Goal: Task Accomplishment & Management: Complete application form

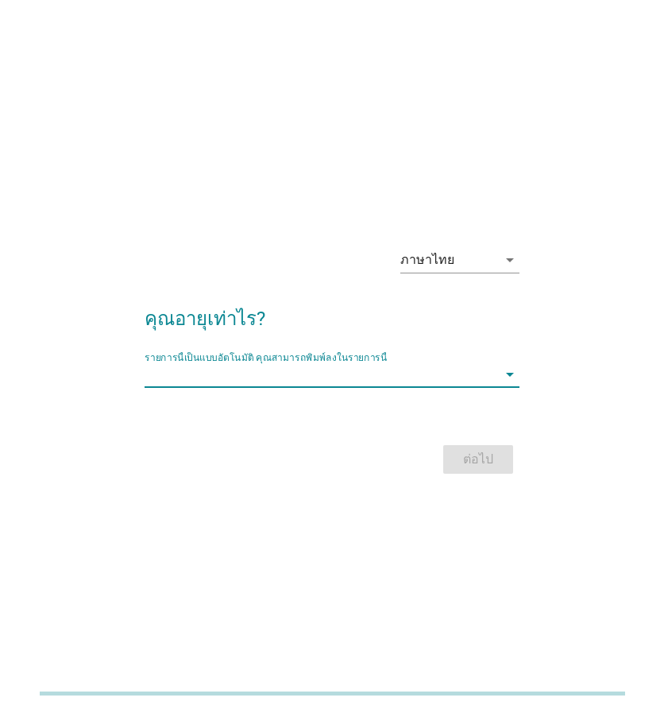
click at [308, 376] on input "รายการนี้เป็นแบบอัตโนมัติ คุณสามารถพิมพ์ลงในรายการนี้" at bounding box center [321, 374] width 353 height 25
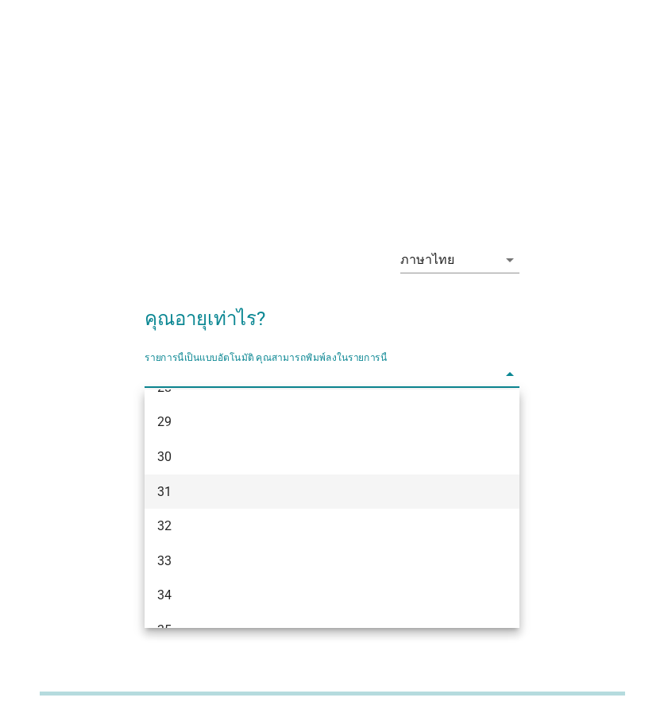
scroll to position [397, 0]
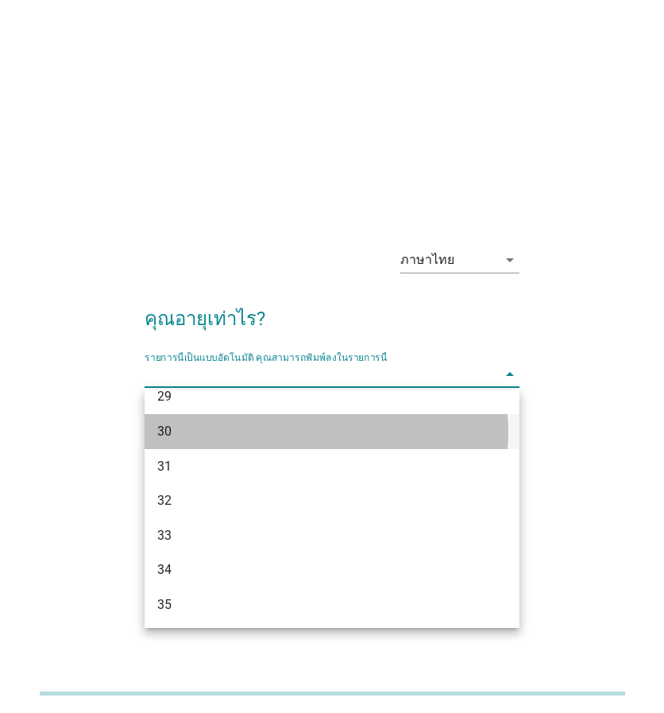
click at [296, 435] on div "30" at bounding box center [317, 431] width 320 height 19
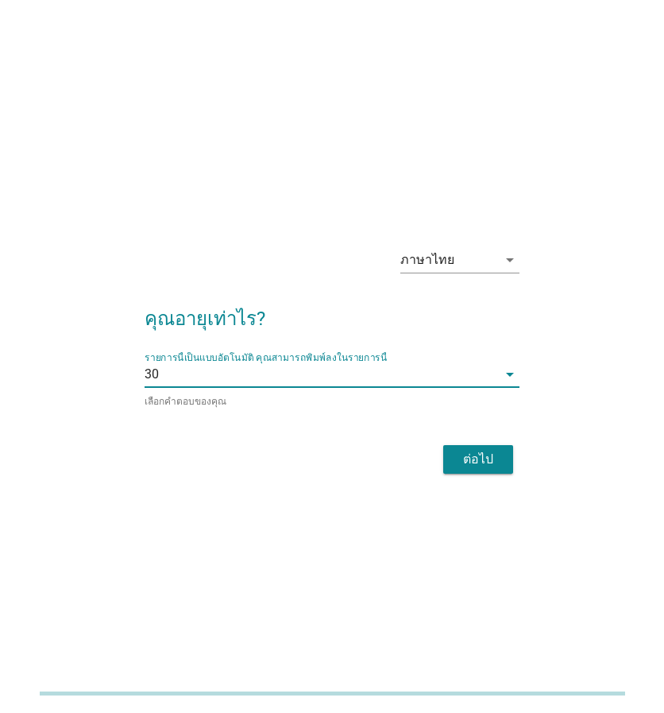
click at [489, 454] on div "ต่อไป" at bounding box center [478, 459] width 44 height 19
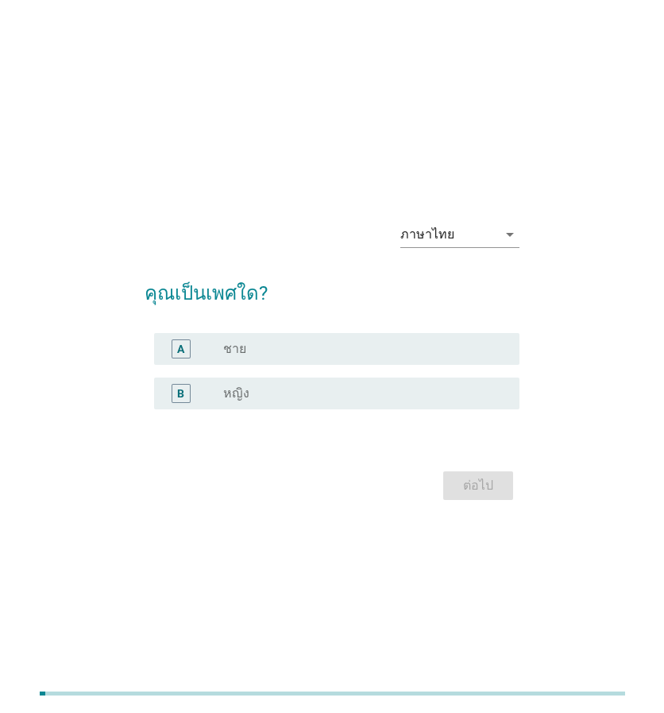
click at [340, 349] on div "radio_button_unchecked ชาย" at bounding box center [358, 349] width 271 height 16
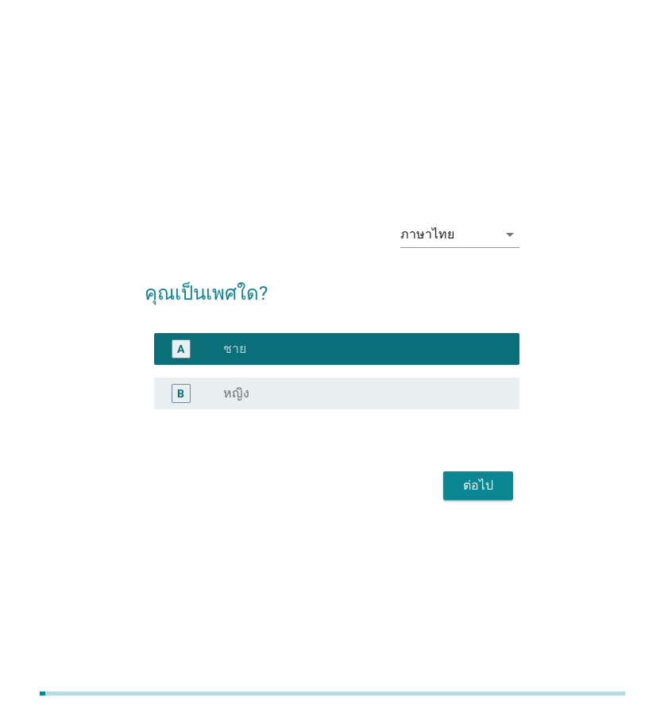
click at [474, 479] on div "ต่อไป" at bounding box center [478, 485] width 44 height 19
click at [474, 479] on div "ต่อไป" at bounding box center [332, 485] width 375 height 38
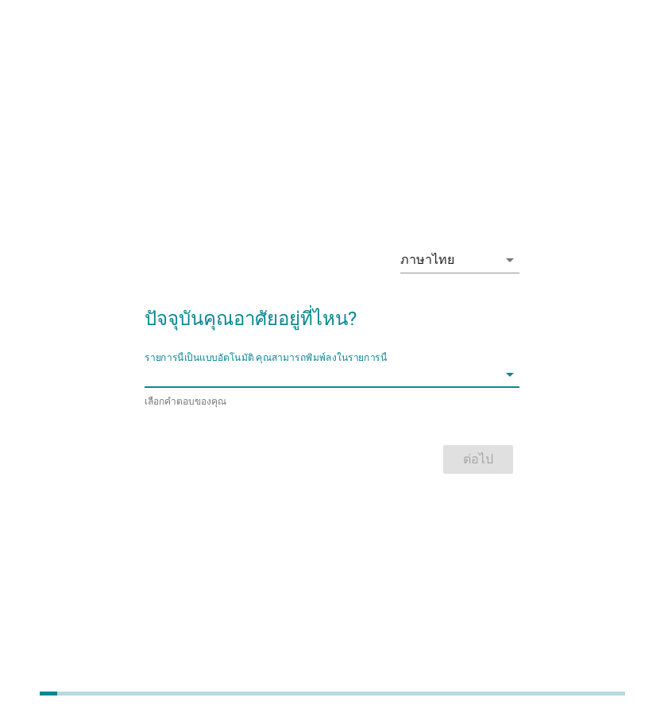
click at [399, 377] on input "รายการนี้เป็นแบบอัตโนมัติ คุณสามารถพิมพ์ลงในรายการนี้" at bounding box center [321, 374] width 353 height 25
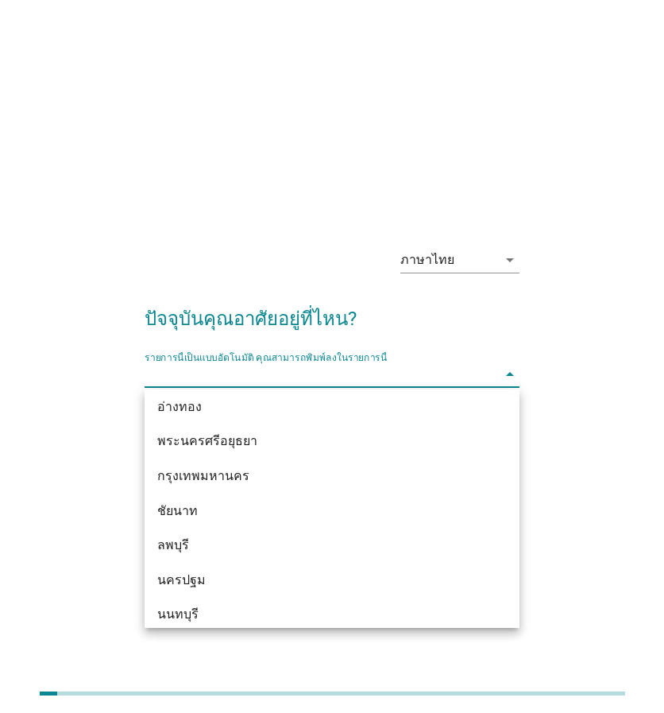
scroll to position [1275, 0]
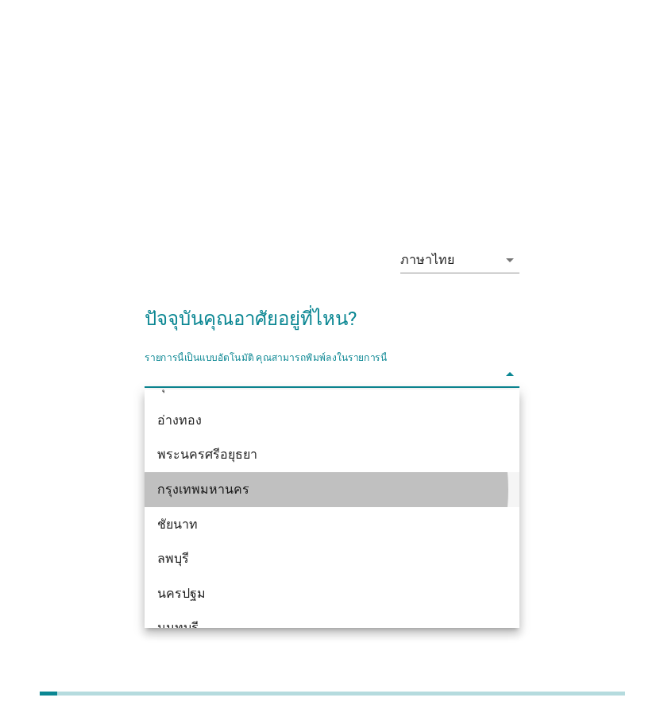
click at [398, 489] on div "กรุงเทพมหานคร" at bounding box center [317, 489] width 320 height 19
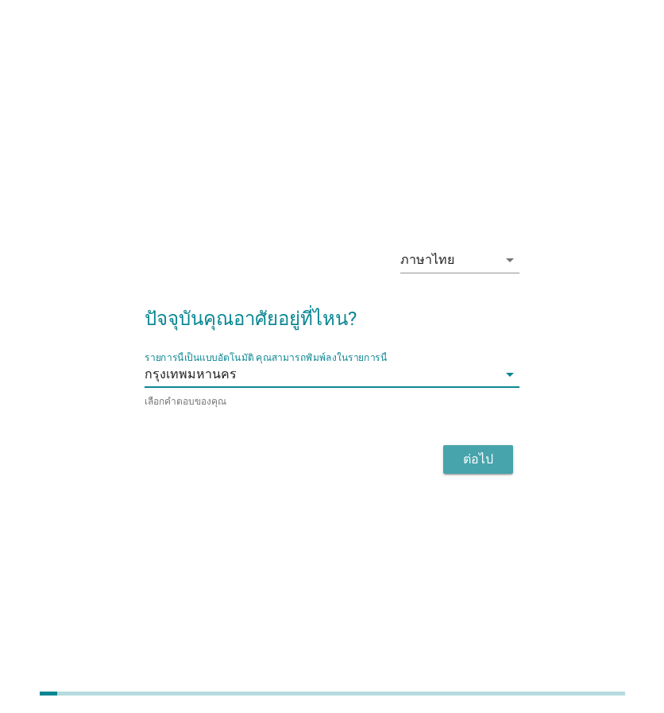
click at [477, 455] on div "ต่อไป" at bounding box center [478, 459] width 44 height 19
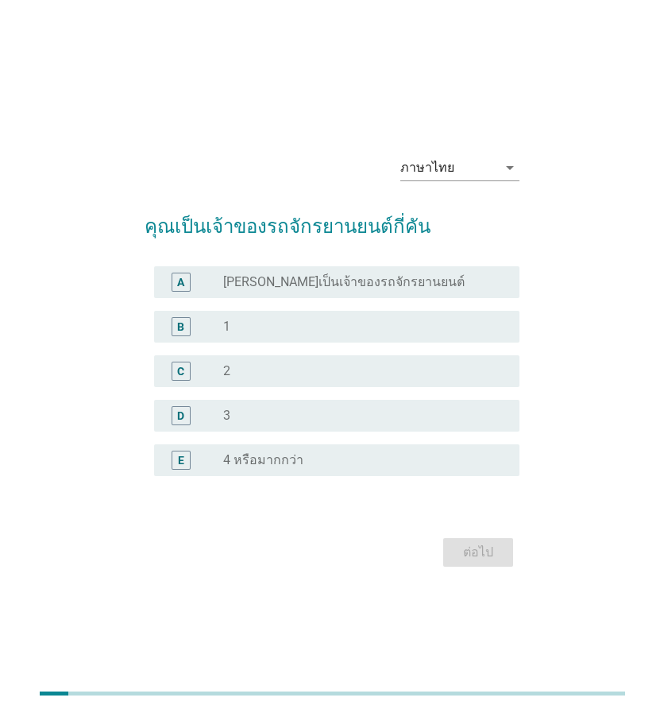
click at [261, 329] on div "radio_button_unchecked 1" at bounding box center [358, 327] width 271 height 16
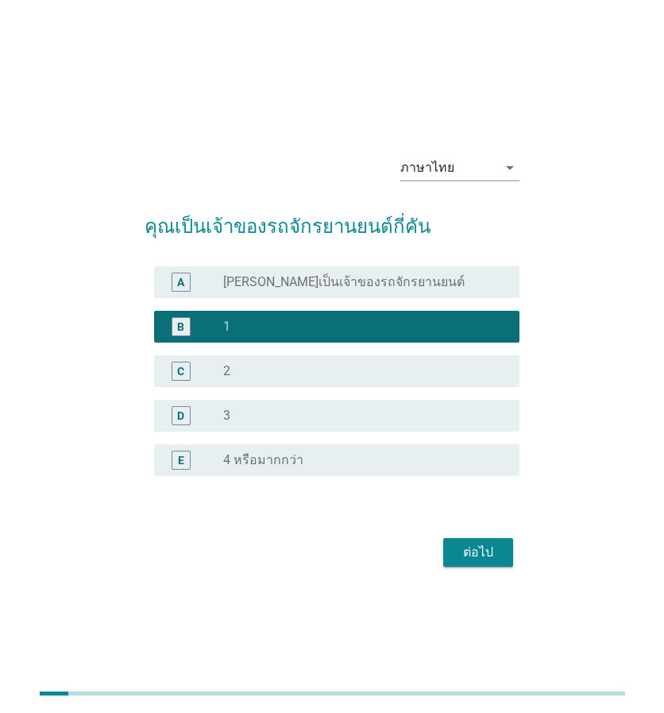
click at [486, 552] on div "ต่อไป" at bounding box center [478, 552] width 44 height 19
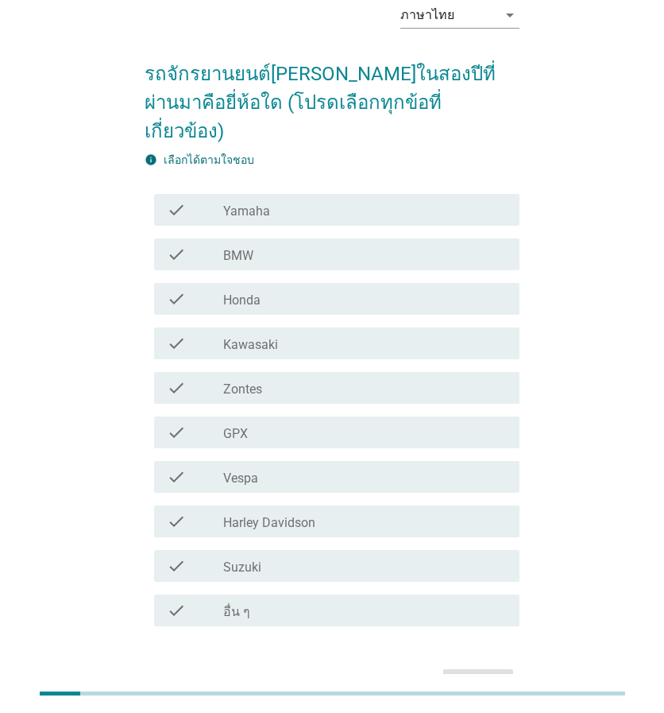
scroll to position [0, 0]
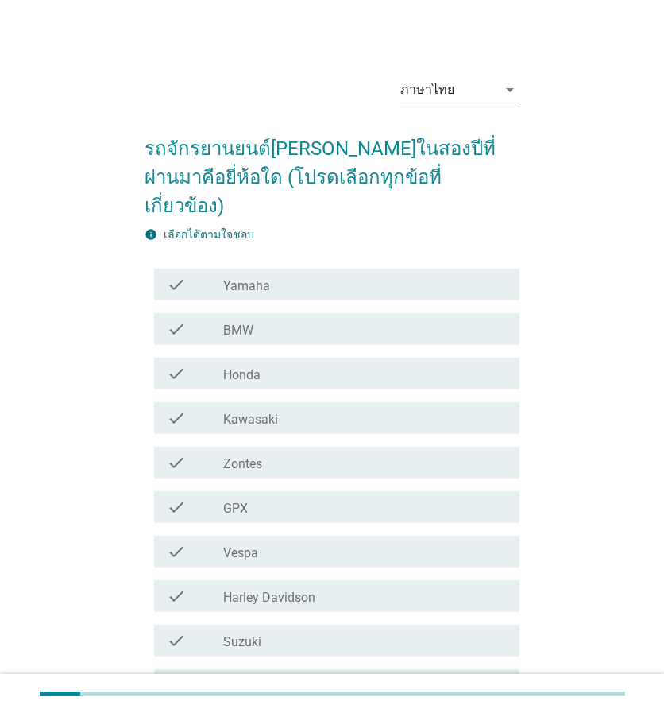
click at [297, 364] on div "check_box_outline_blank Honda" at bounding box center [365, 373] width 284 height 19
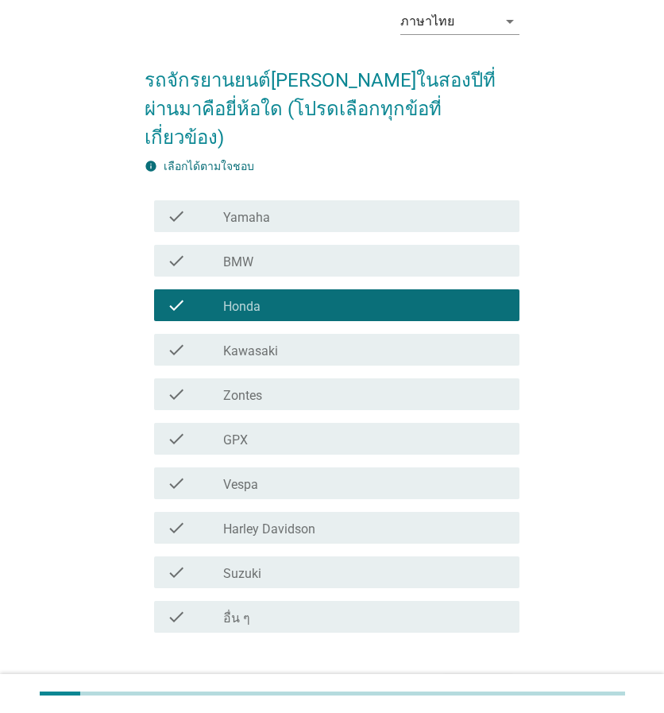
scroll to position [138, 0]
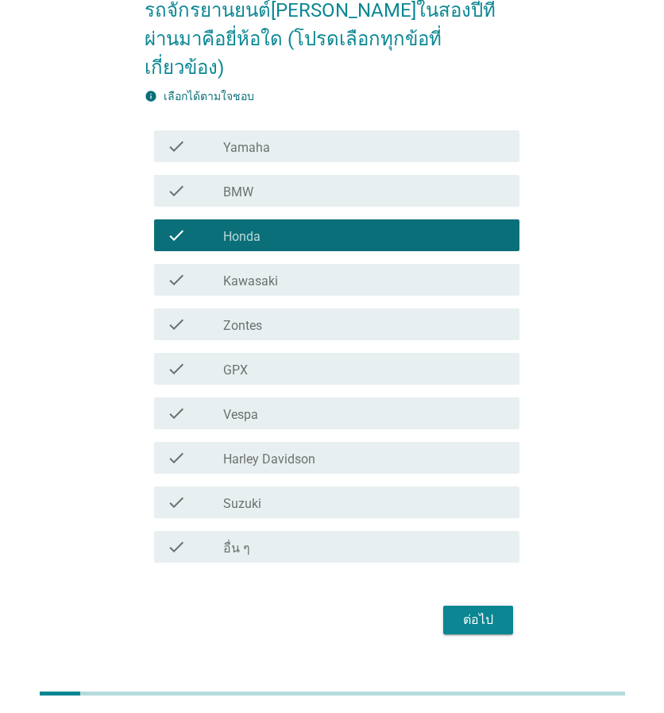
click at [480, 610] on div "ต่อไป" at bounding box center [478, 619] width 44 height 19
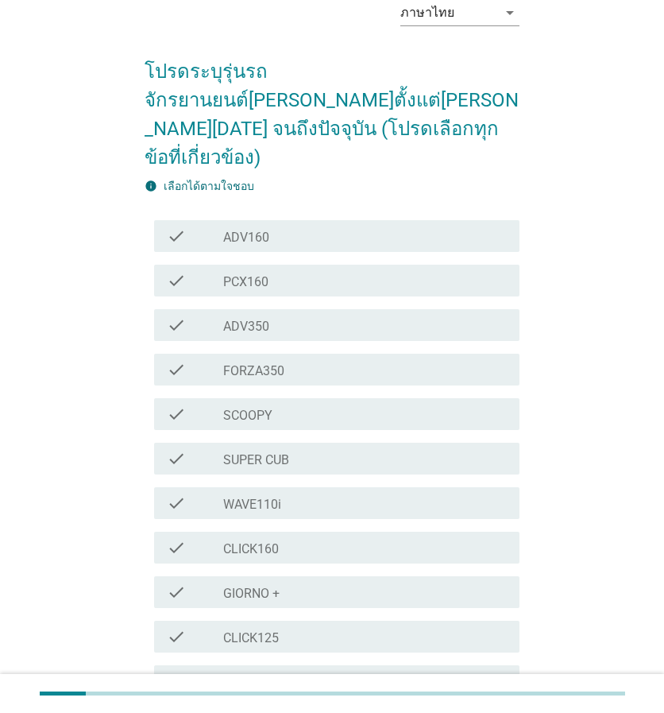
scroll to position [62, 0]
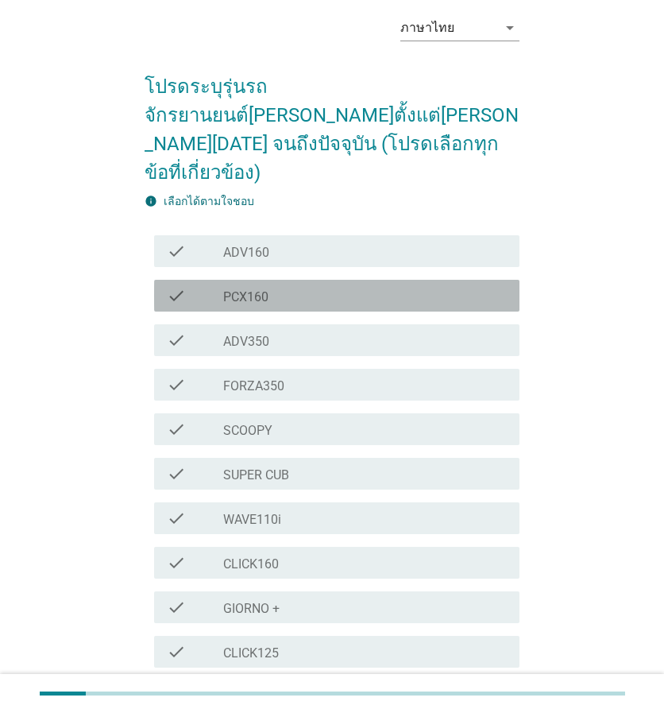
click at [378, 286] on div "check_box_outline_blank PCX160" at bounding box center [365, 295] width 284 height 19
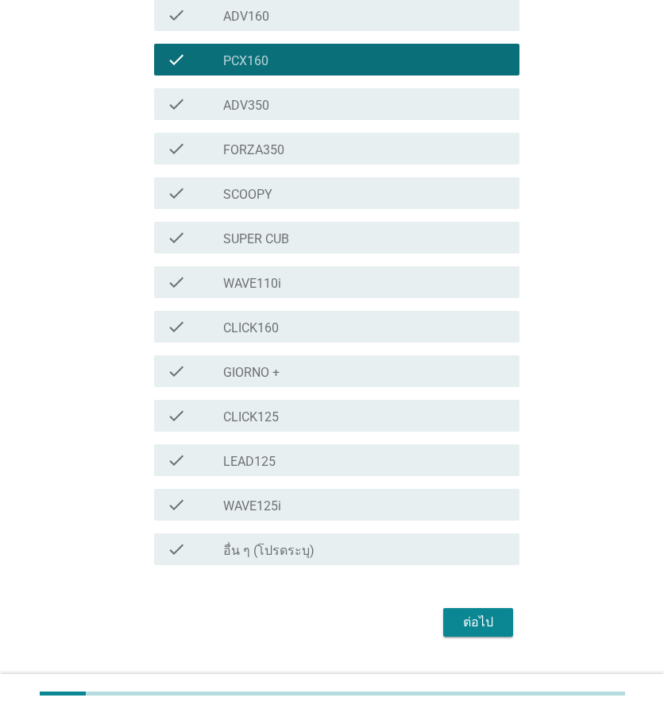
scroll to position [300, 0]
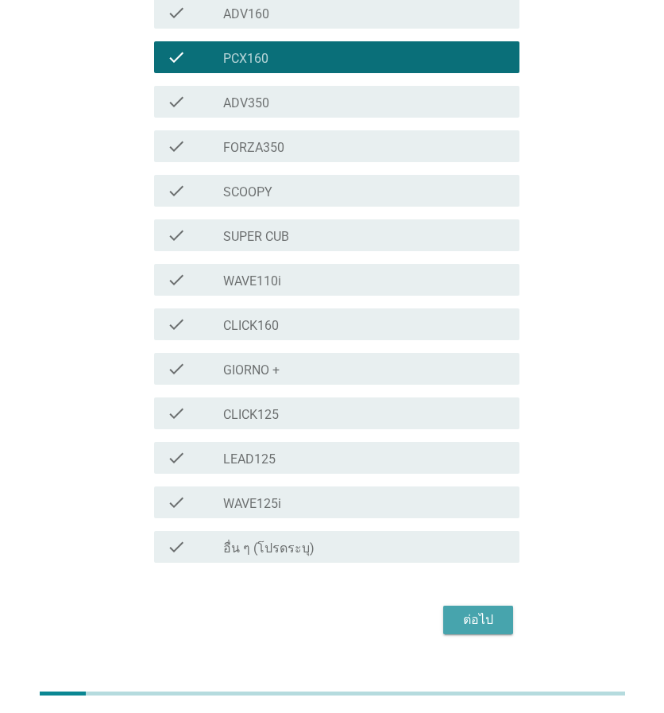
click at [488, 610] on div "ต่อไป" at bounding box center [478, 619] width 44 height 19
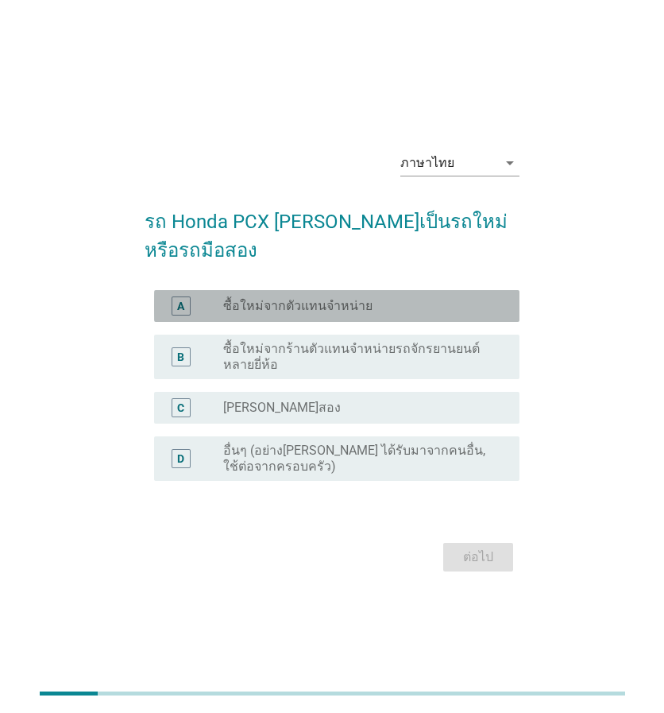
click at [308, 305] on label "ซื้อใหม่จากตัวแทนจำหน่าย" at bounding box center [297, 306] width 149 height 16
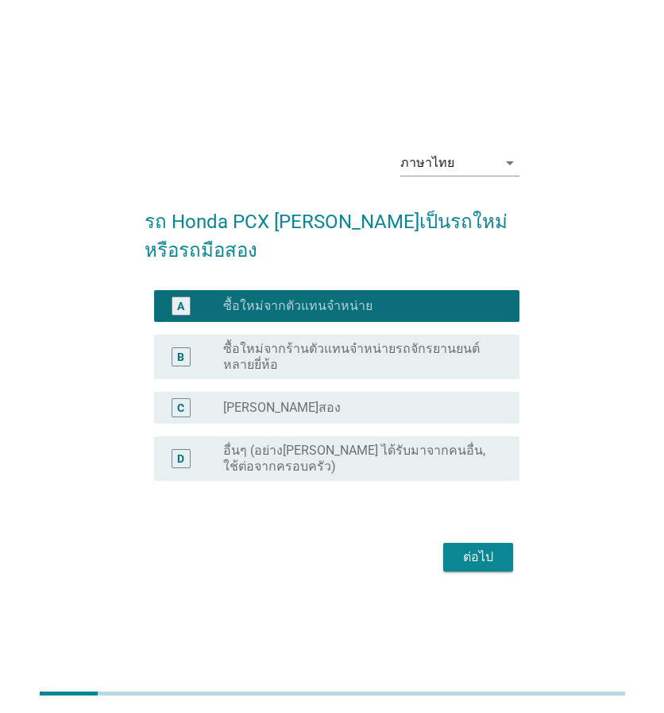
click at [491, 554] on div "ต่อไป" at bounding box center [478, 557] width 44 height 19
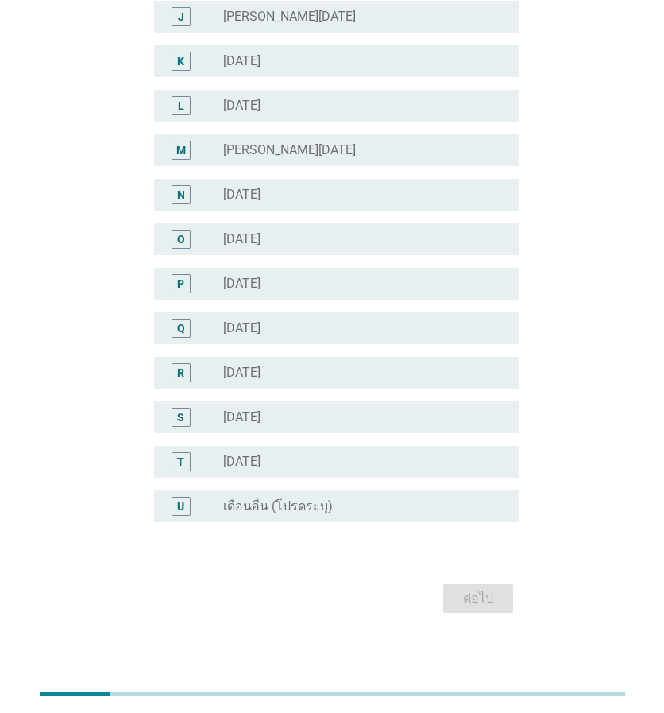
scroll to position [594, 0]
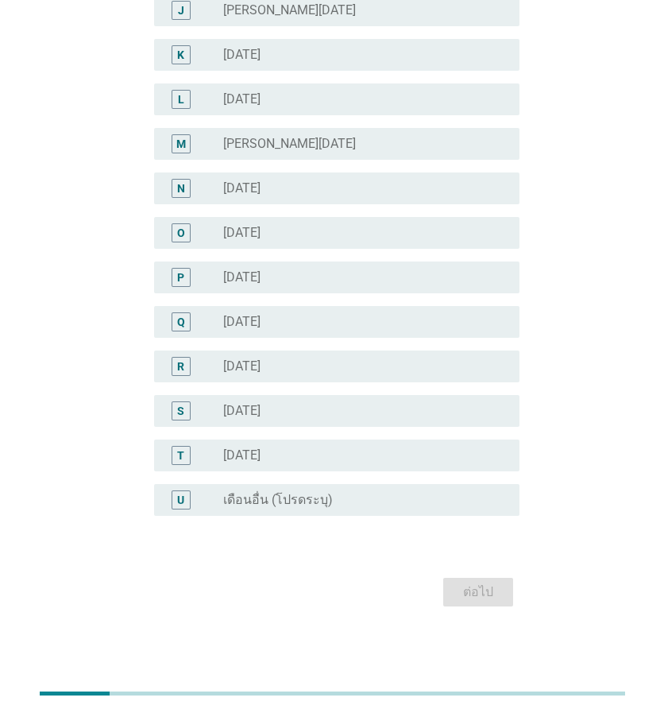
click at [261, 184] on label "[DATE]" at bounding box center [241, 188] width 37 height 16
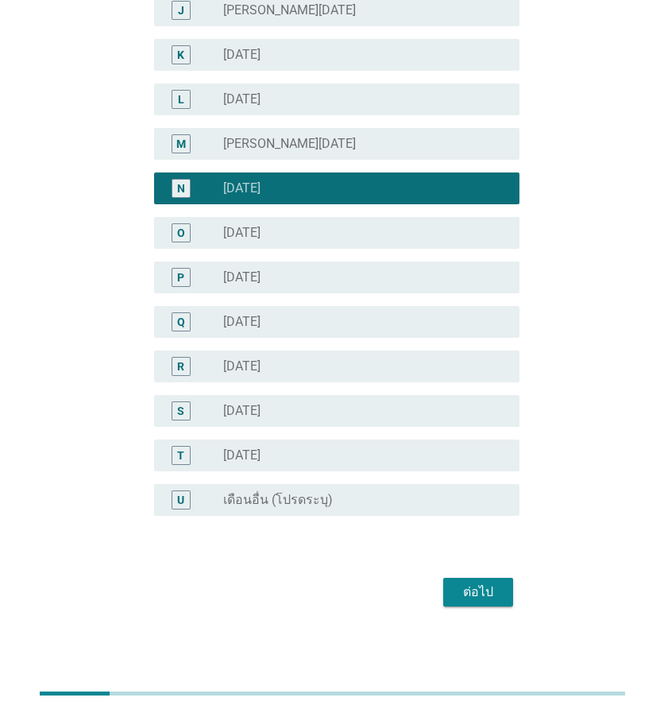
click at [478, 587] on div "ต่อไป" at bounding box center [478, 591] width 44 height 19
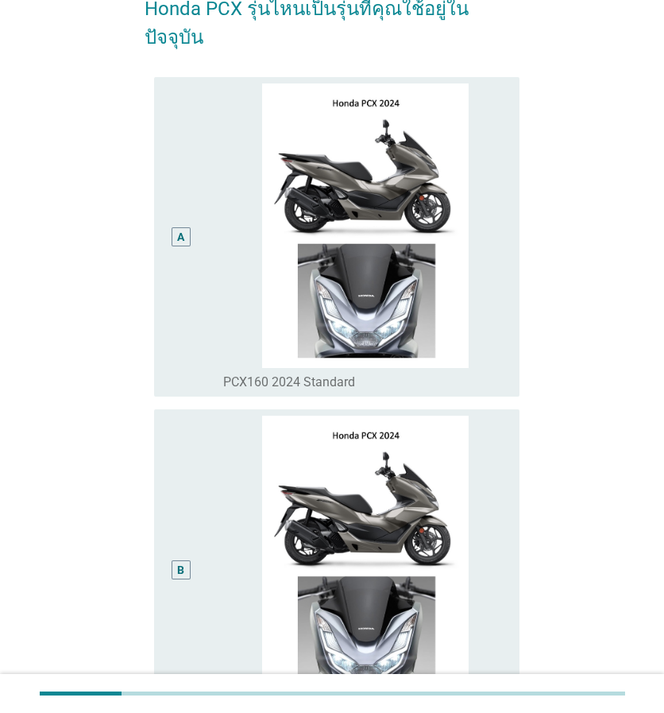
scroll to position [134, 0]
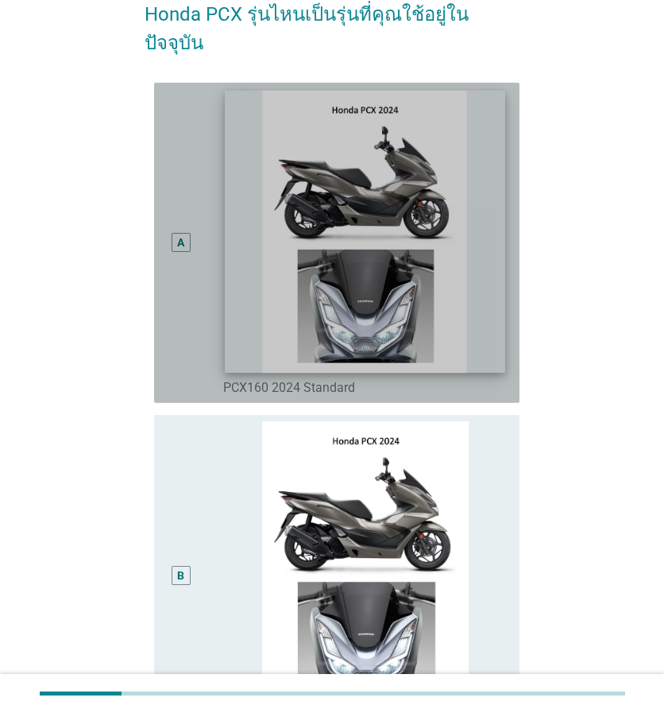
click at [408, 261] on img at bounding box center [365, 231] width 281 height 282
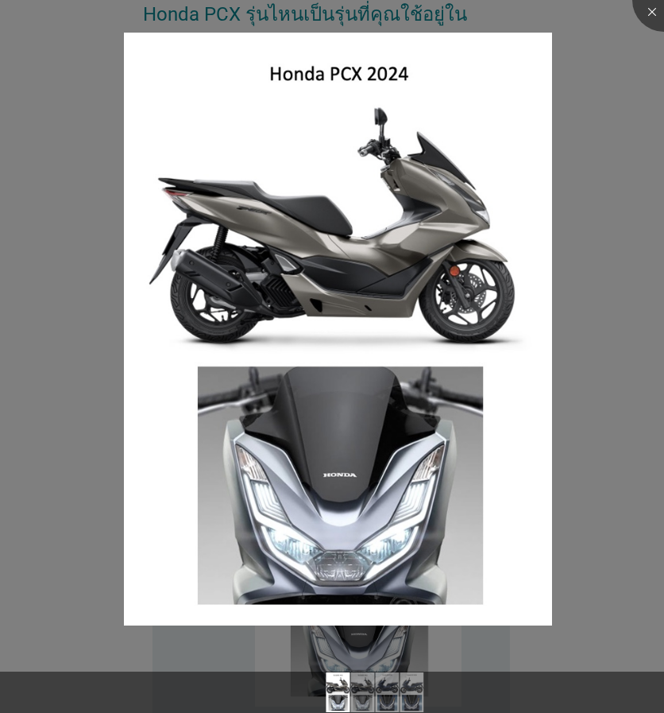
click at [618, 42] on div at bounding box center [332, 356] width 664 height 713
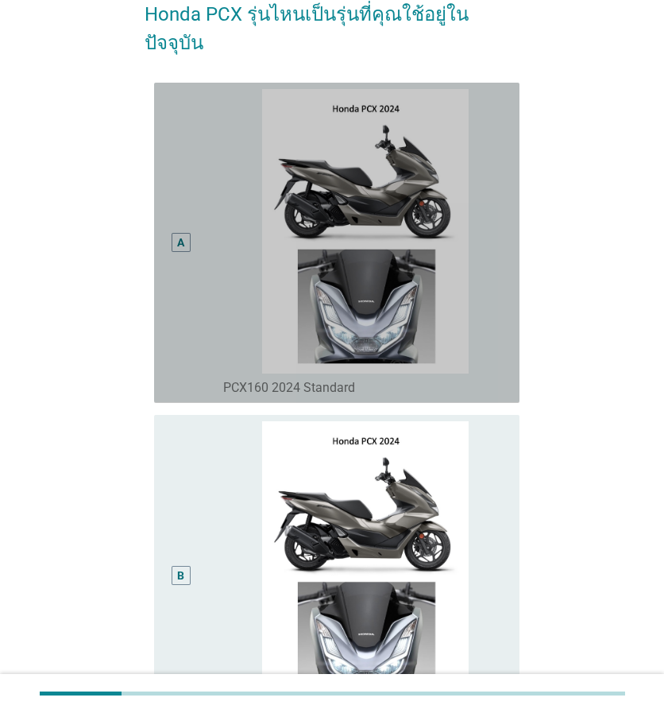
click at [189, 233] on div "A" at bounding box center [181, 242] width 19 height 19
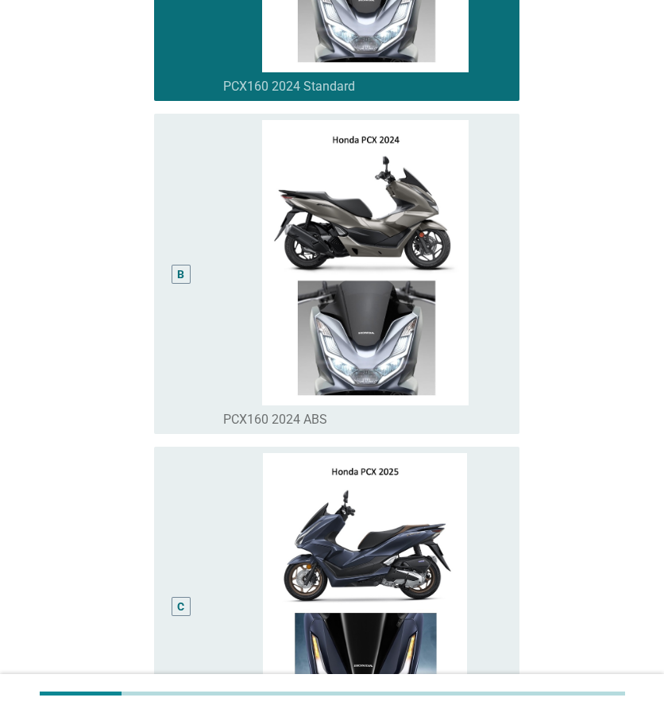
scroll to position [992, 0]
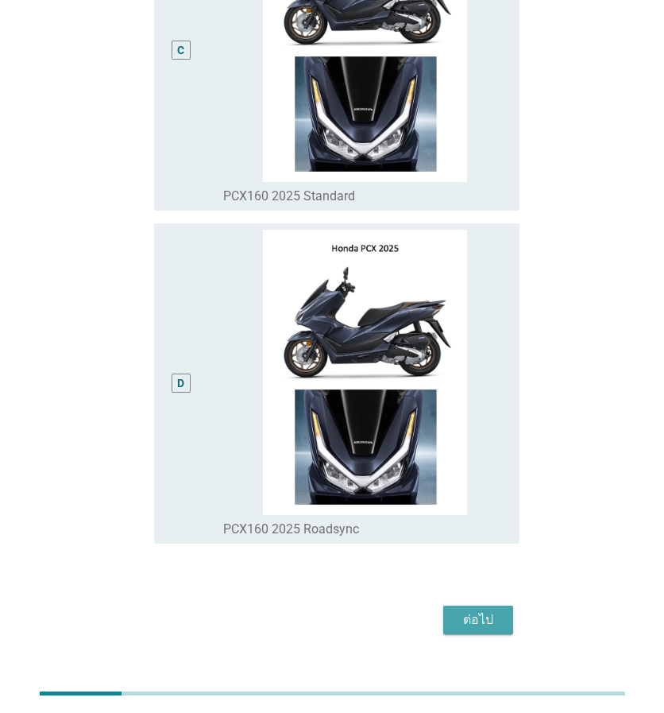
click at [464, 610] on div "ต่อไป" at bounding box center [478, 619] width 44 height 19
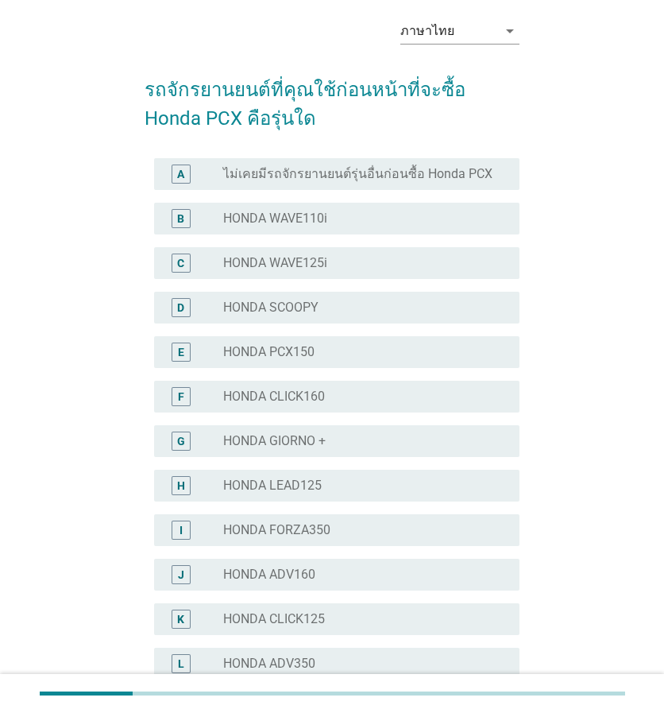
scroll to position [0, 0]
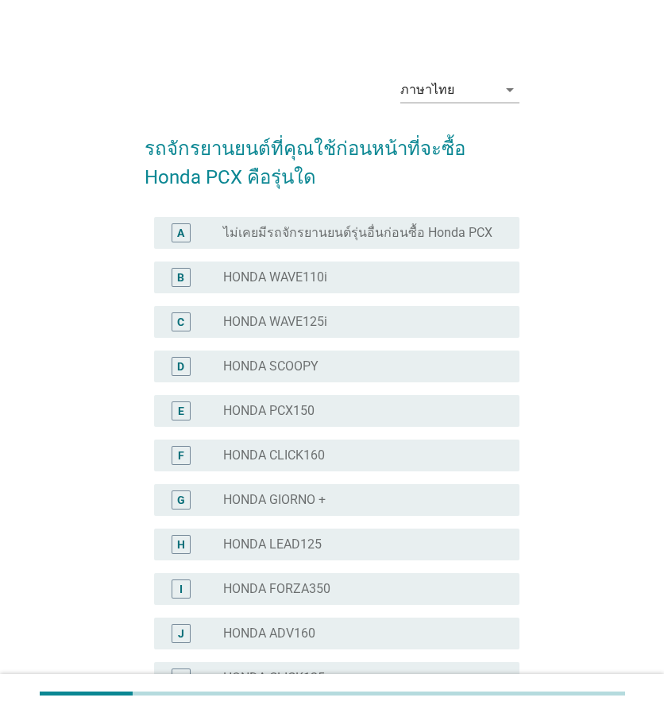
click at [385, 233] on label "ไม่เคยมีรถจักรยานยนต์รุ่นอื่นก่อนซื้อ Honda PCX" at bounding box center [357, 233] width 269 height 16
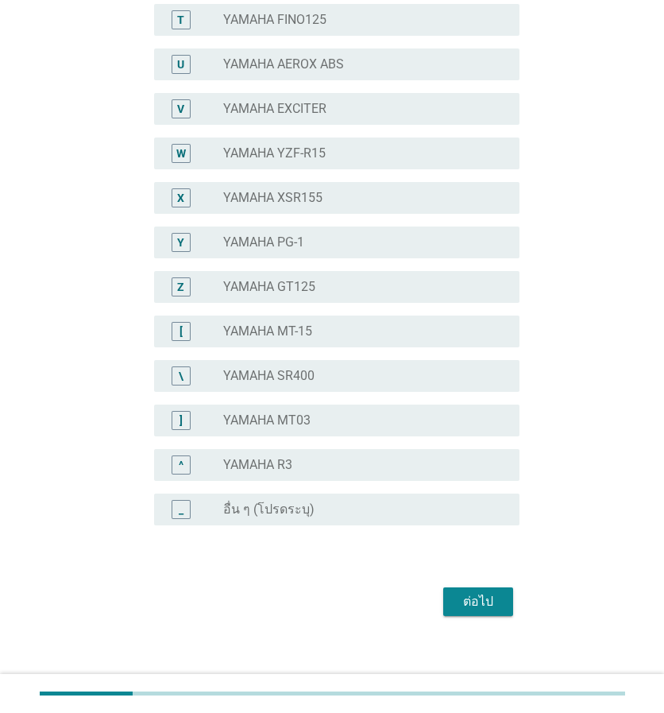
scroll to position [1068, 0]
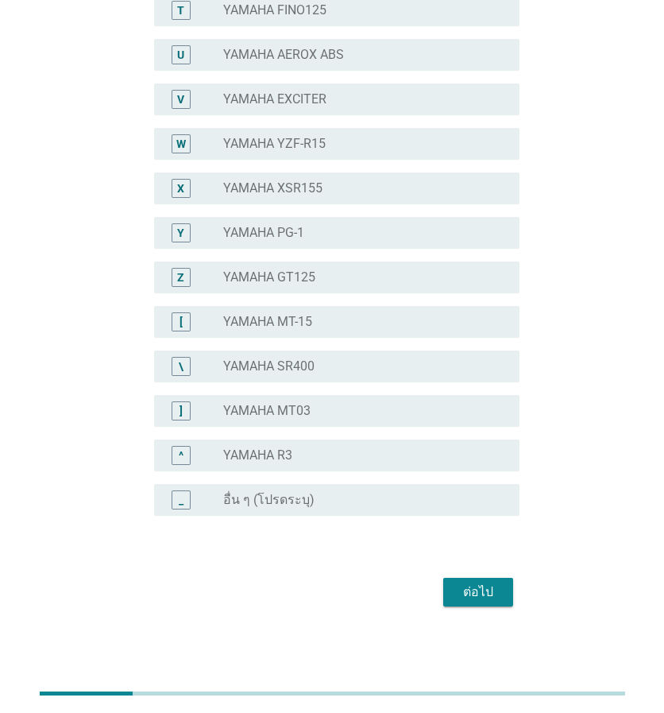
click at [474, 594] on div "ต่อไป" at bounding box center [478, 591] width 44 height 19
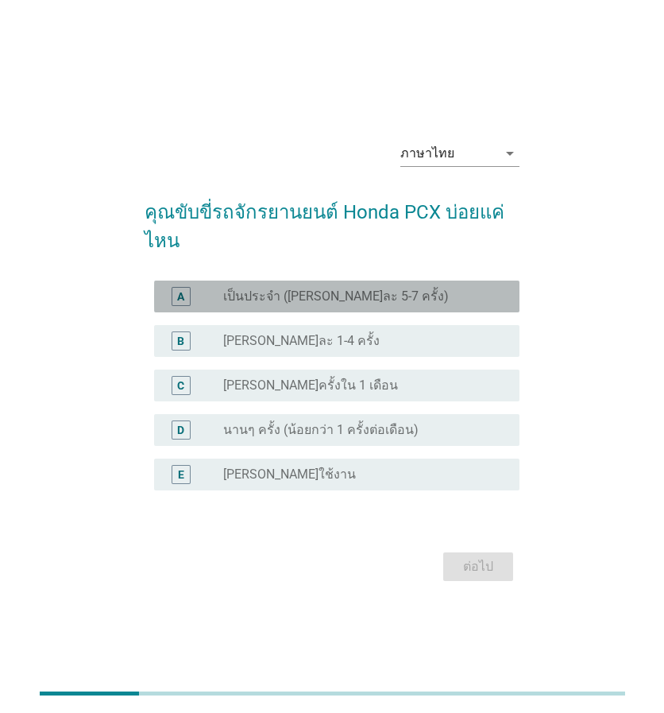
click at [273, 297] on label "เป็นประจำ ([PERSON_NAME]ละ 5-7 ครั้ง)" at bounding box center [336, 296] width 226 height 16
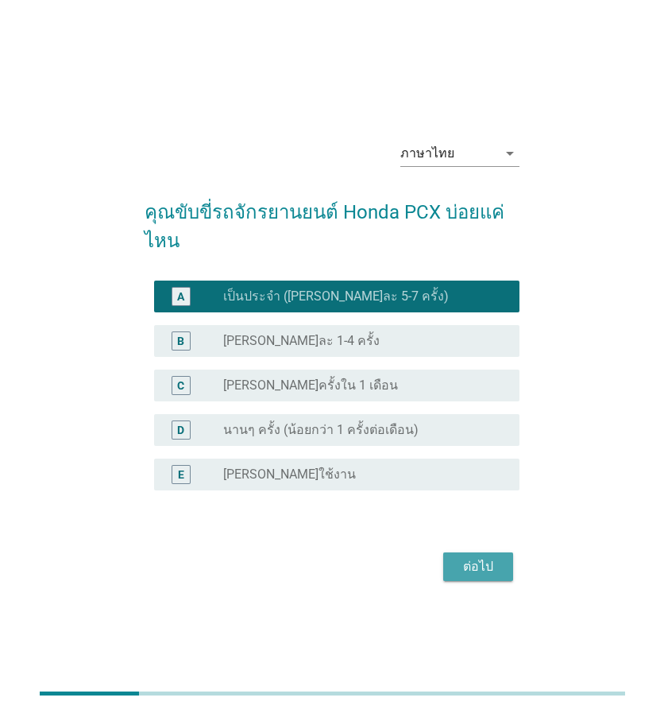
click at [478, 561] on div "ต่อไป" at bounding box center [478, 566] width 44 height 19
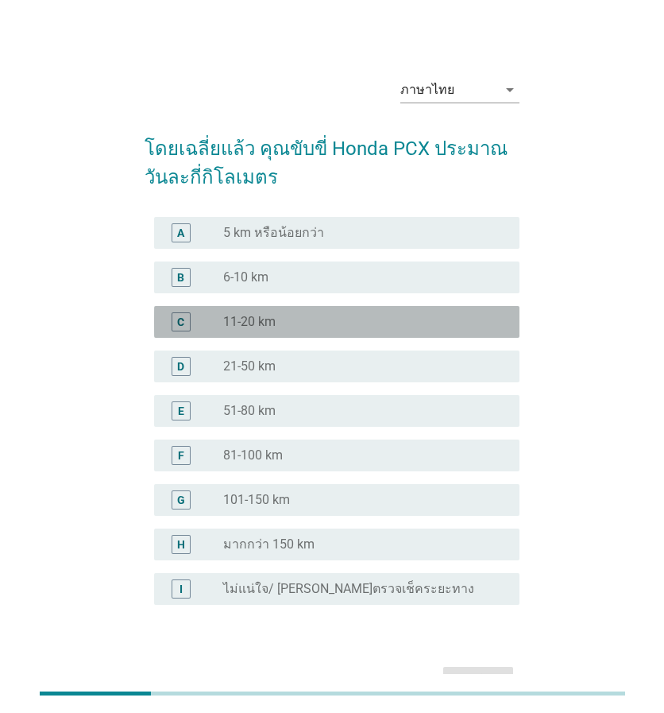
click at [274, 318] on label "11-20 km" at bounding box center [249, 322] width 52 height 16
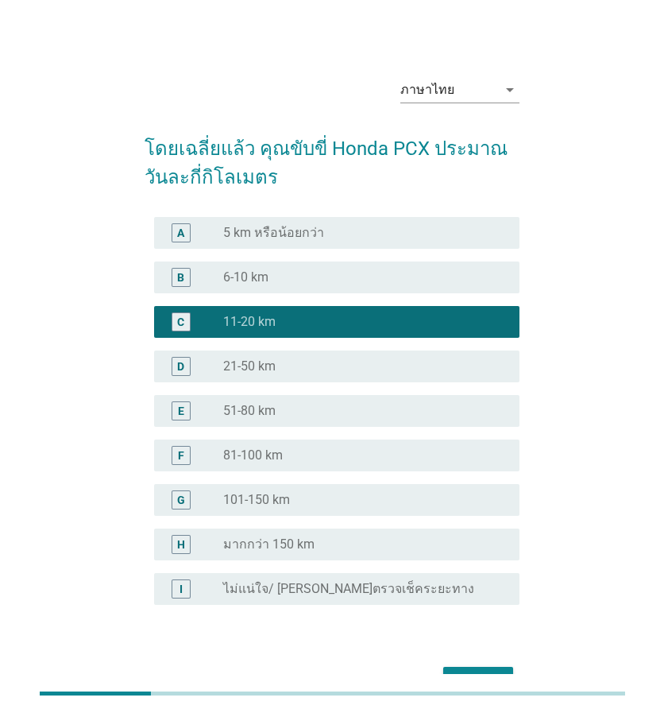
click at [482, 668] on button "ต่อไป" at bounding box center [478, 681] width 70 height 29
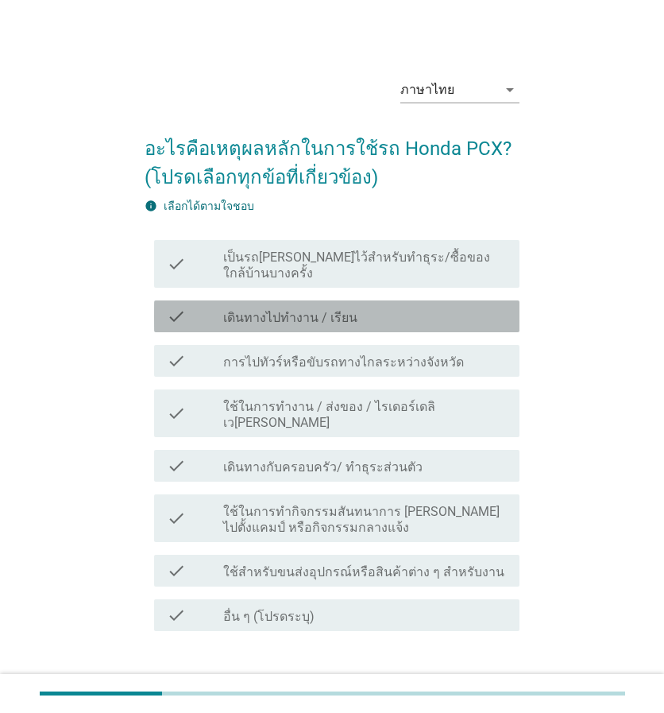
click at [320, 310] on label "เดินทางไปทำงาน / เรียน" at bounding box center [290, 318] width 134 height 16
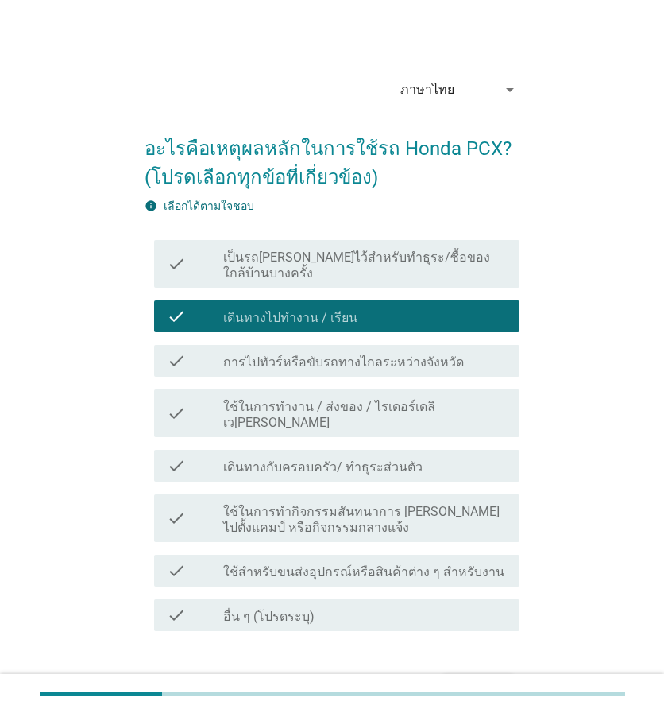
click at [310, 399] on label "ใช้ในการทำงาน / ส่งของ / ไรเดอร์เดลิเว[PERSON_NAME]" at bounding box center [365, 415] width 284 height 32
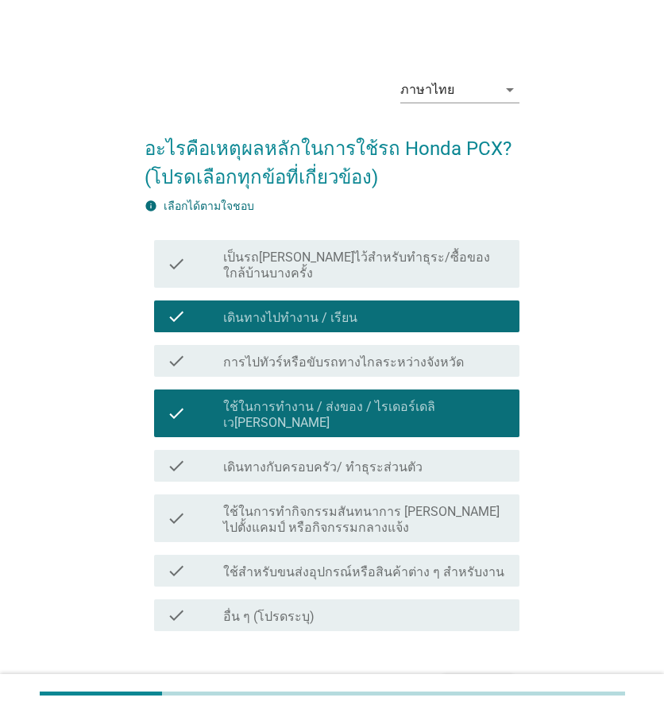
click at [321, 443] on div "check check_box_outline_blank เดินทางกับครอบครัว/ ทำธุระส่วนตัว" at bounding box center [332, 465] width 375 height 44
click at [321, 459] on label "เดินทางกับครอบครัว/ ทำธุระส่วนตัว" at bounding box center [322, 467] width 199 height 16
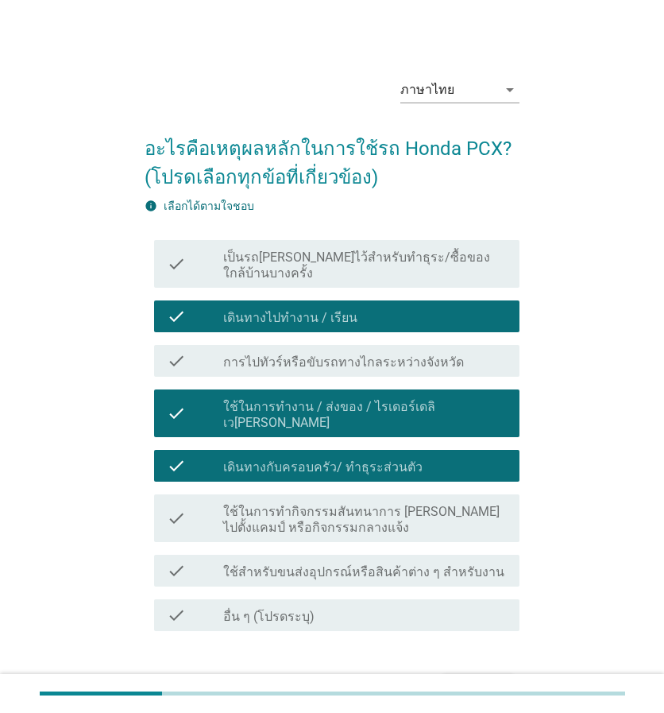
click at [474, 679] on div "ต่อไป" at bounding box center [478, 688] width 44 height 19
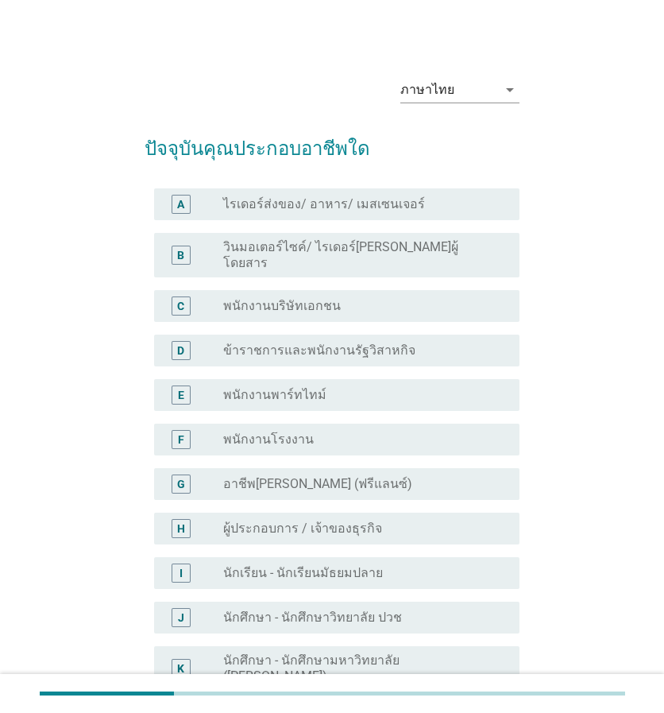
click at [317, 298] on label "พนักงานบริษัทเอกชน" at bounding box center [282, 306] width 118 height 16
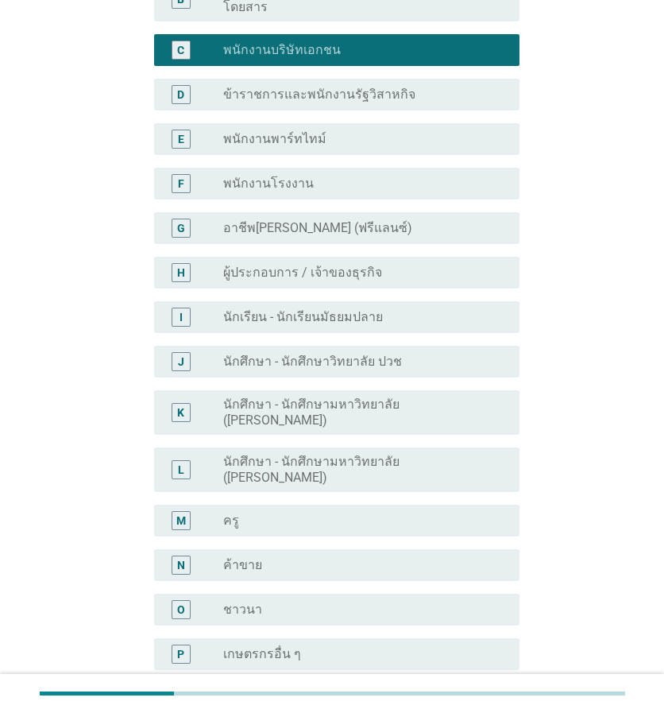
scroll to position [556, 0]
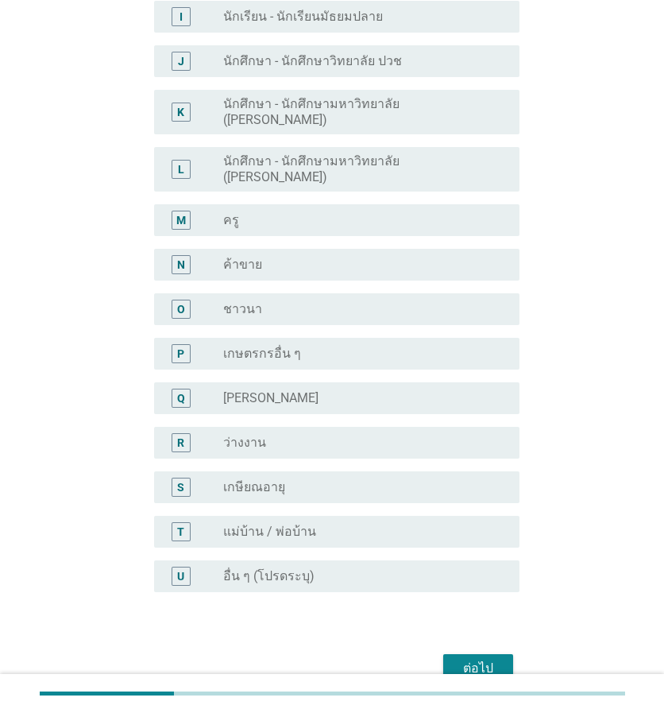
click at [482, 659] on div "ต่อไป" at bounding box center [478, 668] width 44 height 19
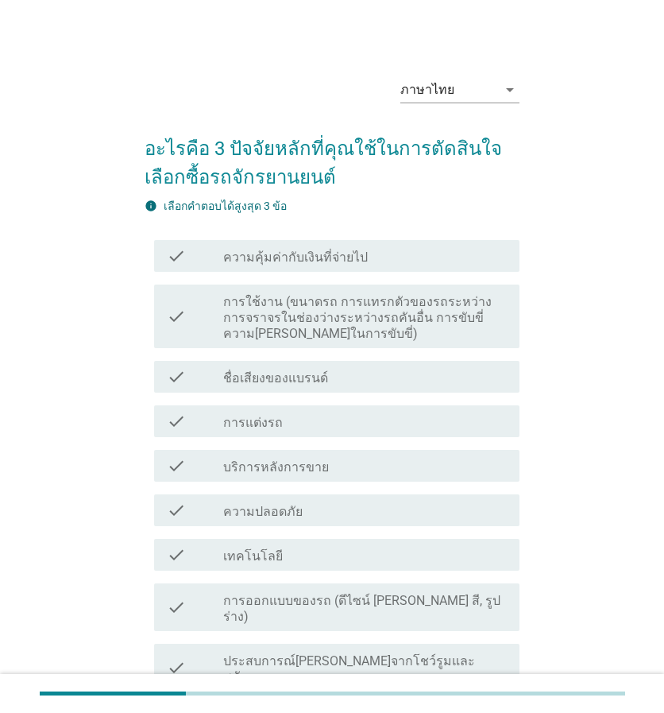
click at [327, 250] on label "ความคุ้มค่ากับเงินที่จ่ายไป" at bounding box center [295, 258] width 145 height 16
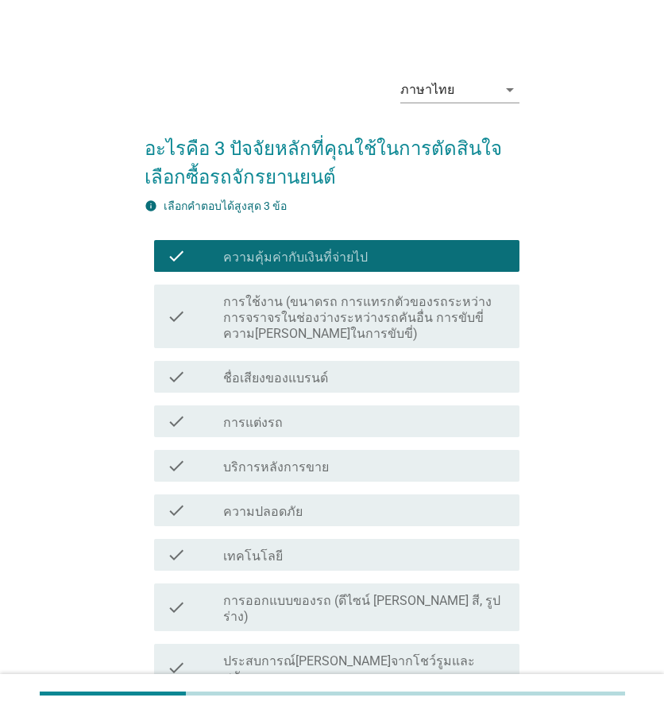
click at [312, 377] on label "ชื่อเสียงของแบรนด์" at bounding box center [275, 378] width 105 height 16
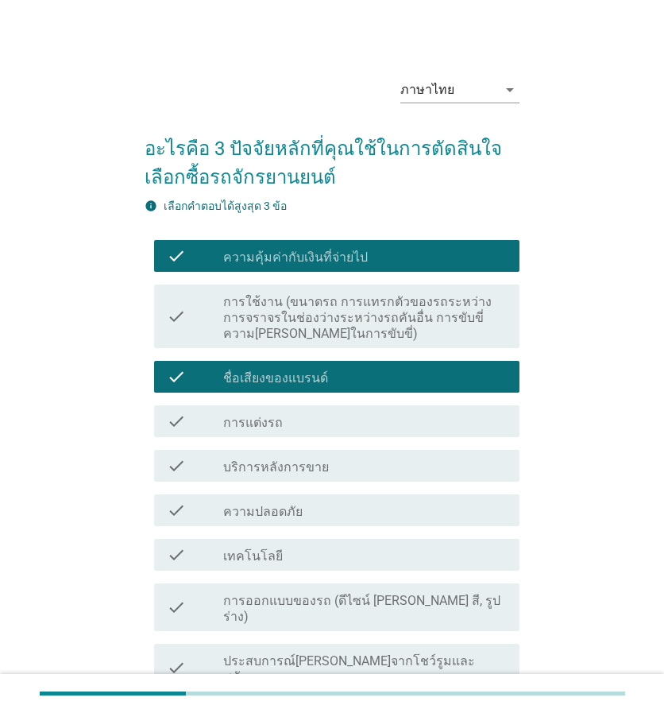
click at [334, 325] on label "การใช้งาน (ขนาดรถ การแทรกตัวของรถระหว่างการจราจรในช่องว่างระหว่างรถคันอื่น การข…" at bounding box center [365, 318] width 284 height 48
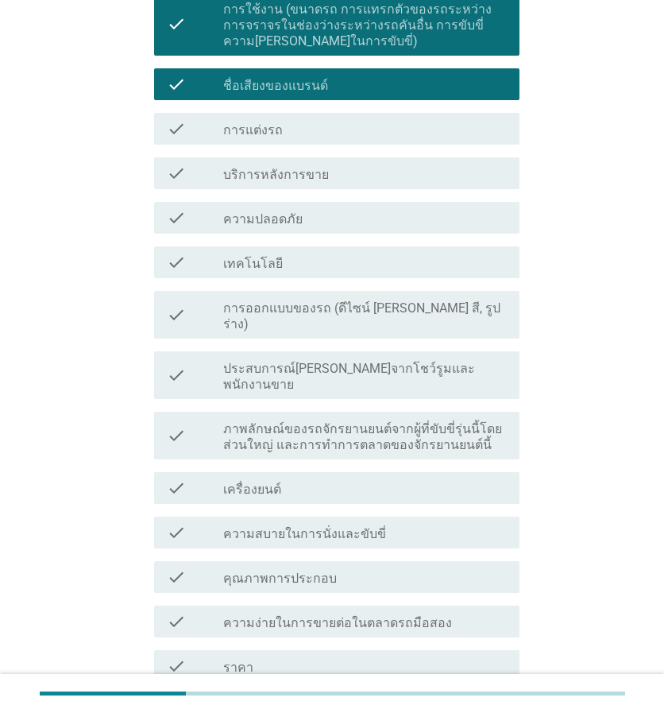
scroll to position [564, 0]
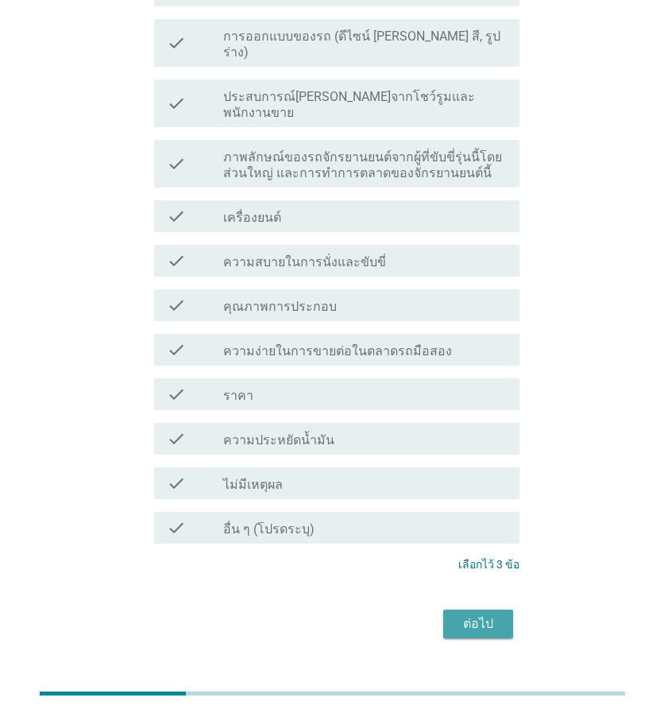
click at [487, 614] on div "ต่อไป" at bounding box center [478, 623] width 44 height 19
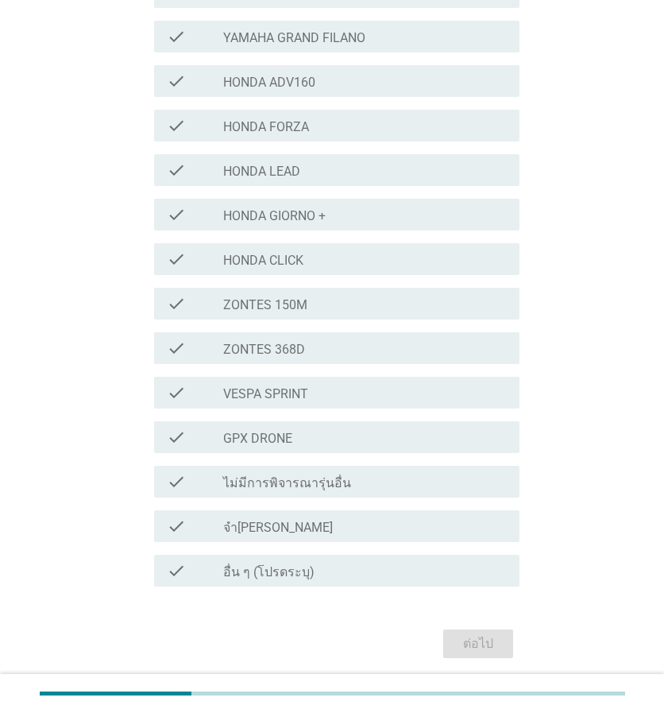
scroll to position [434, 0]
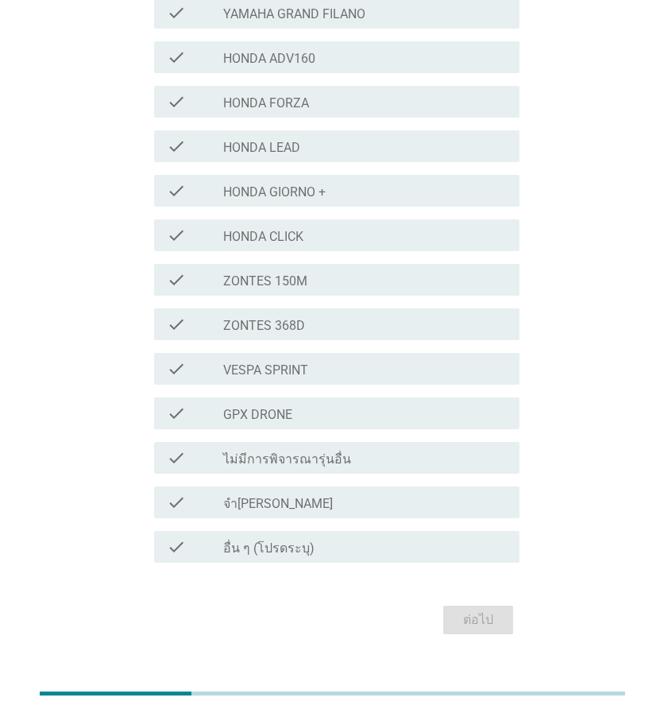
click at [312, 451] on label "ไม่มีการพิจารณารุ่นอื่น" at bounding box center [287, 459] width 128 height 16
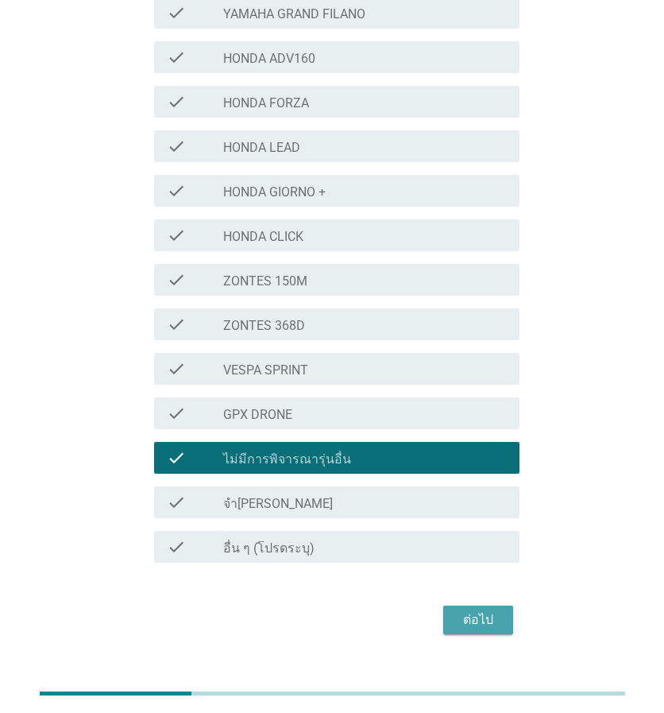
click at [476, 610] on div "ต่อไป" at bounding box center [478, 619] width 44 height 19
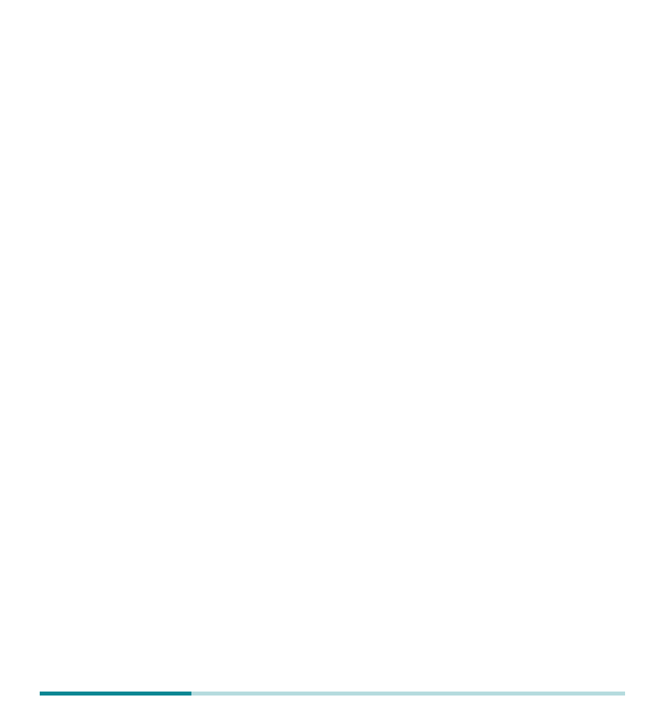
scroll to position [0, 0]
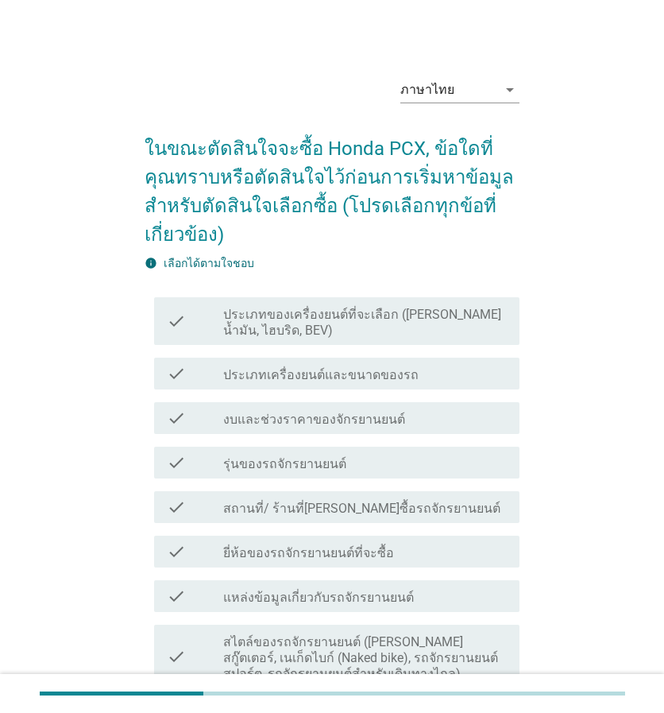
click at [364, 367] on label "ประเภทเครื่องยนต์และขนาดของรถ" at bounding box center [320, 375] width 195 height 16
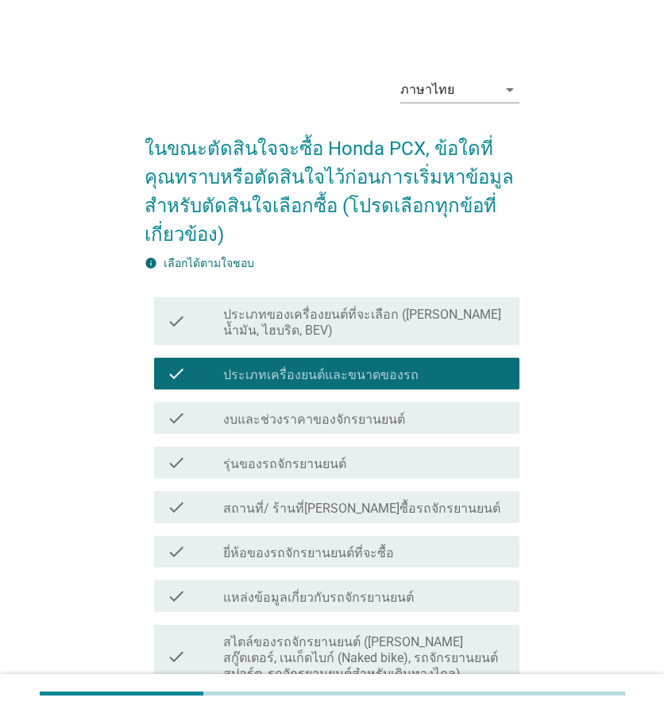
click at [343, 453] on div "check_box_outline_blank รุ่นของรถจักรยานยนต์" at bounding box center [365, 462] width 284 height 19
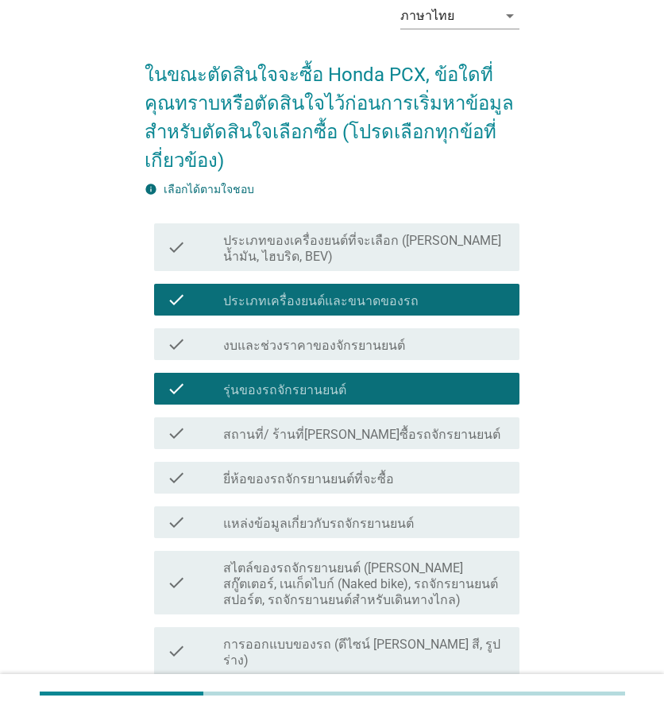
scroll to position [304, 0]
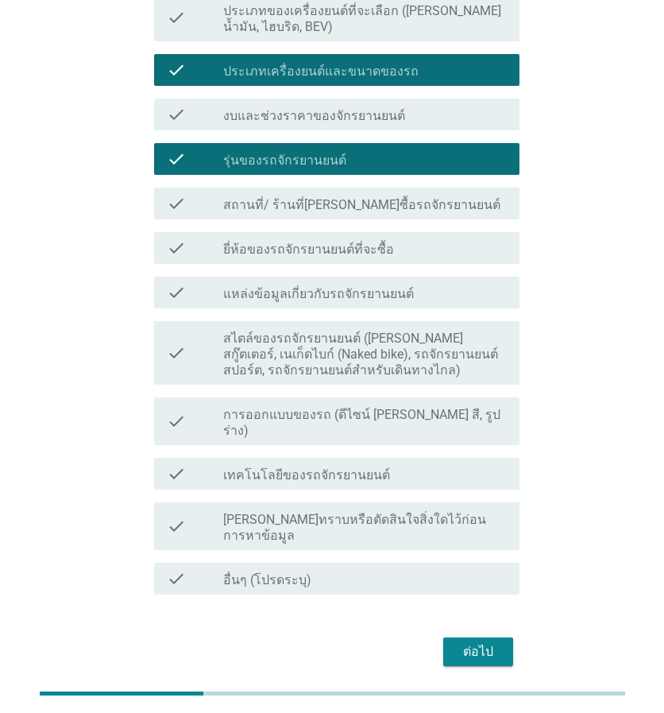
click at [478, 642] on div "ต่อไป" at bounding box center [478, 651] width 44 height 19
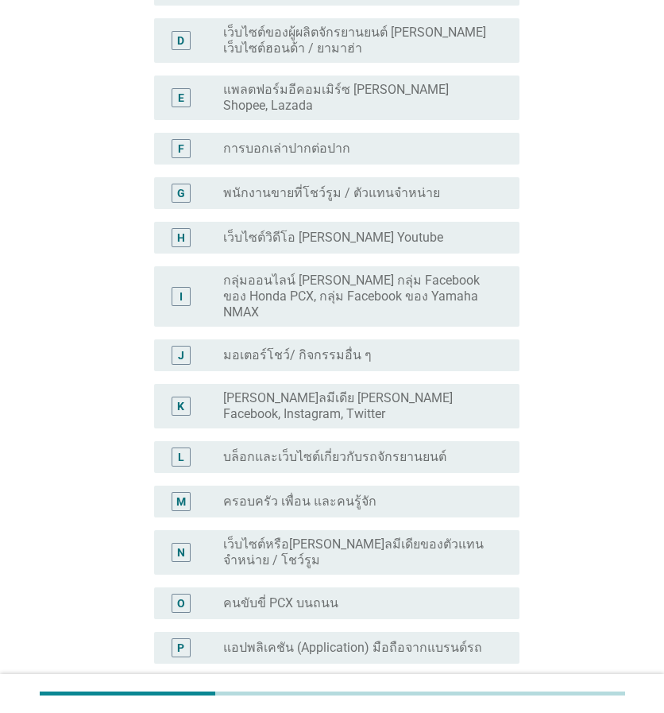
scroll to position [0, 0]
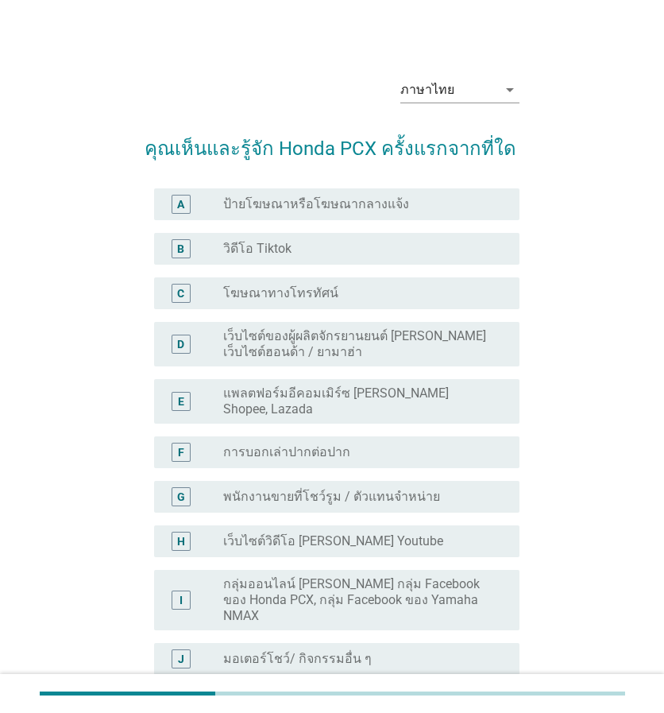
click at [278, 206] on label "ป้ายโฆษณาหรือโฆษณากลางแจ้ง" at bounding box center [316, 204] width 186 height 16
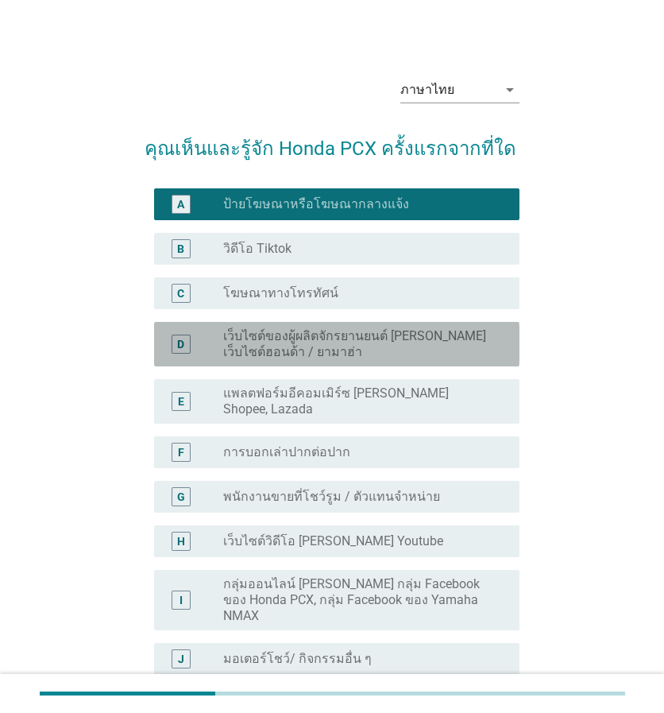
click at [304, 337] on label "เว็บไซต์ของผู้ผลิตจักรยานยนต์ [PERSON_NAME] เว็บไซต์ฮอนด้า / ยามาฮ่า" at bounding box center [358, 344] width 271 height 32
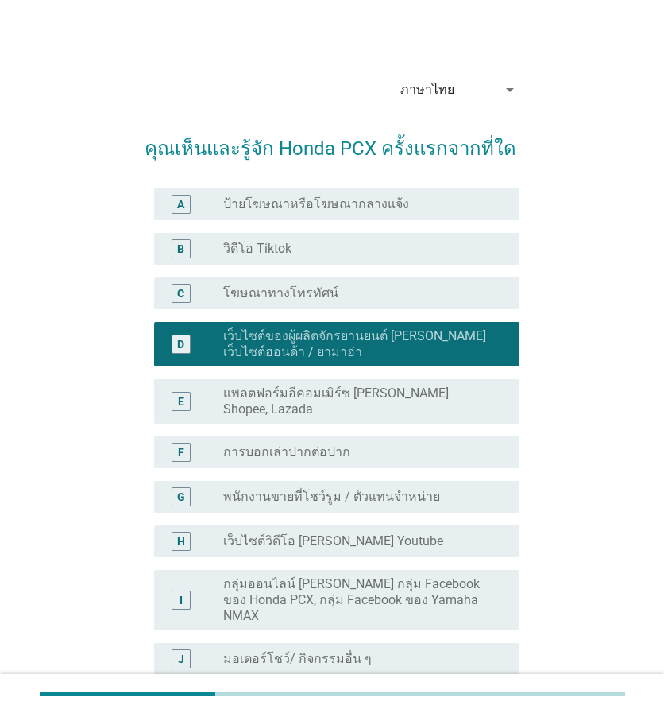
click at [311, 206] on label "ป้ายโฆษณาหรือโฆษณากลางแจ้ง" at bounding box center [316, 204] width 186 height 16
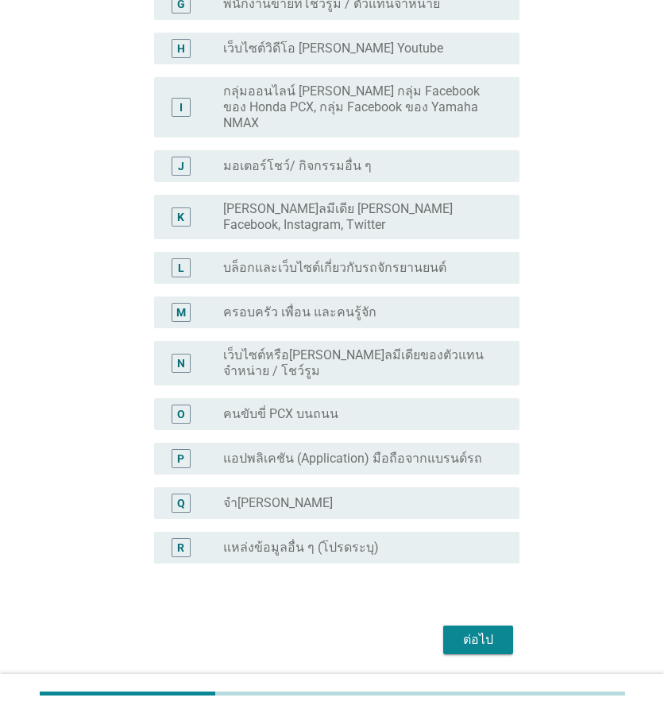
scroll to position [499, 0]
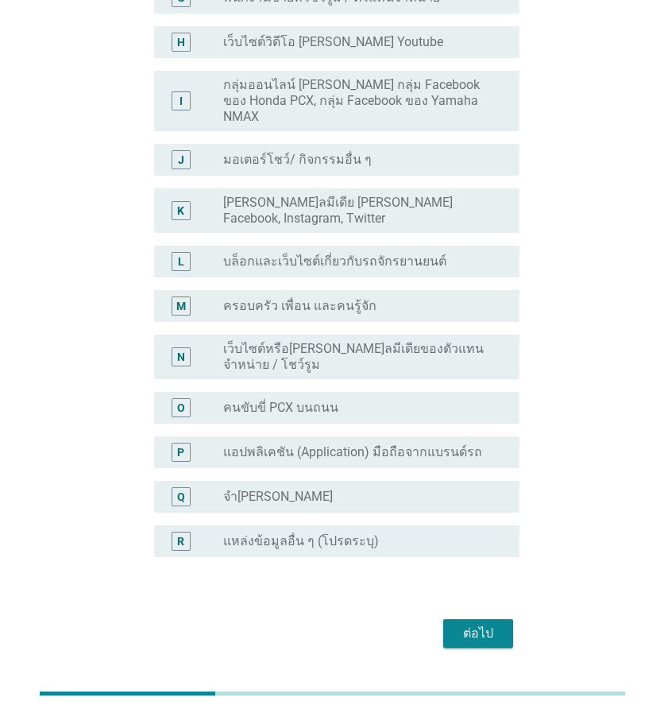
click at [480, 624] on div "ต่อไป" at bounding box center [478, 633] width 44 height 19
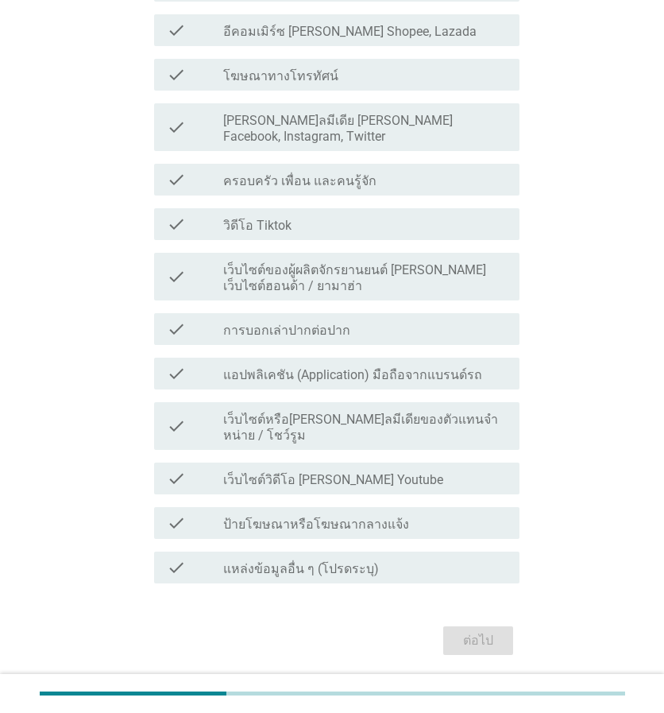
scroll to position [466, 0]
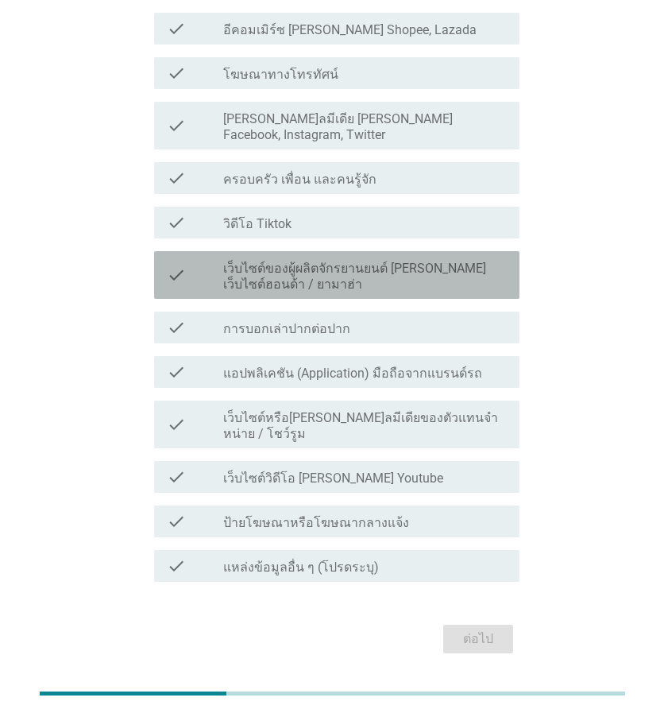
click at [317, 261] on label "เว็บไซต์ของผู้ผลิตจักรยานยนต์ [PERSON_NAME] เว็บไซต์ฮอนด้า / ยามาฮ่า" at bounding box center [365, 277] width 284 height 32
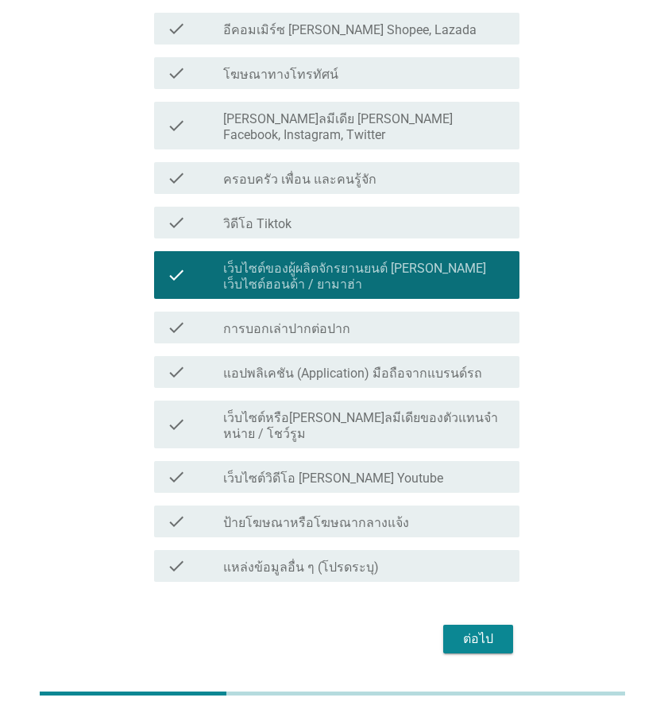
click at [327, 111] on label "[PERSON_NAME]ลมีเดีย [PERSON_NAME] Facebook, Instagram, Twitter" at bounding box center [365, 127] width 284 height 32
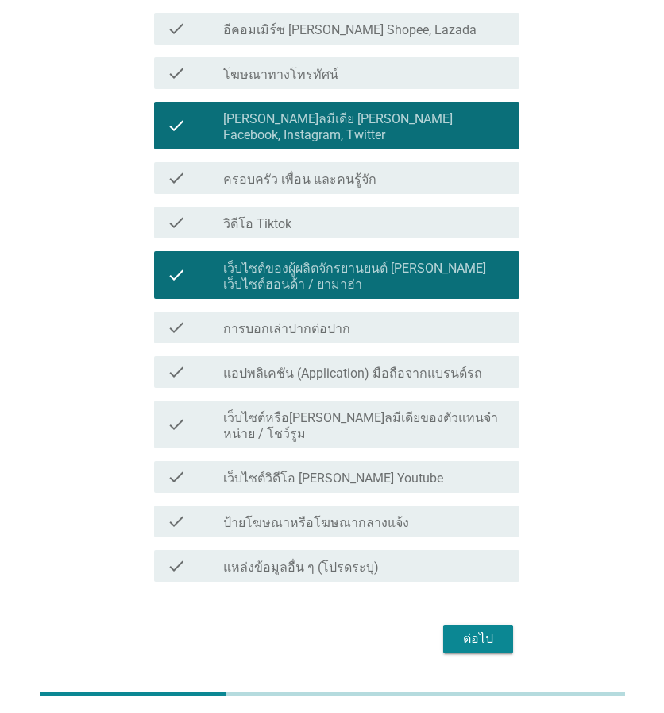
click at [488, 629] on div "ต่อไป" at bounding box center [478, 638] width 44 height 19
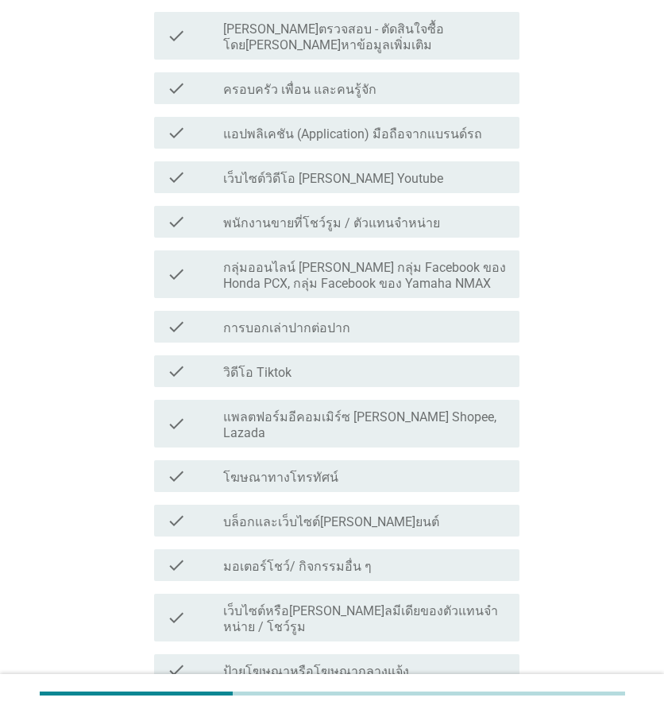
scroll to position [0, 0]
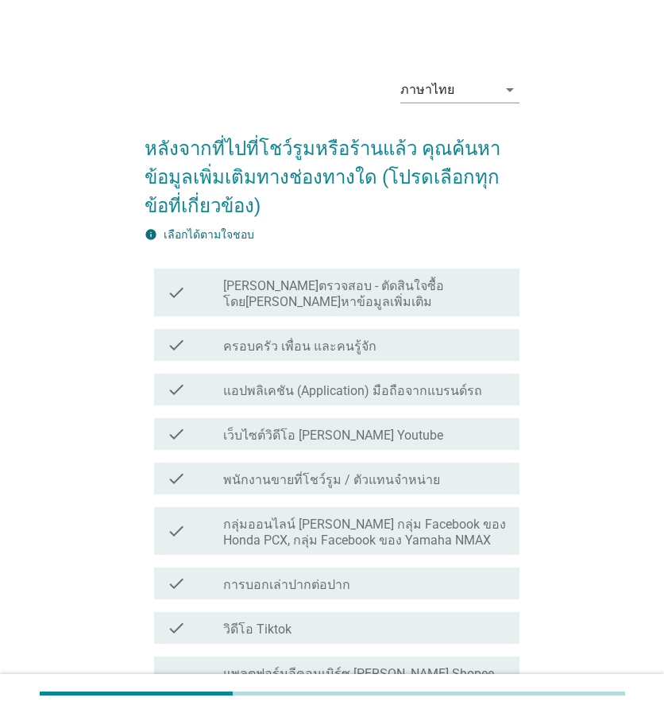
click at [407, 293] on label "[PERSON_NAME]ตรวจสอบ - ตัดสินใจซื้อโดย[PERSON_NAME]หาข้อมูลเพิ่มเติม" at bounding box center [365, 294] width 284 height 32
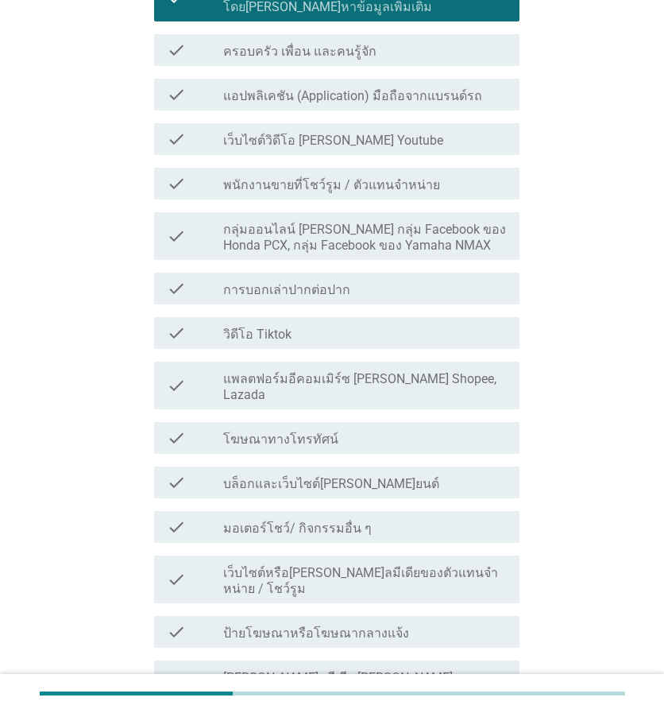
scroll to position [571, 0]
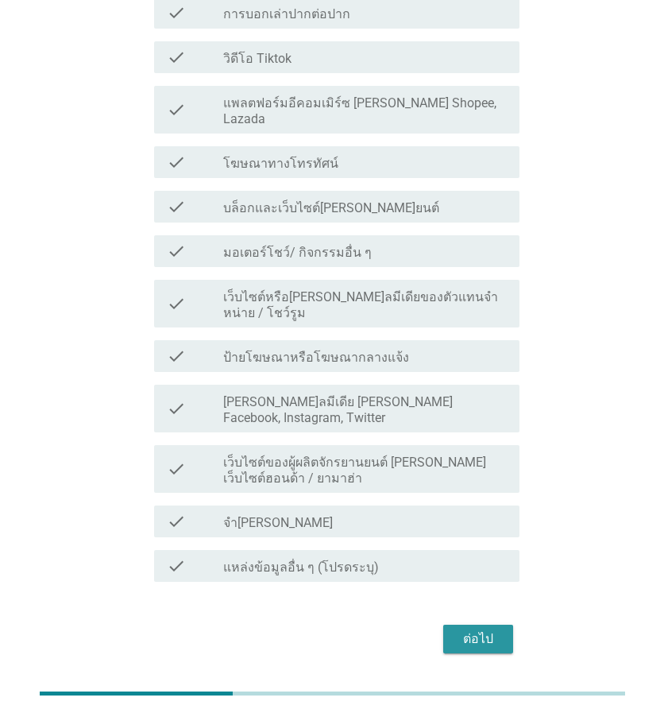
click at [488, 629] on div "ต่อไป" at bounding box center [478, 638] width 44 height 19
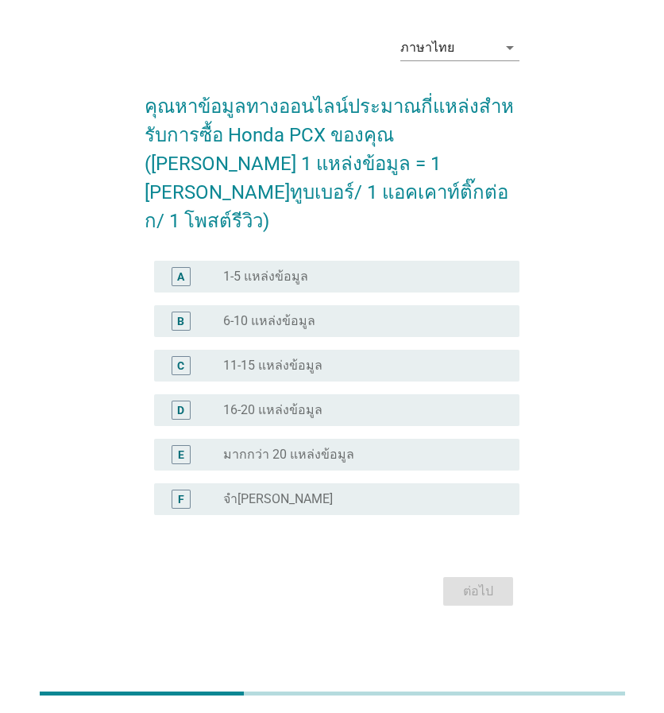
scroll to position [0, 0]
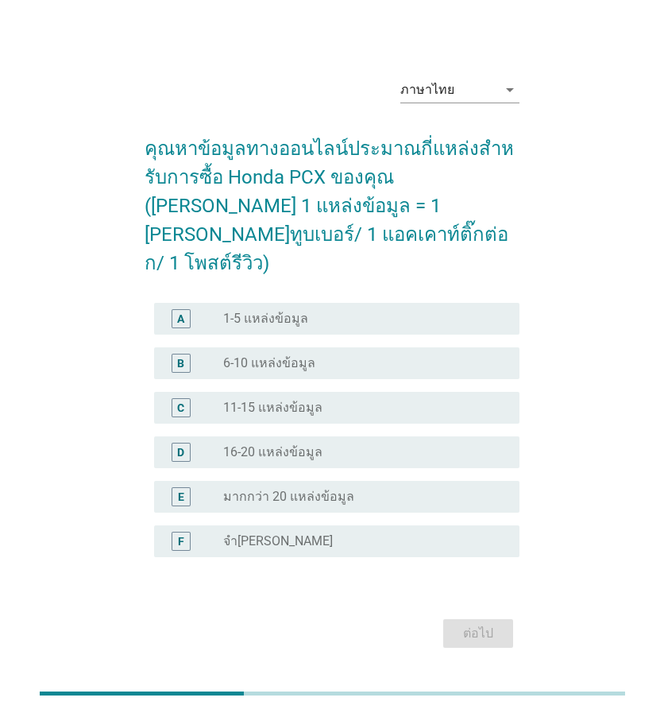
click at [335, 311] on div "radio_button_unchecked 1-5 แหล่งข้อมูล" at bounding box center [358, 319] width 271 height 16
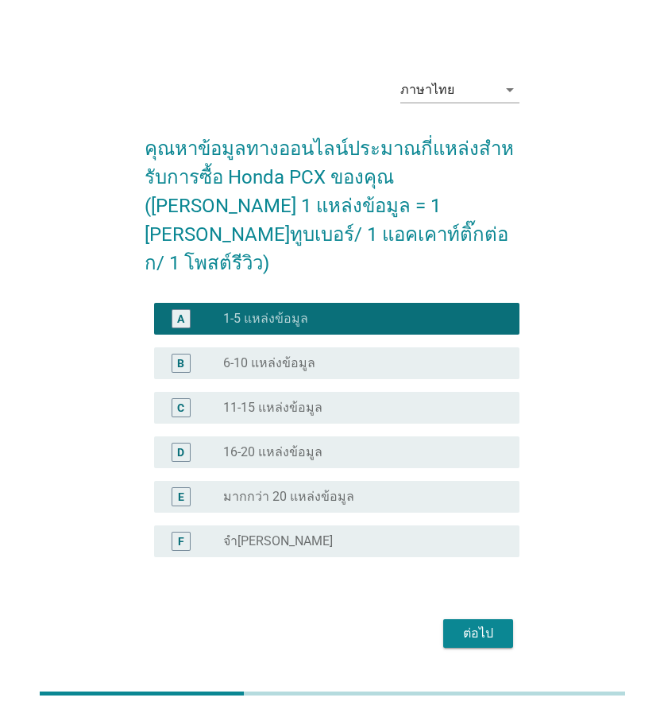
click at [478, 624] on div "ต่อไป" at bounding box center [478, 633] width 44 height 19
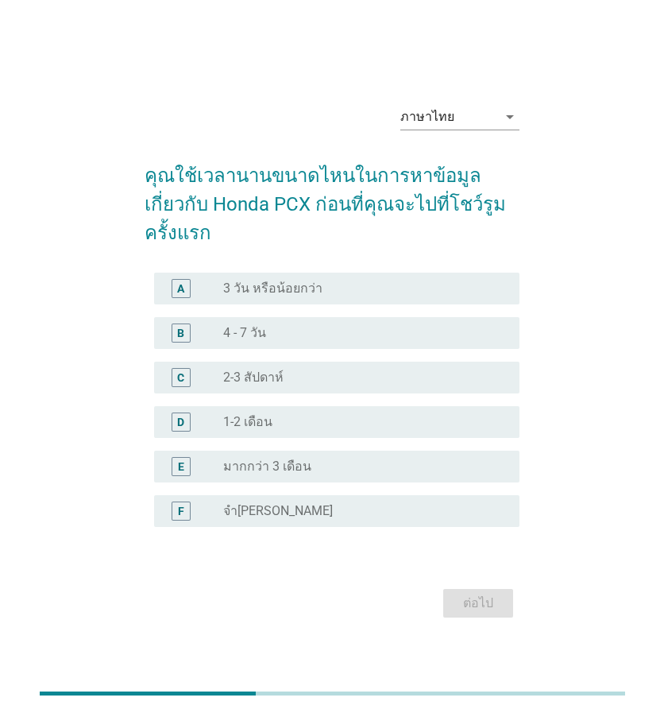
click at [308, 459] on div "radio_button_unchecked มากกว่า 3 เดือน" at bounding box center [358, 467] width 271 height 16
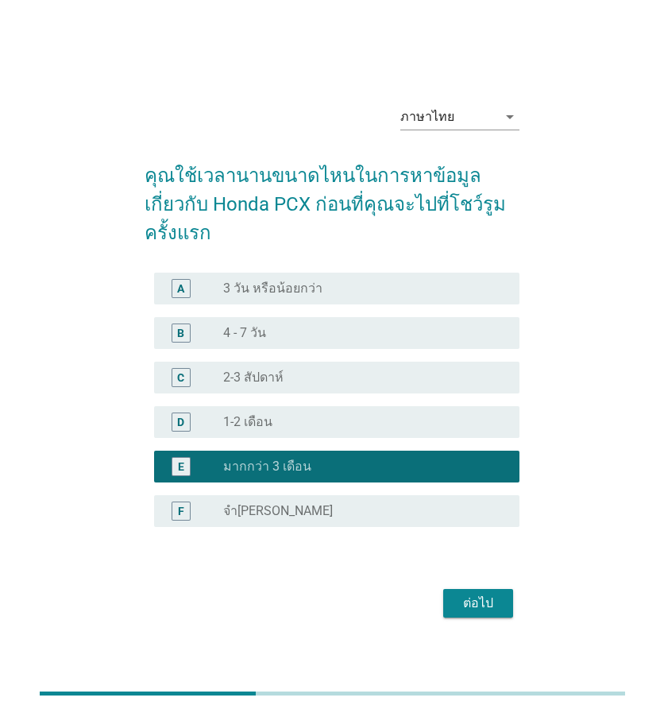
click at [482, 594] on div "ต่อไป" at bounding box center [478, 603] width 44 height 19
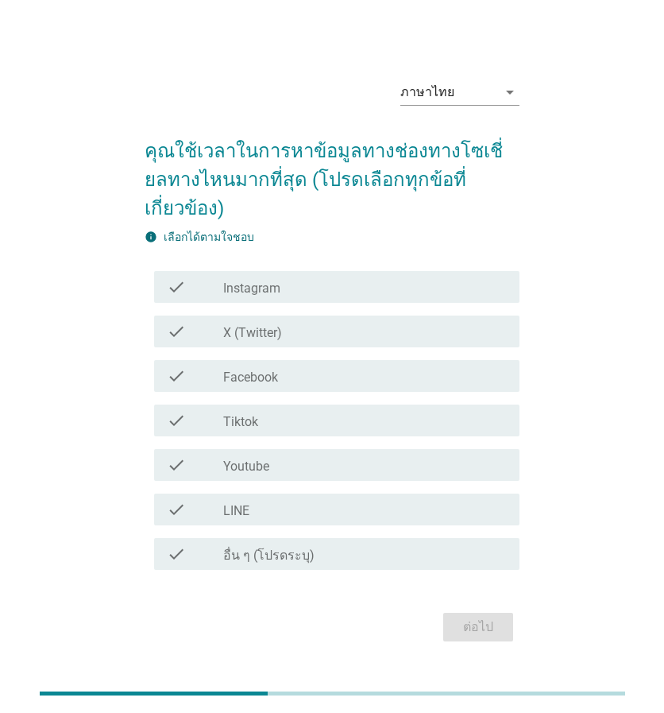
click at [394, 366] on div "check_box_outline_blank Facebook" at bounding box center [365, 375] width 284 height 19
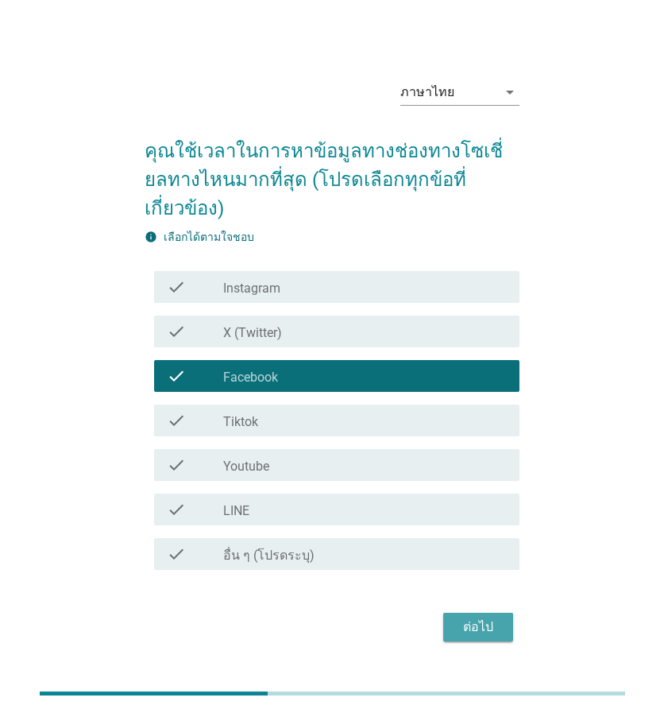
click at [493, 617] on div "ต่อไป" at bounding box center [478, 626] width 44 height 19
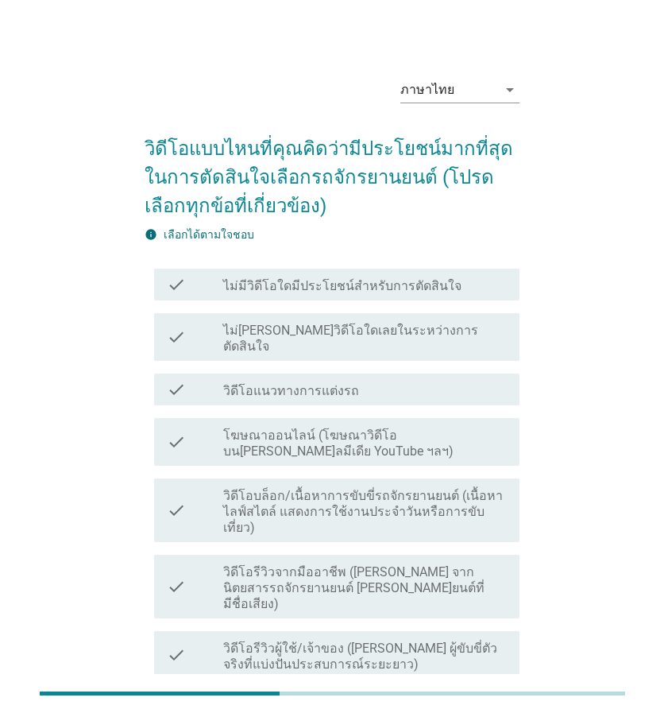
click at [356, 488] on label "วิดีโอบล็อก/เนื้อหาการขับขี่รถจักรยานยนต์ (เนื้อหาไลฟ์สไตล์ แสดงการใช้งานประจํา…" at bounding box center [365, 512] width 284 height 48
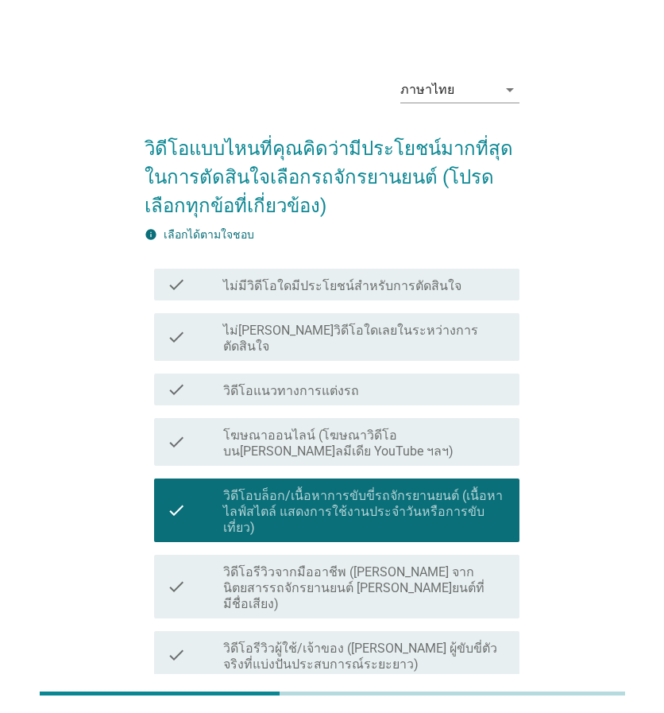
click at [351, 564] on label "วิดีโอรีวิวจากมืออาชีพ ([PERSON_NAME] จากนิตยสารรถจักรยานยนต์ [PERSON_NAME]ยนต์…" at bounding box center [365, 588] width 284 height 48
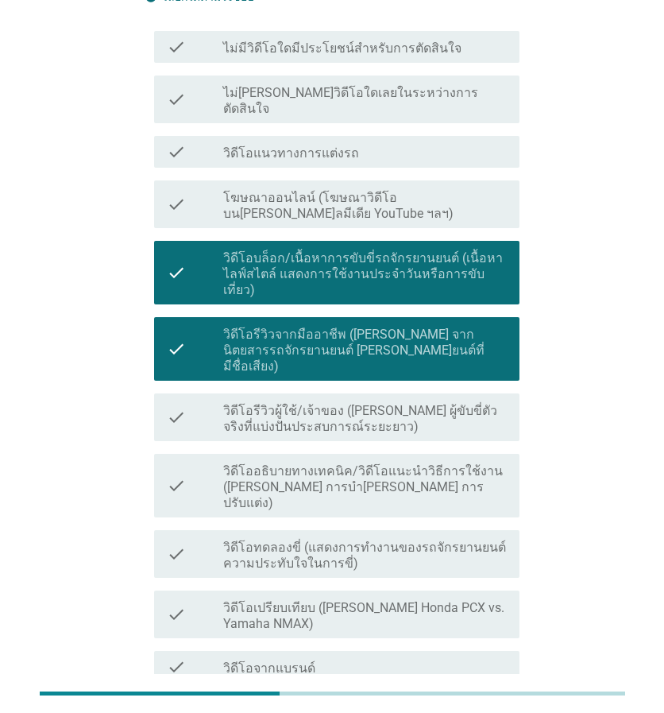
scroll to position [238, 0]
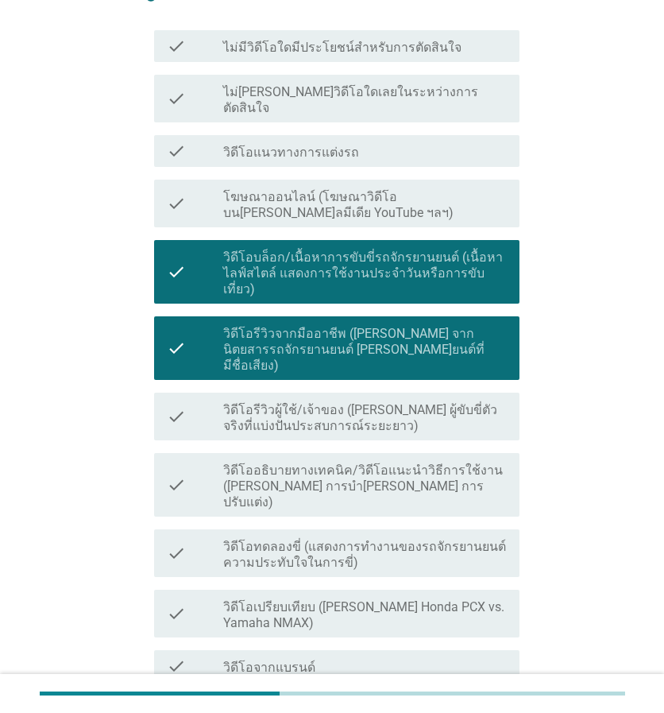
click at [364, 402] on label "วิดีโอรีวิวผู้ใช้/เจ้าของ ([PERSON_NAME] ผู้ขับขี่ตัวจริงที่แบ่งปันประสบการณ์ระ…" at bounding box center [365, 418] width 284 height 32
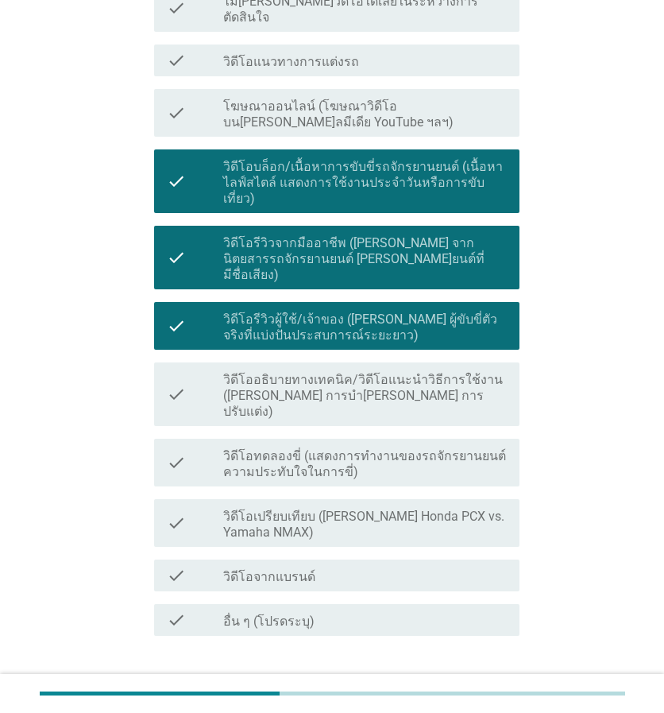
scroll to position [367, 0]
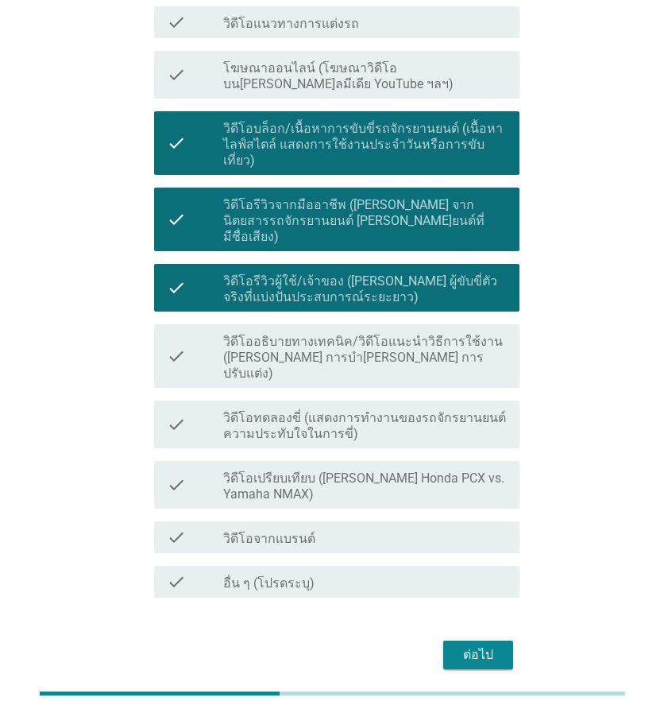
click at [474, 645] on div "ต่อไป" at bounding box center [478, 654] width 44 height 19
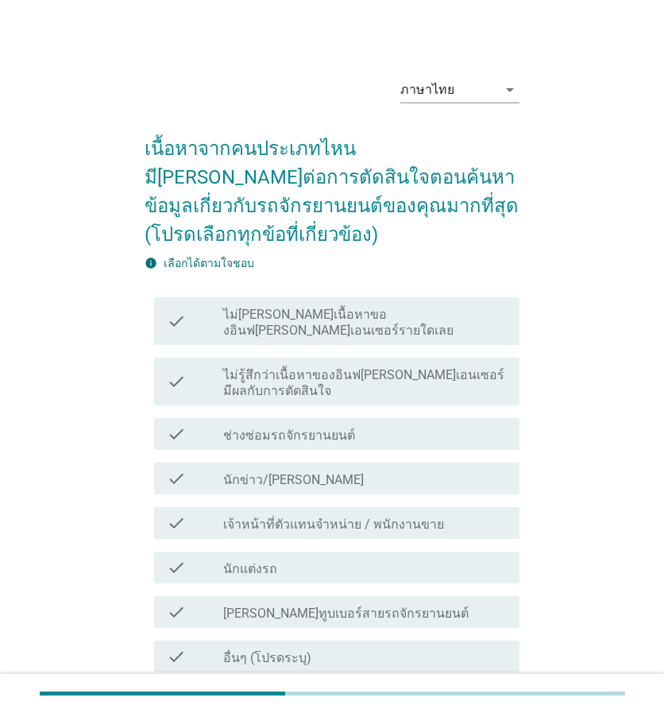
click at [313, 472] on label "นักข่าว/[PERSON_NAME]" at bounding box center [293, 480] width 141 height 16
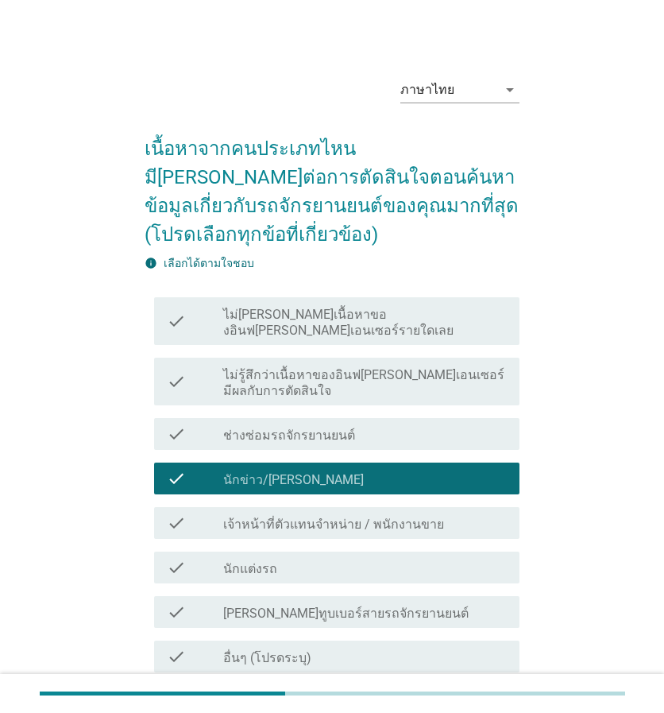
click at [290, 606] on label "[PERSON_NAME]ทูบเบอร์สายรถจักรยานยนต์" at bounding box center [346, 614] width 246 height 16
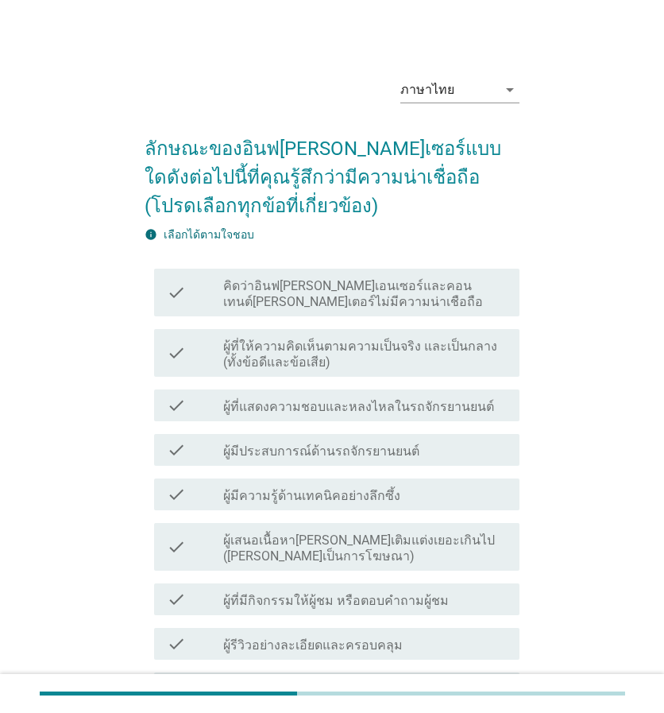
click at [340, 347] on label "ผู้ที่ให้ความคิดเห็นตามความเป็นจริง และเป็นกลาง (ทั้งข้อดีและข้อเสีย)" at bounding box center [365, 355] width 284 height 32
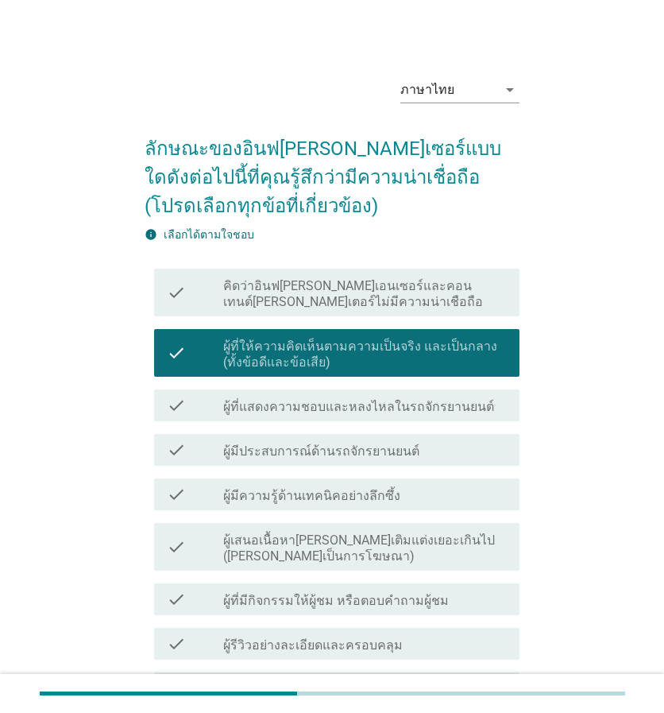
click at [351, 447] on label "ผู้มีประสบการณ์ด้านรถจักรยานยนต์" at bounding box center [321, 451] width 196 height 16
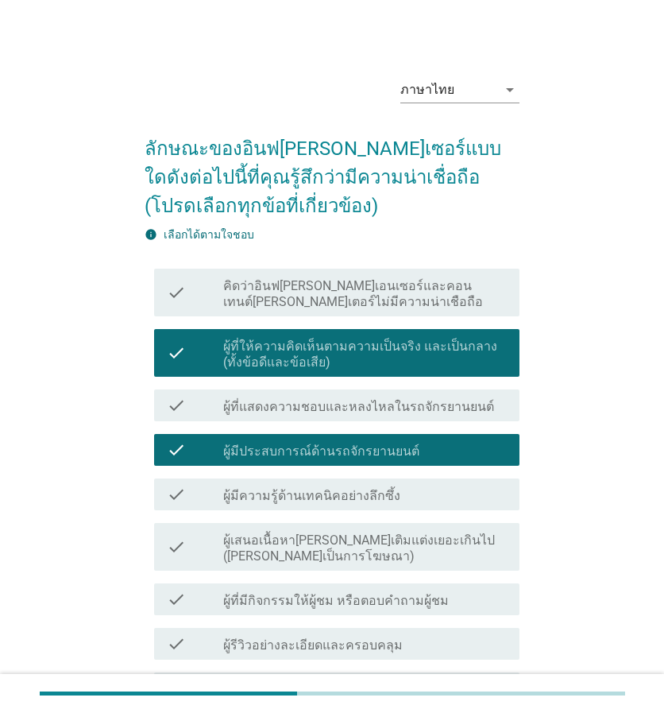
click at [342, 488] on label "ผู้มีความรู้ด้านเทคนิคอย่างลึกซึ้ง" at bounding box center [311, 496] width 177 height 16
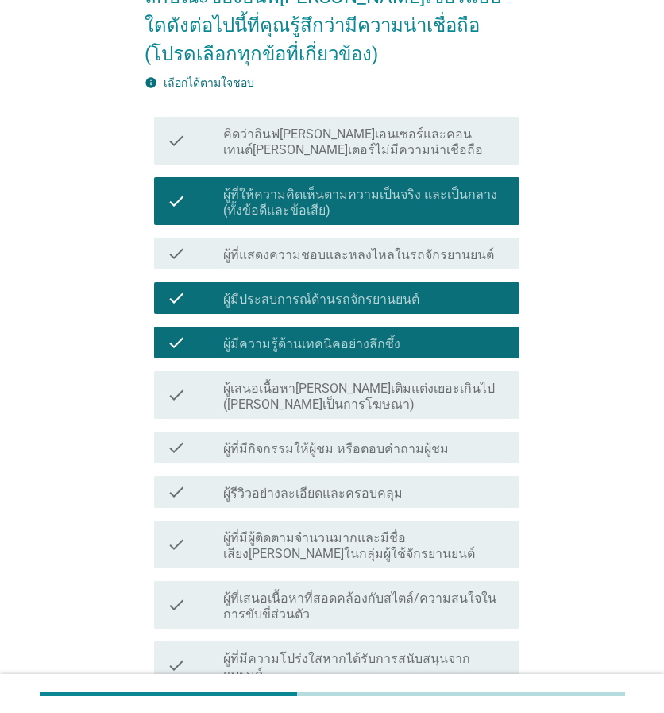
scroll to position [159, 0]
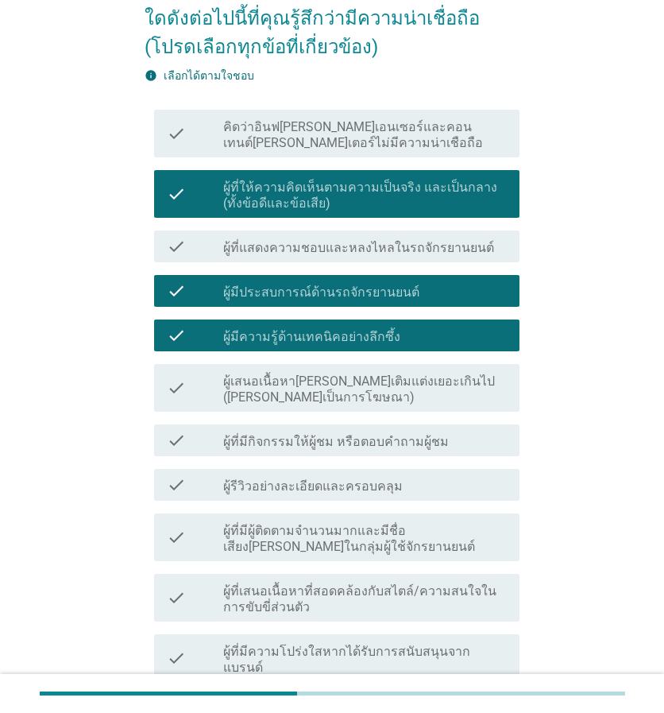
click at [373, 381] on label "ผู้เสนอเนื้อหา[PERSON_NAME]เติมแต่งเยอะเกินไป ([PERSON_NAME]เป็นการโฆษณา)" at bounding box center [365, 389] width 284 height 32
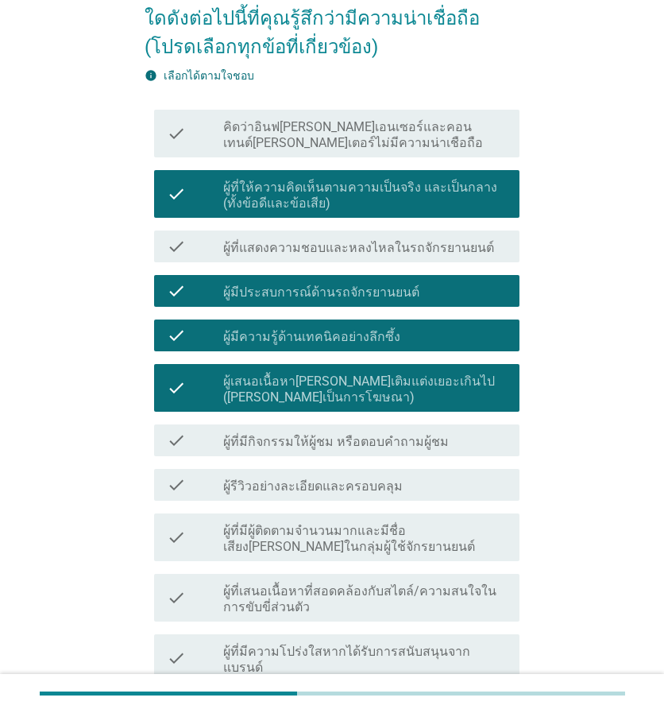
scroll to position [335, 0]
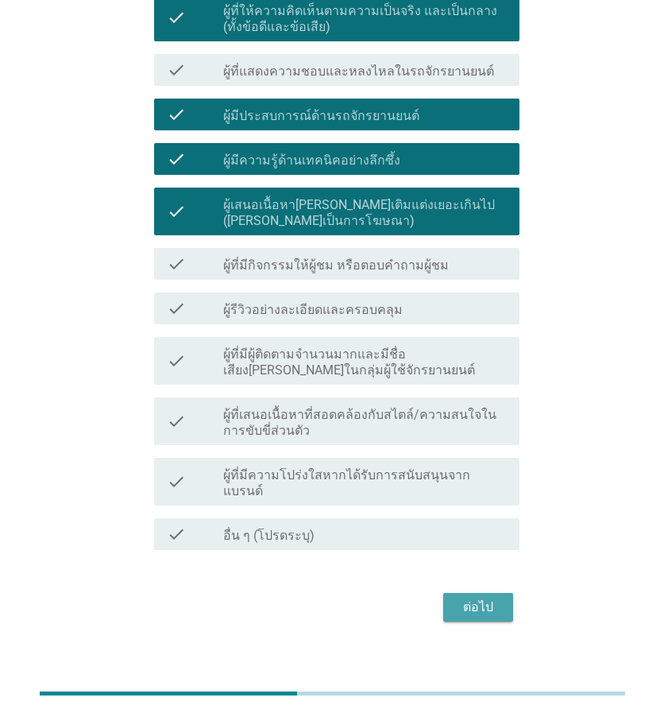
click at [493, 598] on div "ต่อไป" at bounding box center [478, 607] width 44 height 19
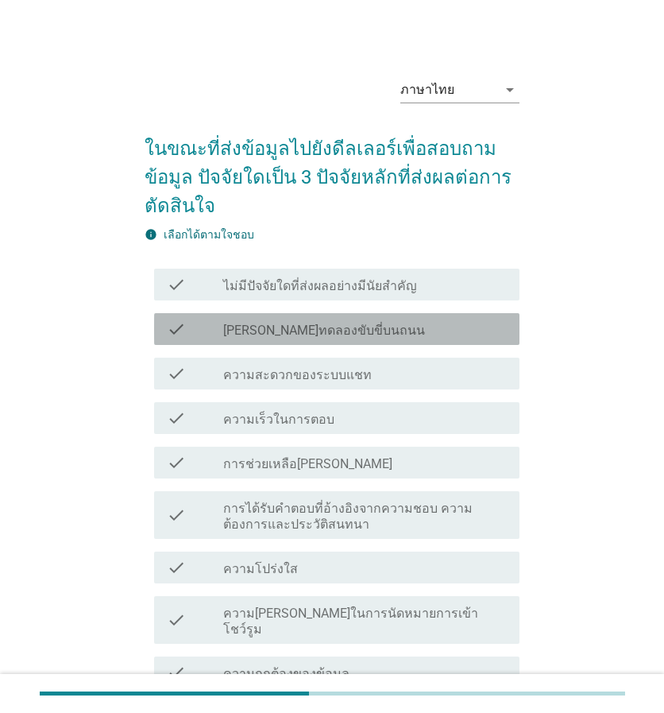
click at [397, 328] on div "check_box_outline_blank [PERSON_NAME]ทดลองขับขี่บนถนน" at bounding box center [365, 328] width 284 height 19
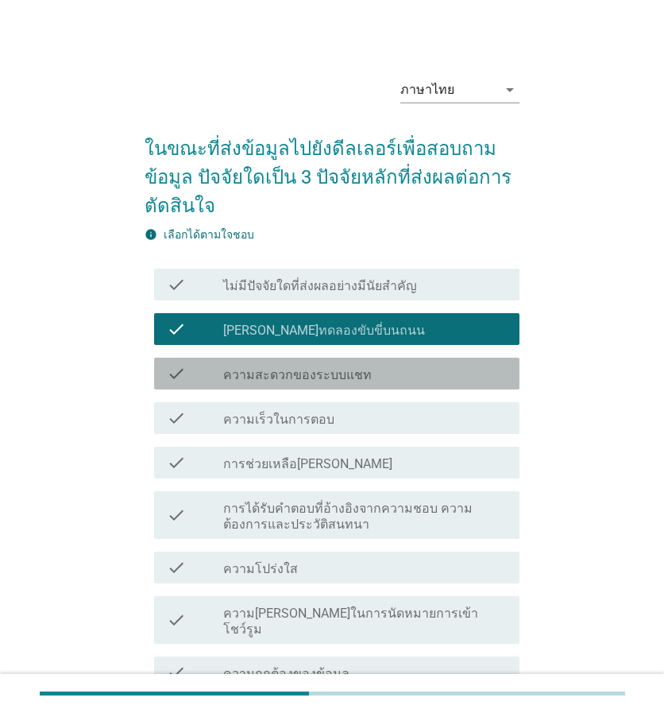
click at [379, 375] on div "check_box_outline_blank ความสะดวกของระบบแชท" at bounding box center [365, 373] width 284 height 19
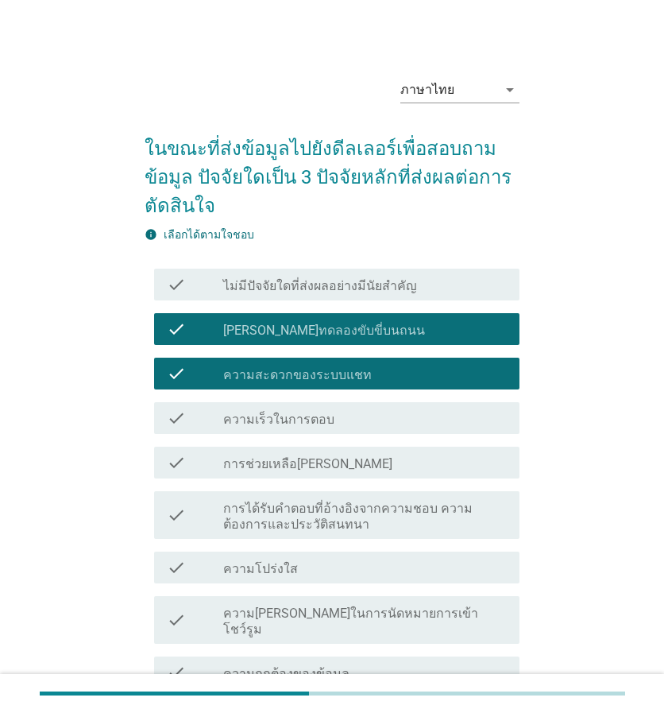
click at [371, 414] on div "check_box_outline_blank ความเร็วในการตอบ" at bounding box center [365, 417] width 284 height 19
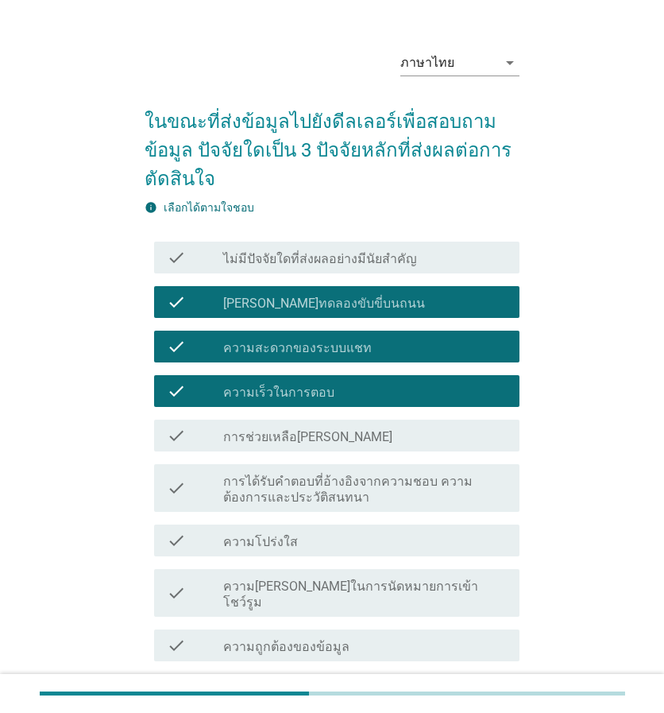
scroll to position [183, 0]
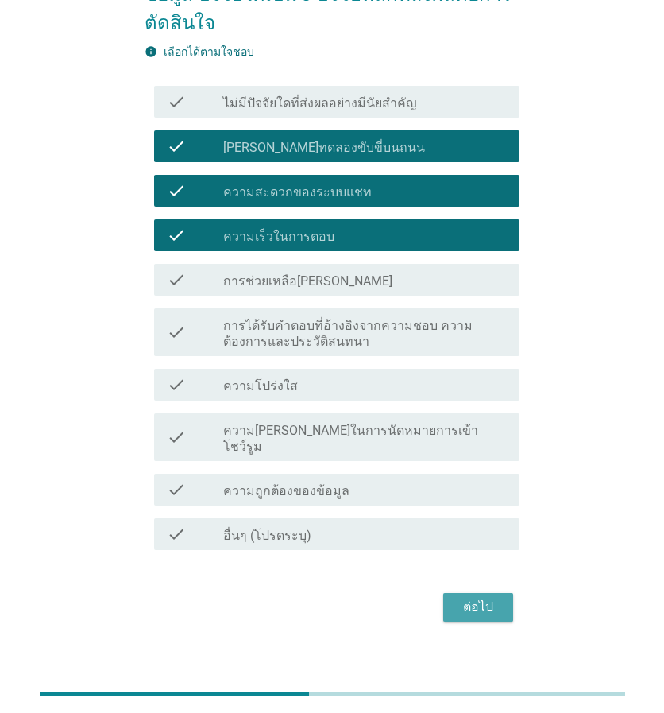
click at [477, 598] on div "ต่อไป" at bounding box center [478, 607] width 44 height 19
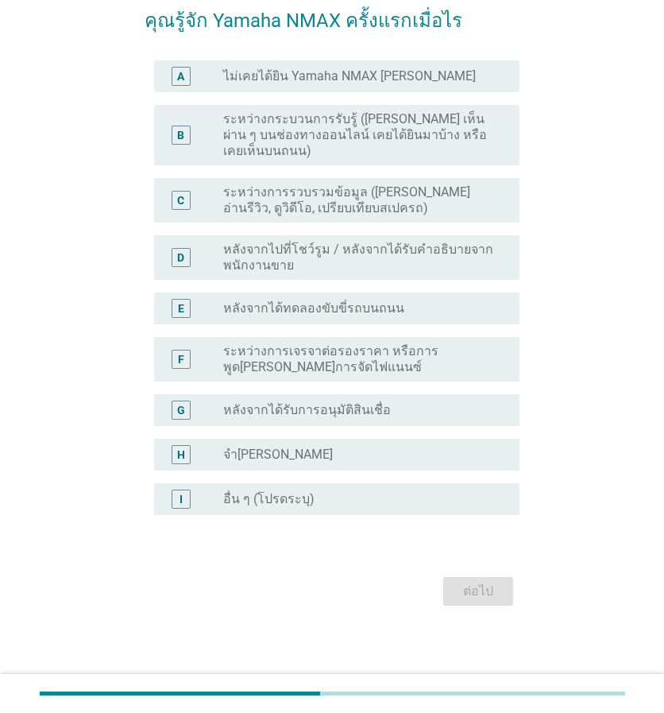
scroll to position [0, 0]
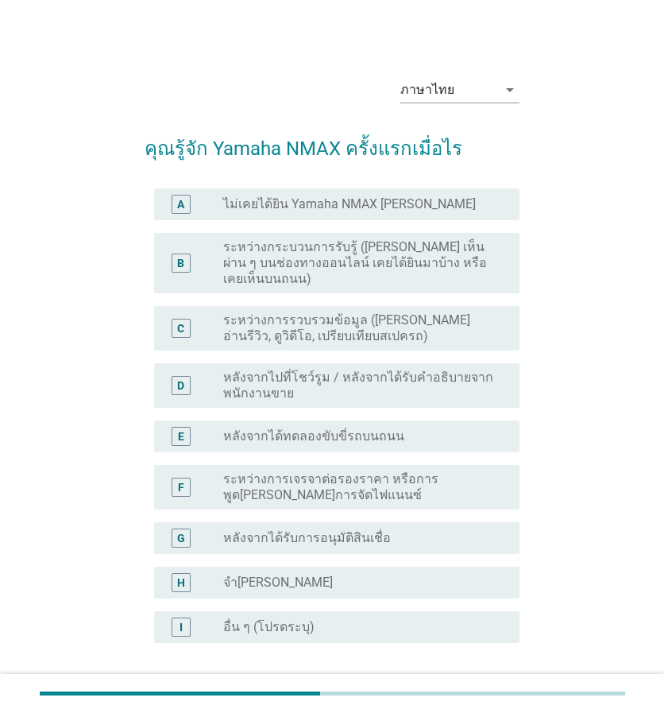
click at [348, 203] on label "ไม่เคยได้ยิน Yamaha NMAX [PERSON_NAME]" at bounding box center [349, 204] width 253 height 16
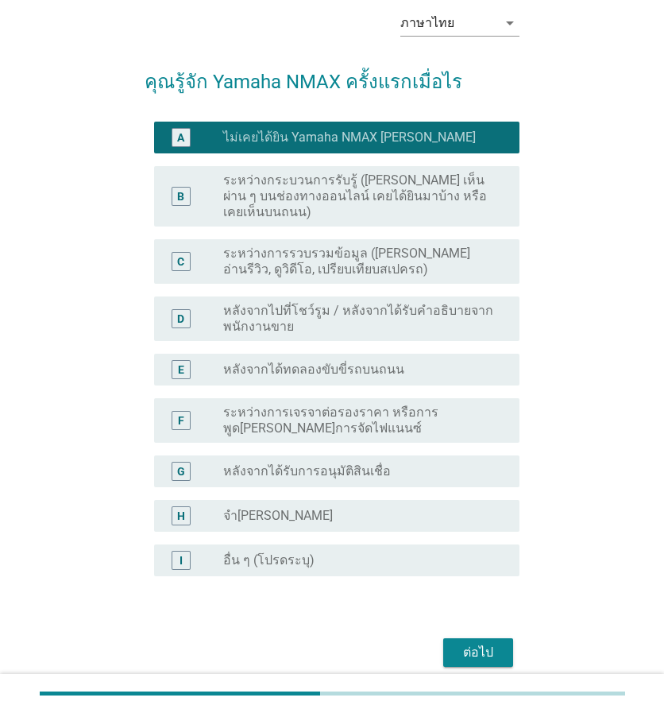
scroll to position [111, 0]
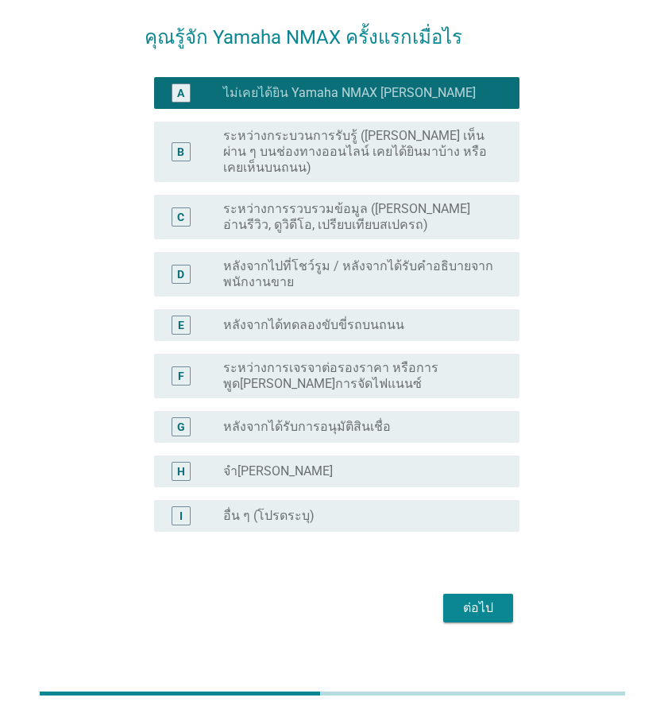
click at [487, 598] on div "ต่อไป" at bounding box center [478, 607] width 44 height 19
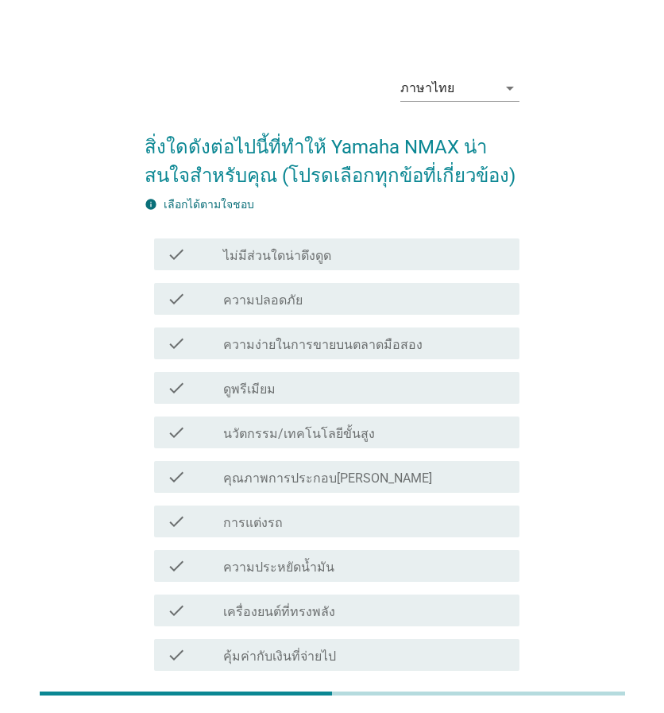
scroll to position [0, 0]
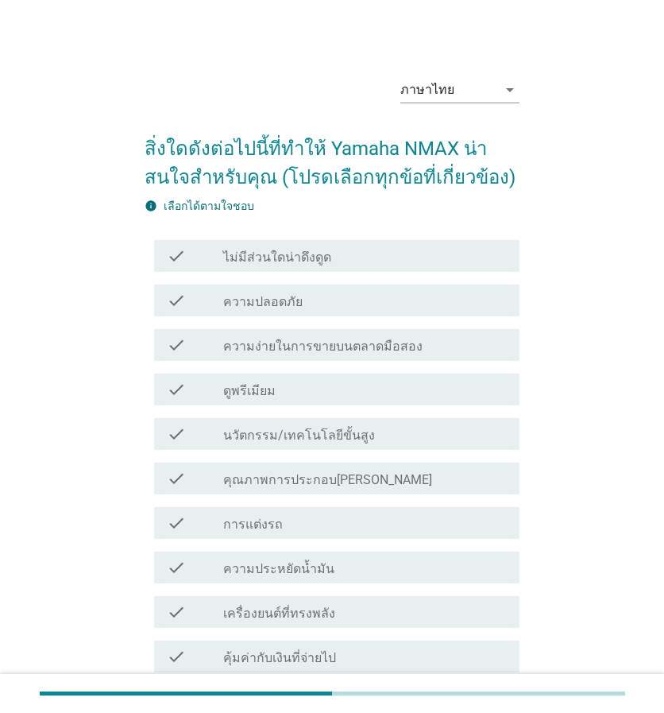
click at [292, 253] on label "ไม่มีส่วนใดน่าดึงดูด" at bounding box center [277, 258] width 108 height 16
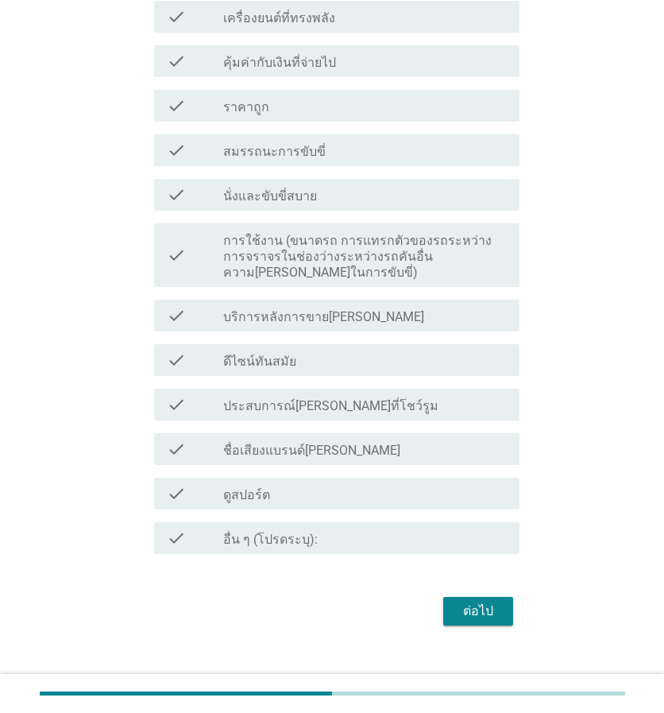
scroll to position [599, 0]
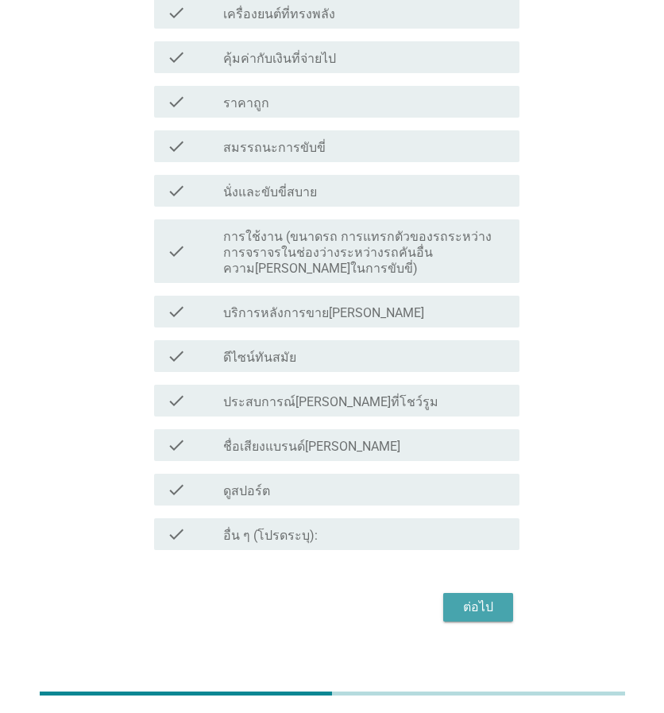
click at [487, 598] on div "ต่อไป" at bounding box center [478, 607] width 44 height 19
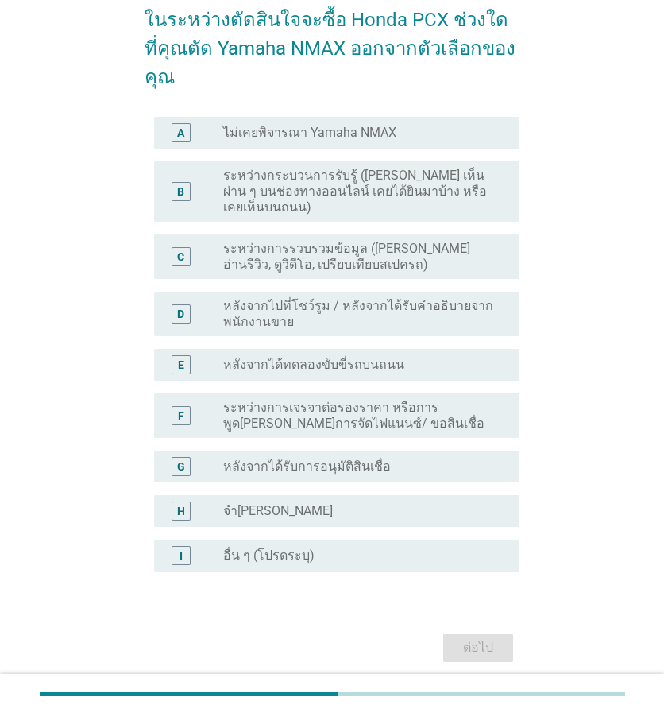
scroll to position [168, 0]
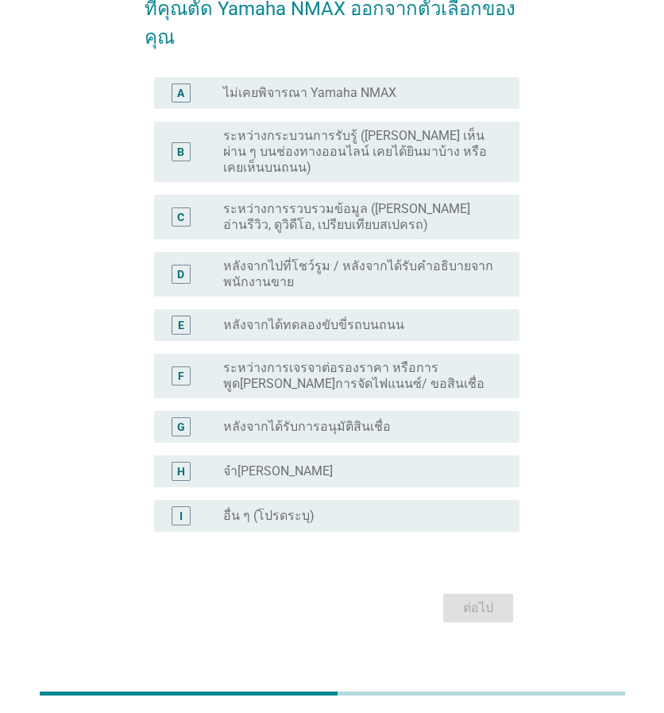
click at [355, 419] on label "หลังจากได้รับการอนุมัติสินเชื่อ" at bounding box center [307, 427] width 168 height 16
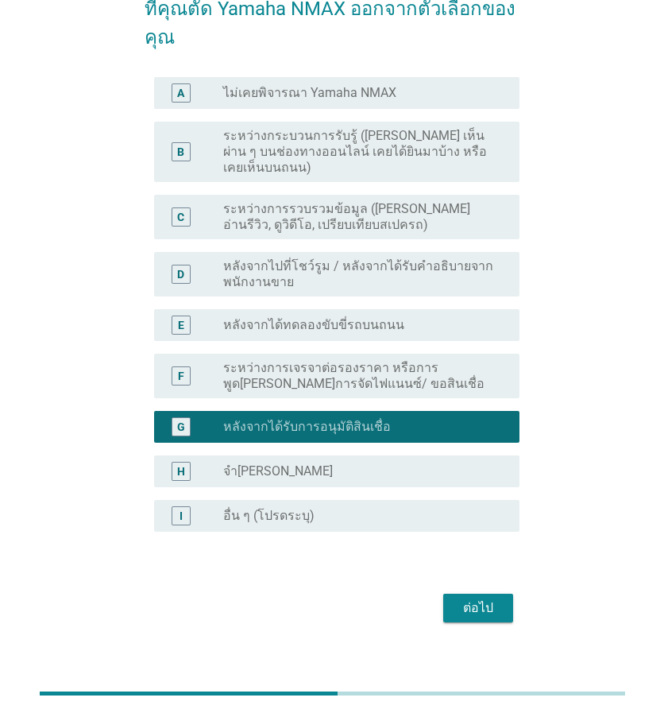
click at [356, 360] on label "ระหว่างการเจรจาต่อรองราคา หรือการพูด[PERSON_NAME]การจัดไฟแนนซ์/ ขอสินเชื่อ" at bounding box center [358, 376] width 271 height 32
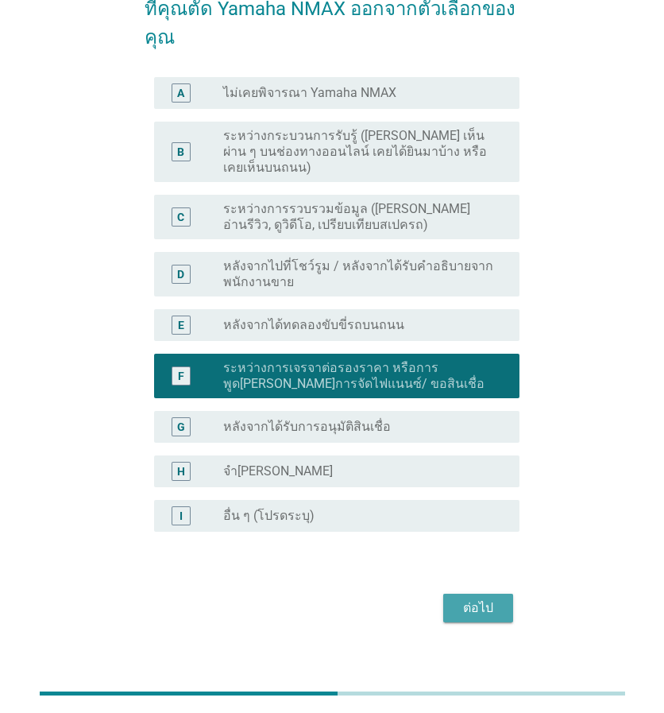
click at [493, 598] on div "ต่อไป" at bounding box center [478, 607] width 44 height 19
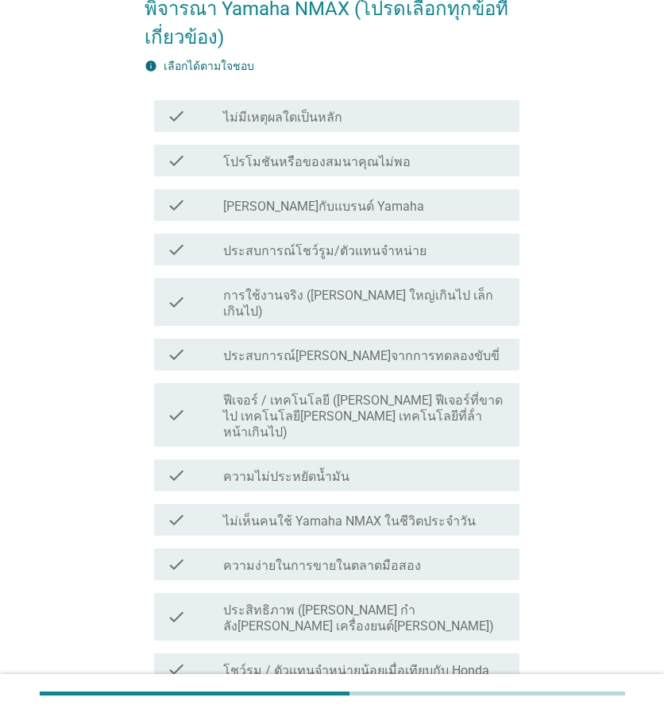
scroll to position [0, 0]
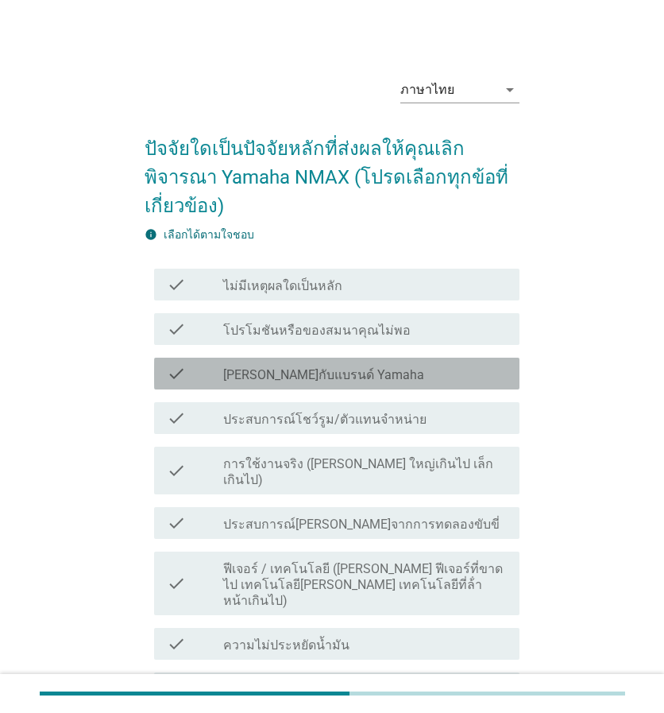
click at [354, 371] on label "[PERSON_NAME]กับแบรนด์ Yamaha" at bounding box center [323, 375] width 201 height 16
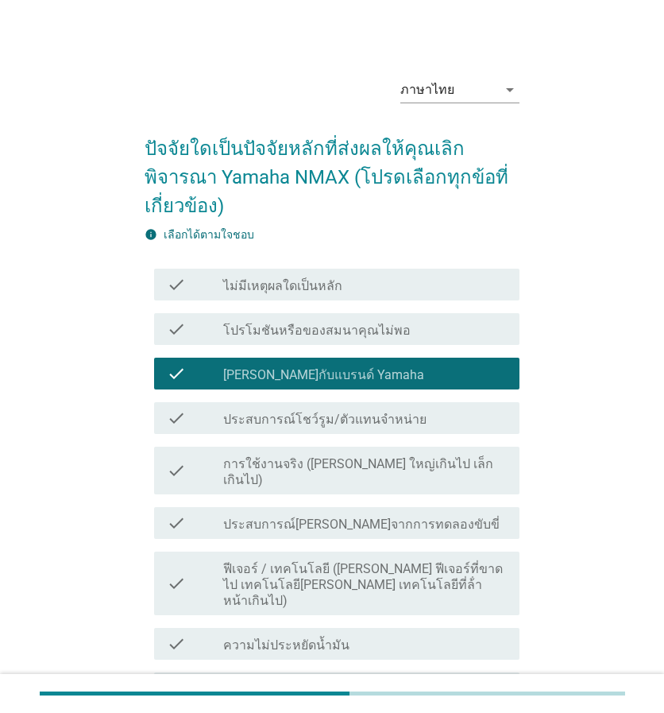
click at [351, 460] on label "การใช้งานจริง ([PERSON_NAME] ใหญ่เกินไป เล็กเกินไป)" at bounding box center [365, 472] width 284 height 32
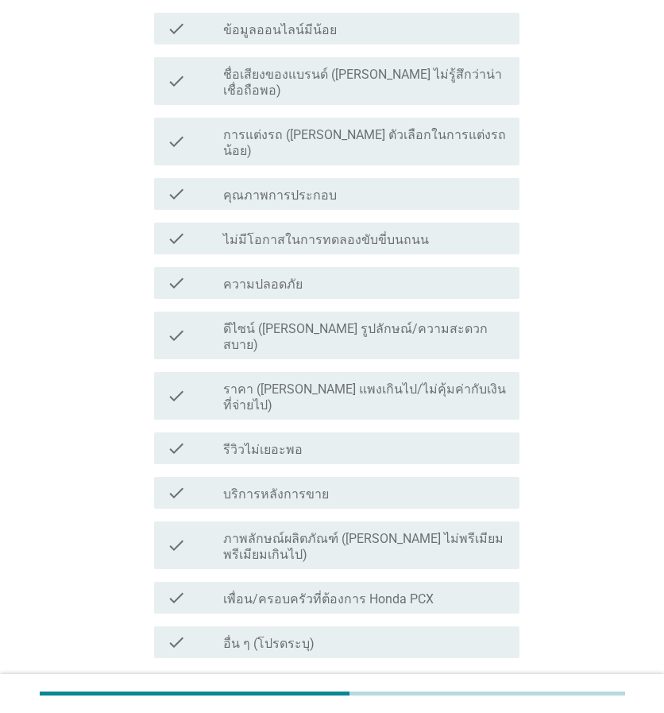
scroll to position [866, 0]
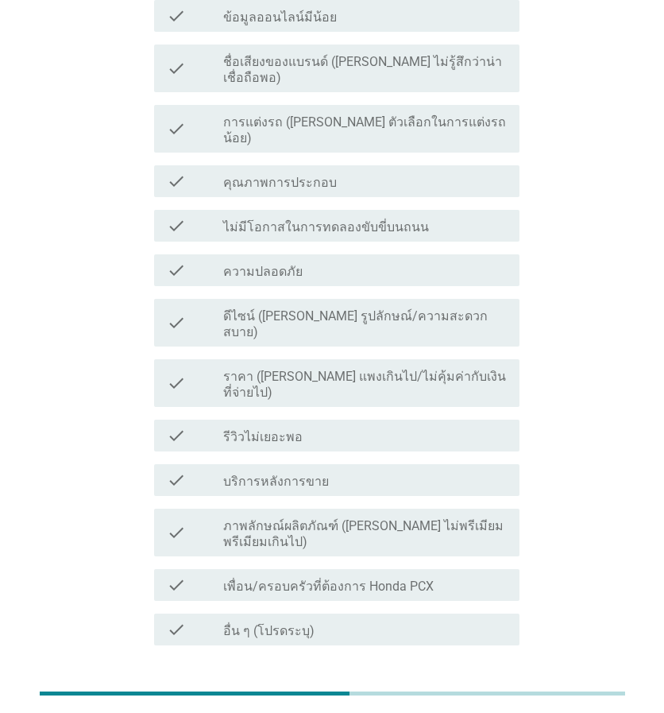
click at [486, 693] on div "ต่อไป" at bounding box center [478, 702] width 44 height 19
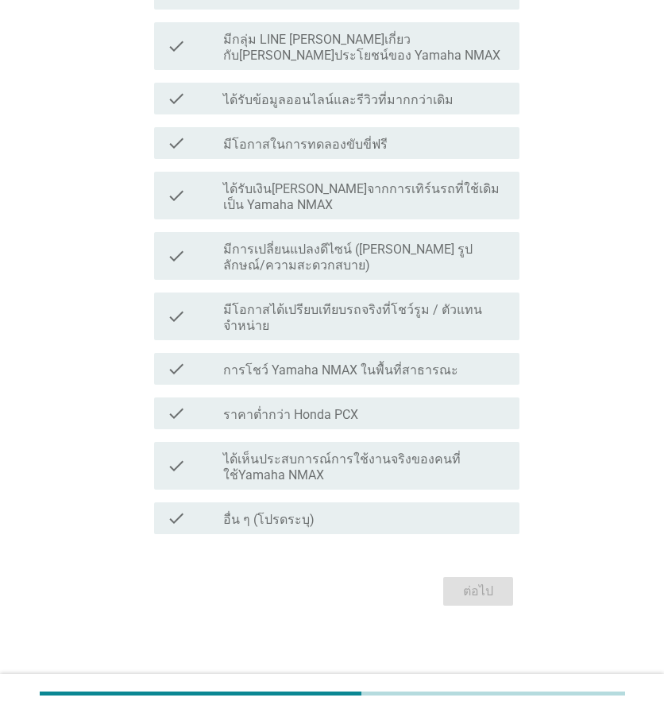
scroll to position [0, 0]
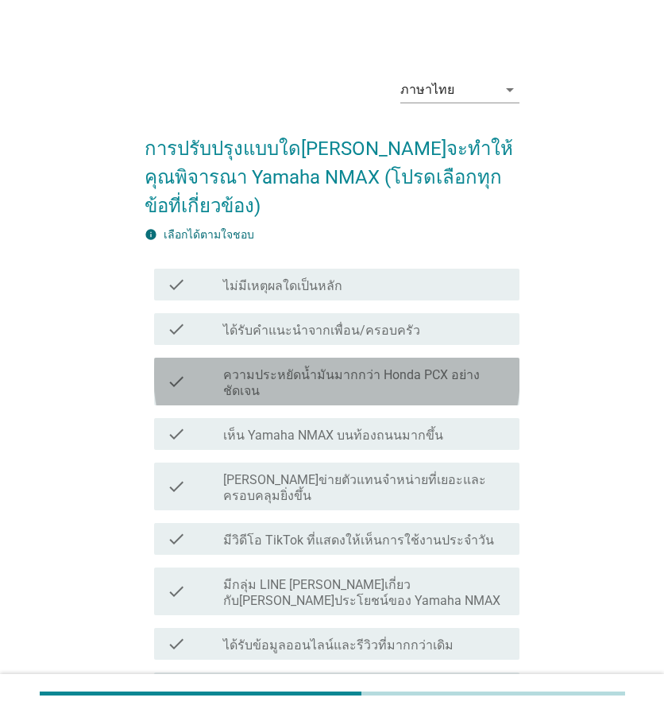
click at [310, 367] on label "ความประหยัดน้ำมันมากกว่า Honda PCX อย่างชัดเจน" at bounding box center [365, 383] width 284 height 32
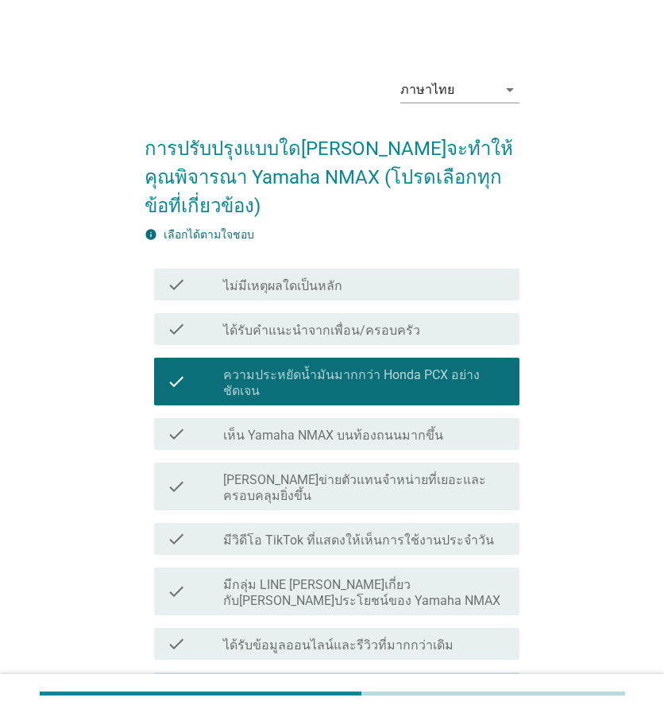
click at [310, 472] on label "[PERSON_NAME]ข่ายตัวแทนจําหน่ายที่เยอะและครอบคลุมยิ่งขึ้น" at bounding box center [365, 488] width 284 height 32
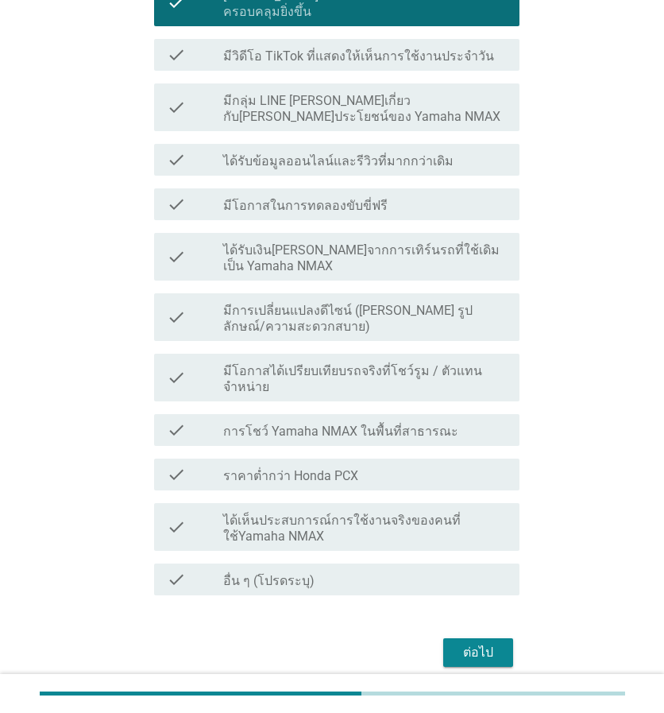
scroll to position [485, 0]
click at [476, 642] on div "ต่อไป" at bounding box center [478, 651] width 44 height 19
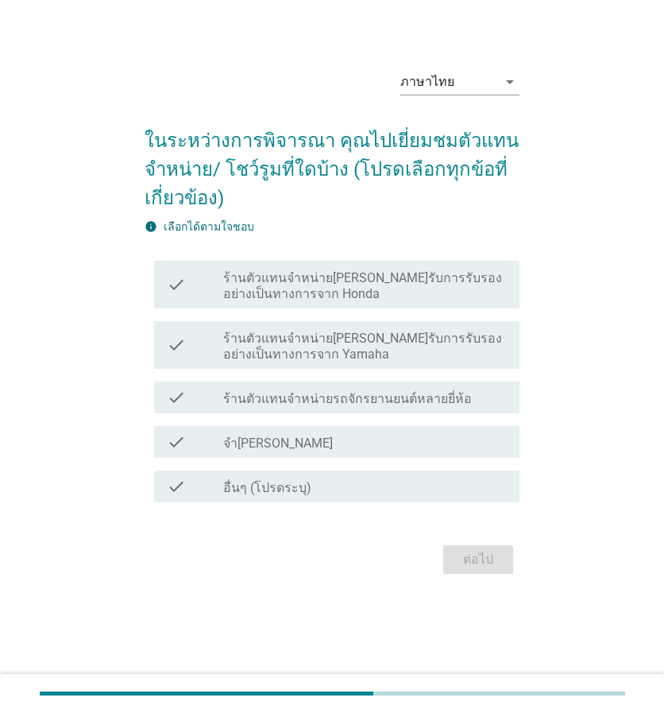
scroll to position [0, 0]
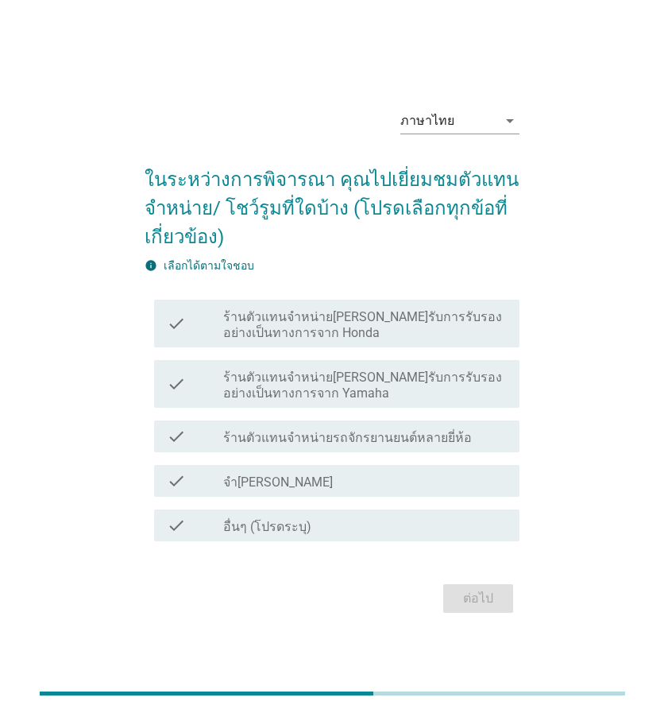
click at [313, 480] on div "check_box_outline_blank จำ[PERSON_NAME]" at bounding box center [365, 480] width 284 height 19
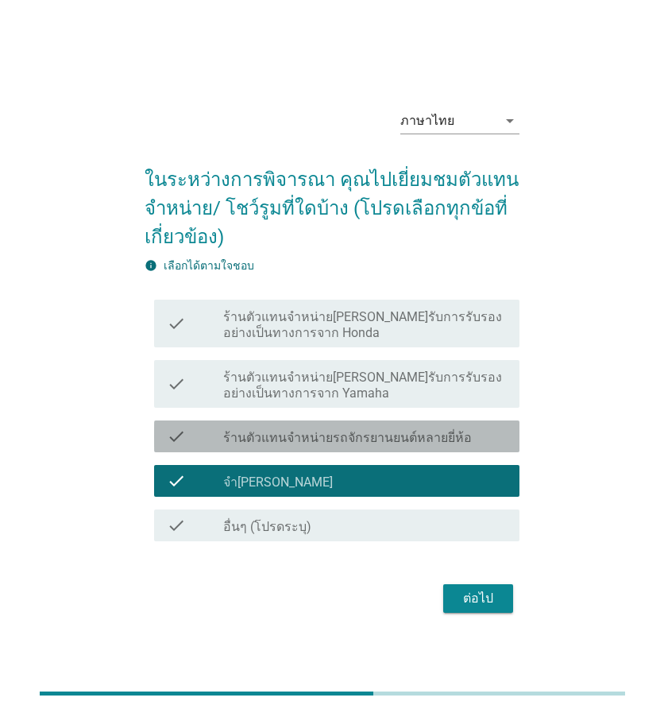
click at [322, 444] on label "ร้านตัวแทนจำหน่ายรถจักรยานยนต์หลายยี่ห้อ" at bounding box center [347, 438] width 249 height 16
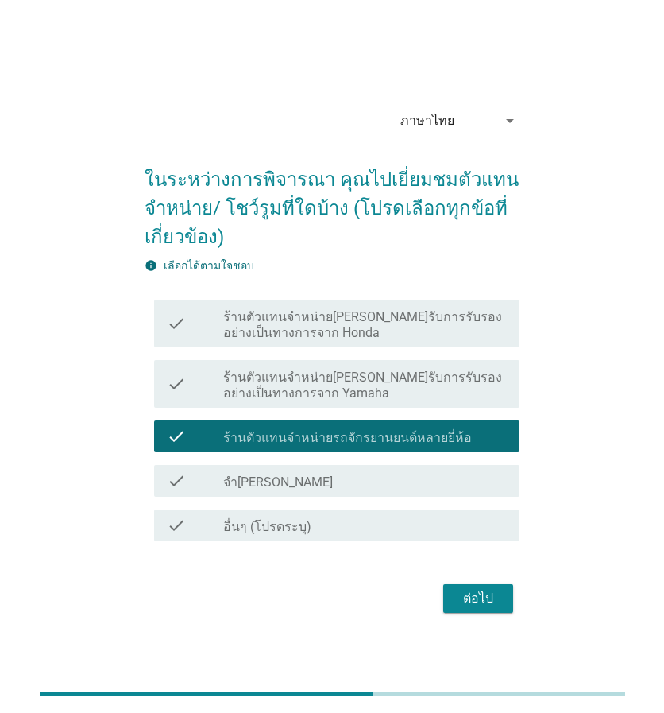
click at [429, 378] on label "ร้านตัวแทนจำหน่าย[PERSON_NAME]รับการรับรองอย่างเป็นทางการจาก Yamaha" at bounding box center [365, 386] width 284 height 32
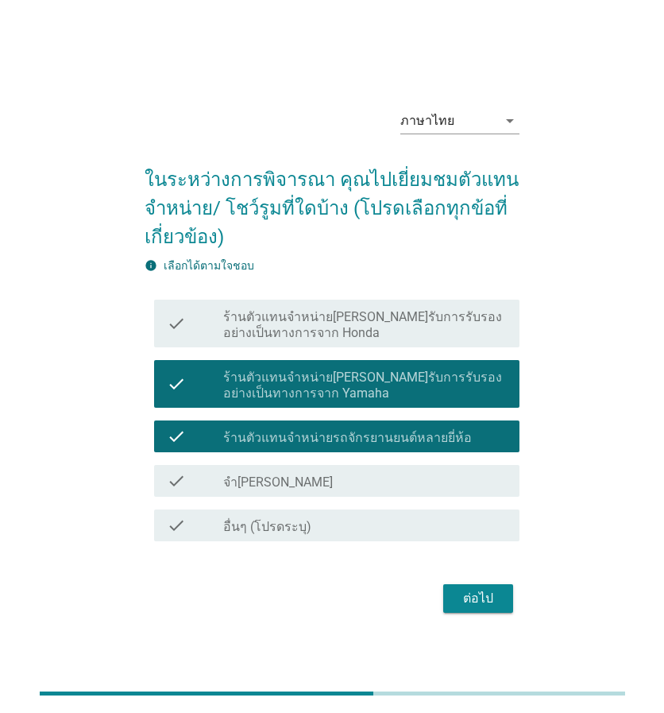
click at [485, 594] on div "ต่อไป" at bounding box center [478, 598] width 44 height 19
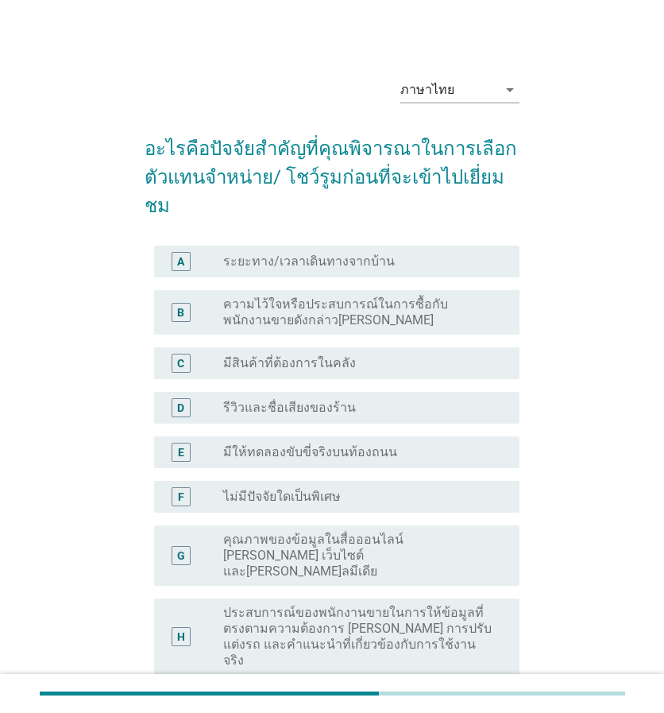
click at [329, 253] on label "ระยะทาง/เวลาเดินทางจากบ้าน" at bounding box center [309, 261] width 172 height 16
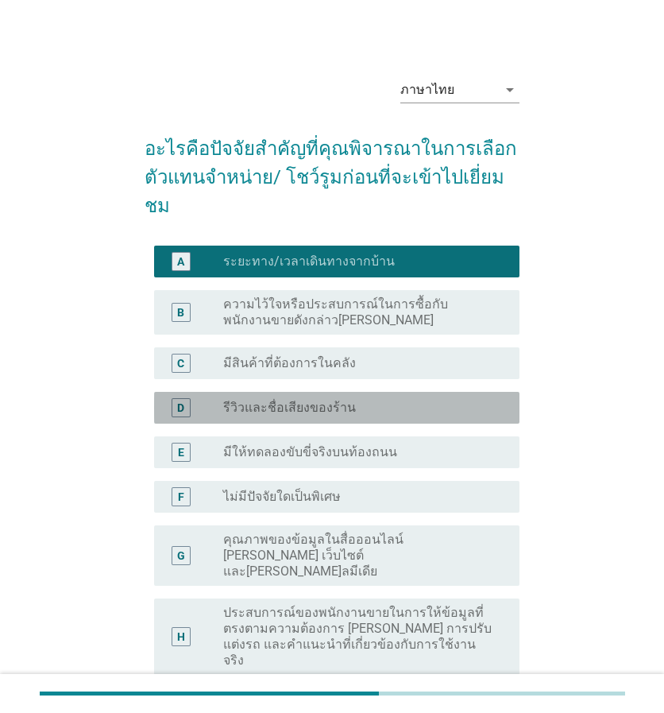
click at [319, 400] on label "รีวิวและชื่อเสียงของร้าน" at bounding box center [289, 408] width 133 height 16
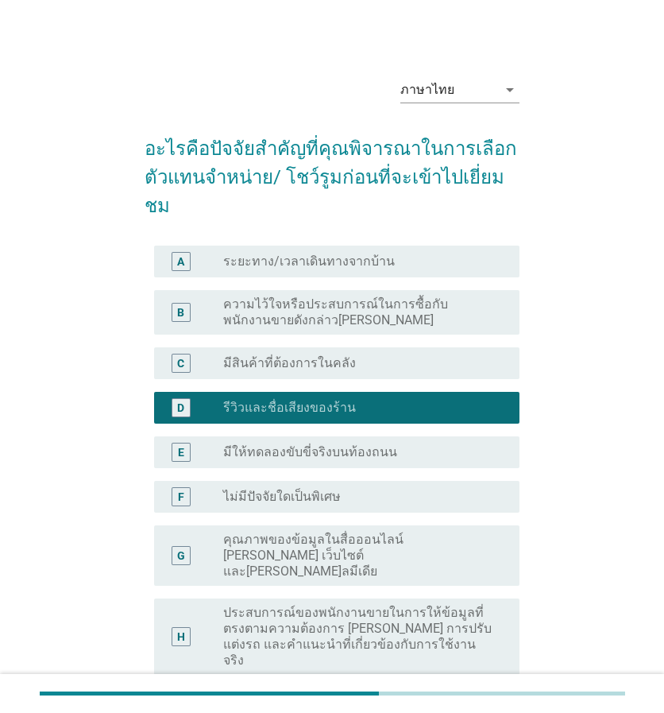
click at [357, 253] on label "ระยะทาง/เวลาเดินทางจากบ้าน" at bounding box center [309, 261] width 172 height 16
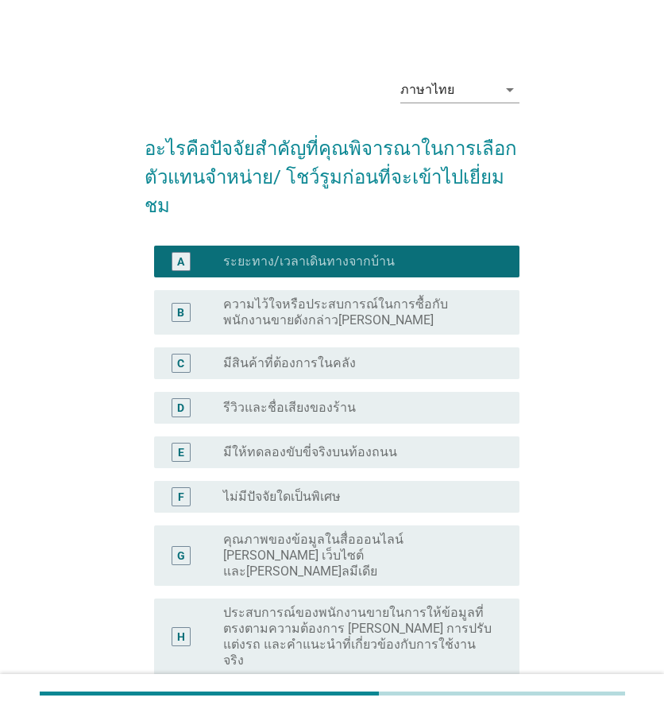
scroll to position [232, 0]
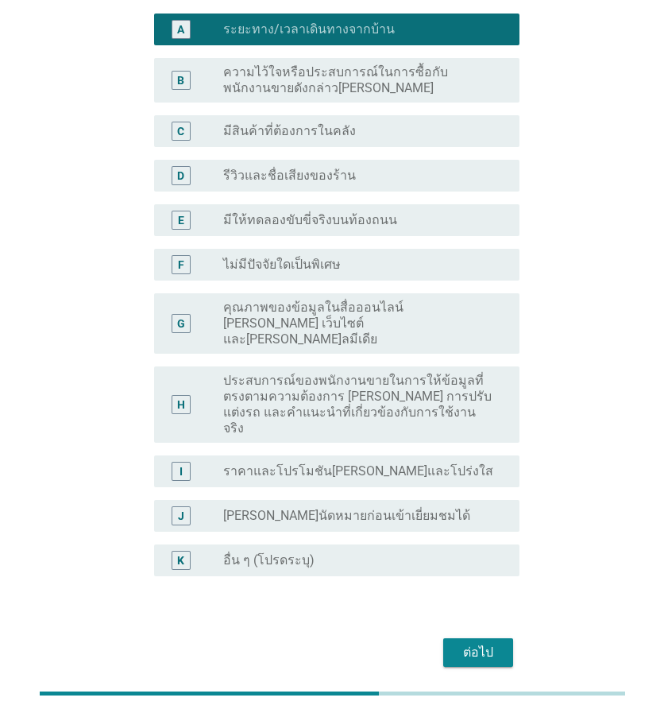
click at [497, 638] on button "ต่อไป" at bounding box center [478, 652] width 70 height 29
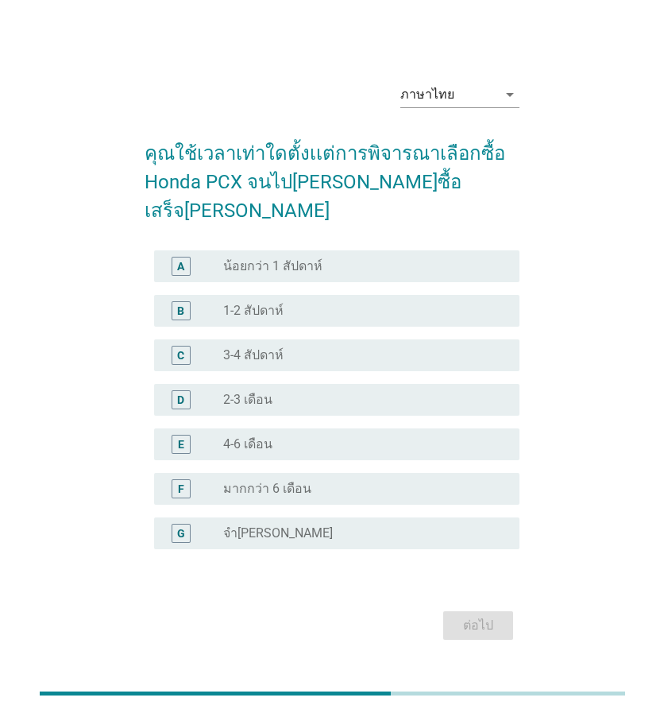
click at [296, 392] on div "radio_button_unchecked 2-3 เดือน" at bounding box center [358, 400] width 271 height 16
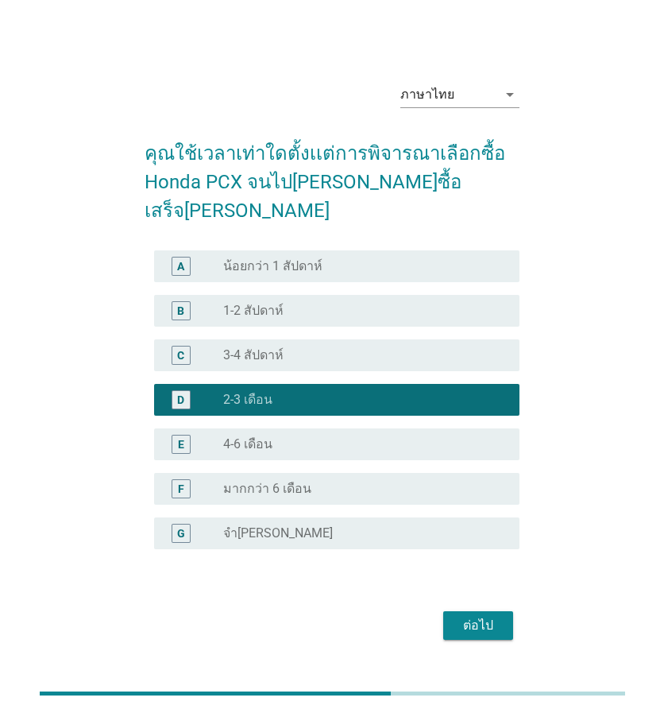
click at [471, 616] on div "ต่อไป" at bounding box center [478, 625] width 44 height 19
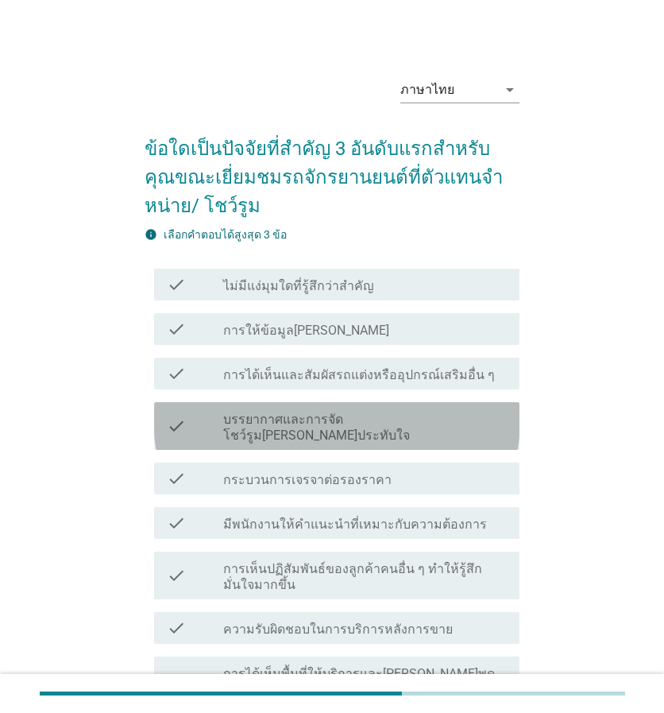
click at [420, 415] on label "บรรยากาศและการจัดโชว์รูม[PERSON_NAME]ประทับใจ" at bounding box center [365, 428] width 284 height 32
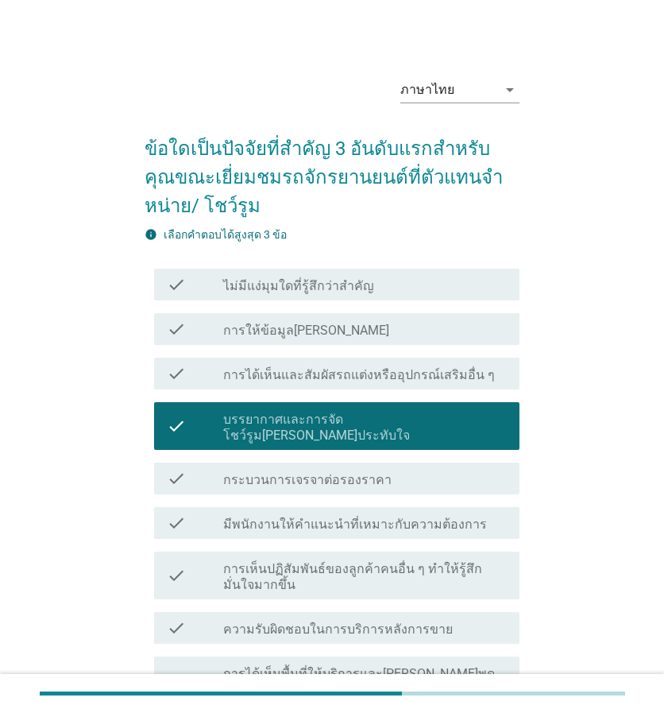
click at [415, 469] on div "check_box_outline_blank กระบวนการเจรจาต่อรองราคา" at bounding box center [365, 478] width 284 height 19
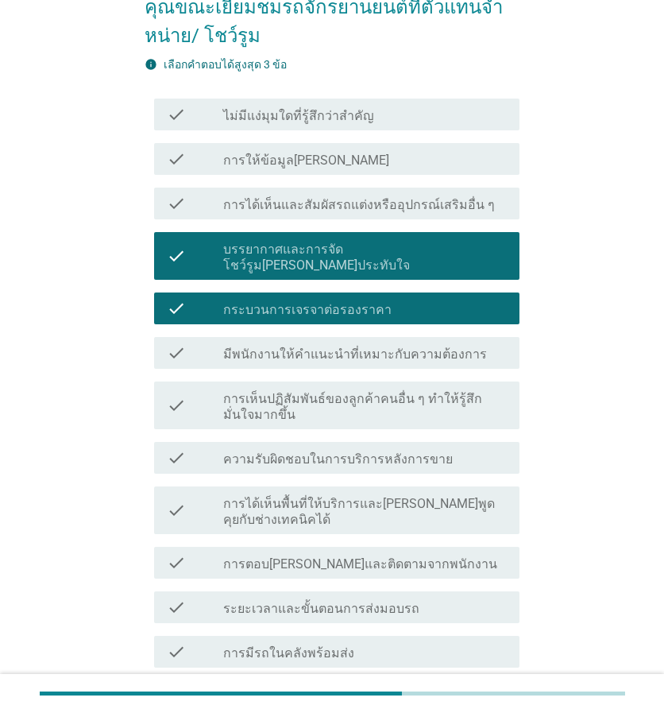
scroll to position [577, 0]
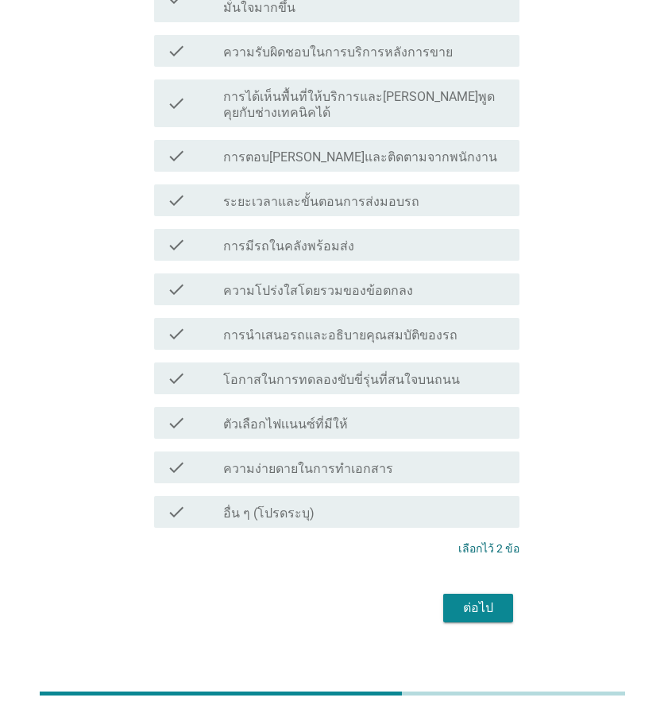
click at [486, 598] on div "ต่อไป" at bounding box center [478, 607] width 44 height 19
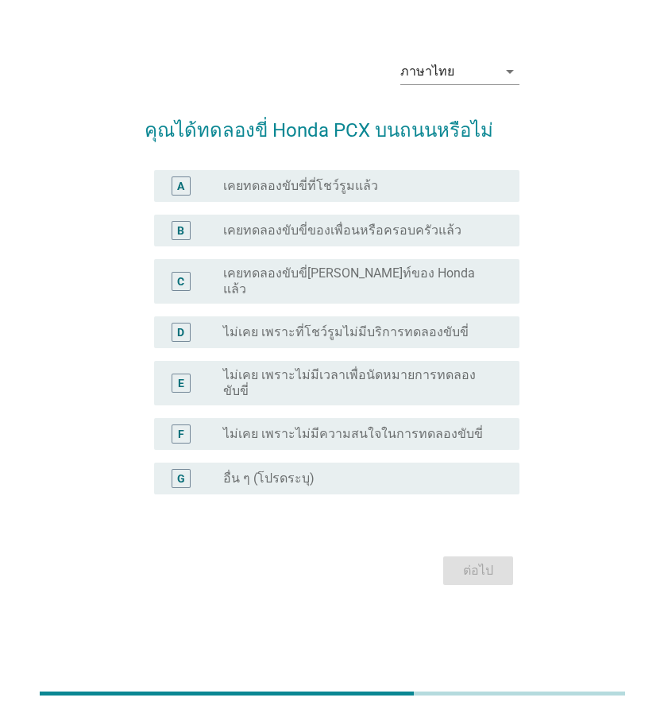
scroll to position [0, 0]
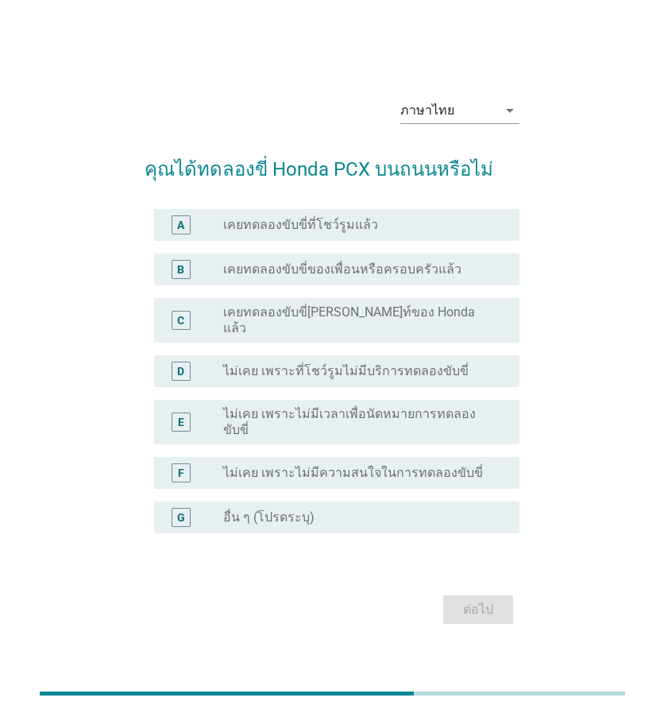
click at [354, 365] on label "ไม่เคย เพราะที่โชว์รูมไม่มีบริการทดลองขับขี่" at bounding box center [346, 371] width 246 height 16
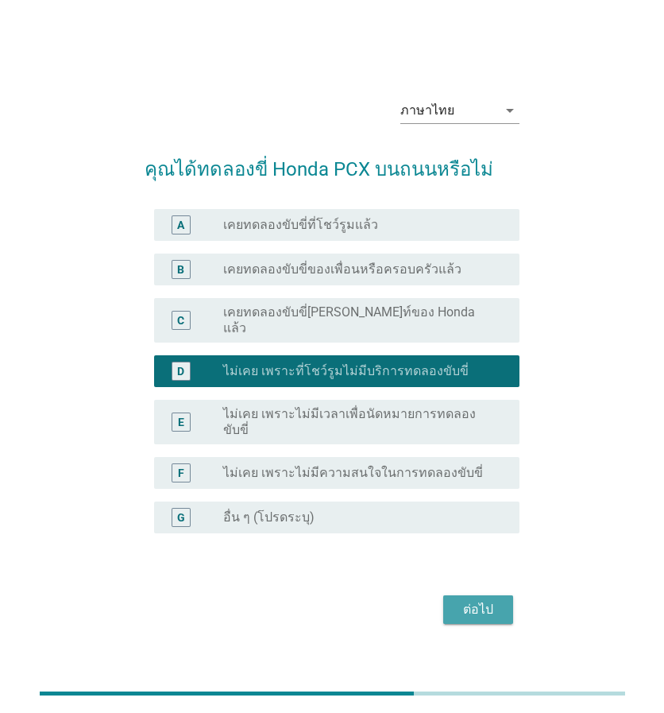
click at [475, 600] on div "ต่อไป" at bounding box center [478, 609] width 44 height 19
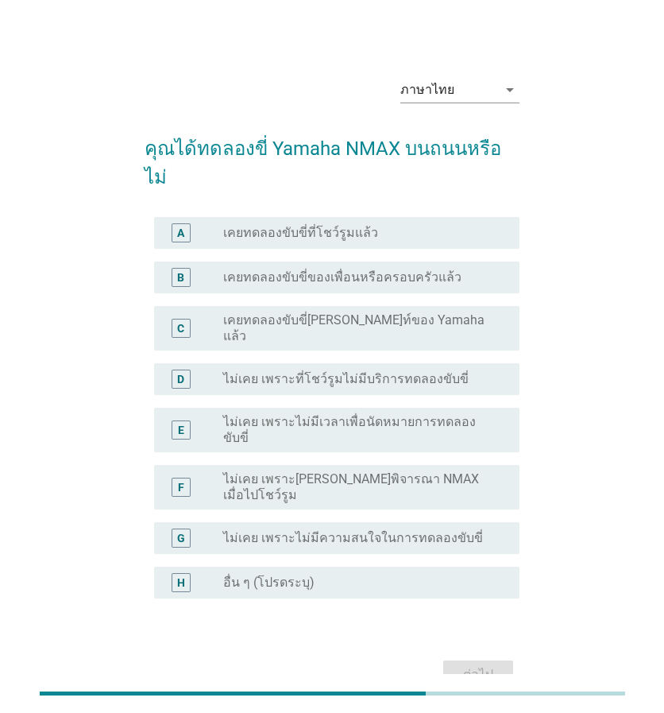
click at [330, 522] on div "G radio_button_unchecked ไม่เคย เพราะไม่มีความสนใจในการทดลองขับขี่" at bounding box center [337, 538] width 366 height 32
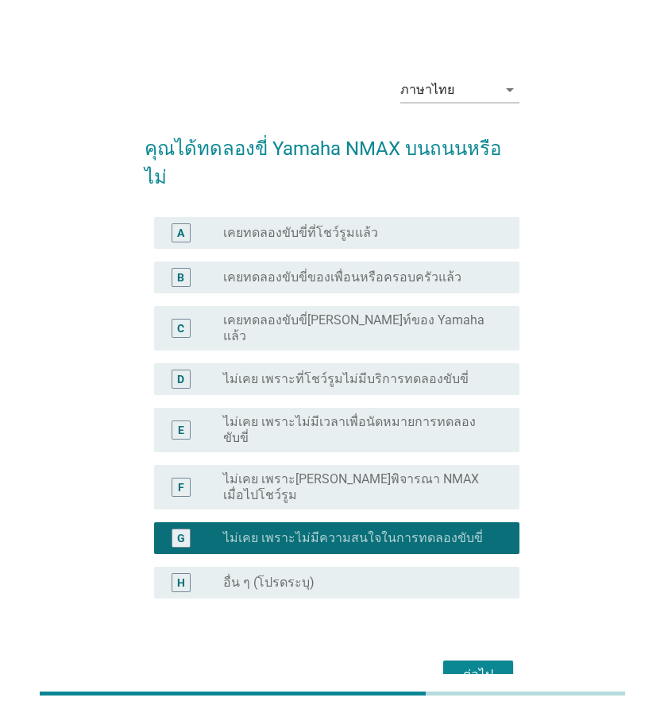
click at [474, 665] on div "ต่อไป" at bounding box center [478, 674] width 44 height 19
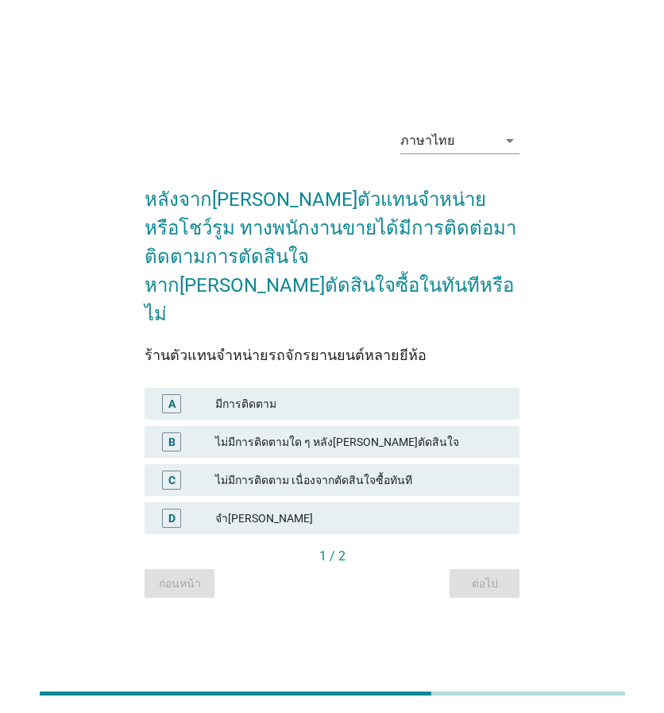
click at [281, 394] on div "มีการติดตาม" at bounding box center [361, 403] width 292 height 19
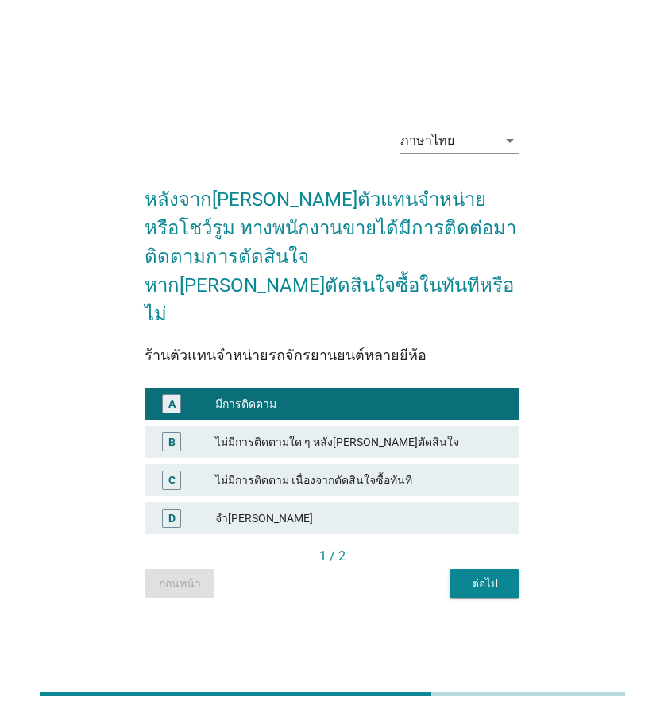
click at [276, 432] on div "ไม่มีการติดตามใด ๆ หลัง[PERSON_NAME]ตัดสินใจ" at bounding box center [361, 441] width 292 height 19
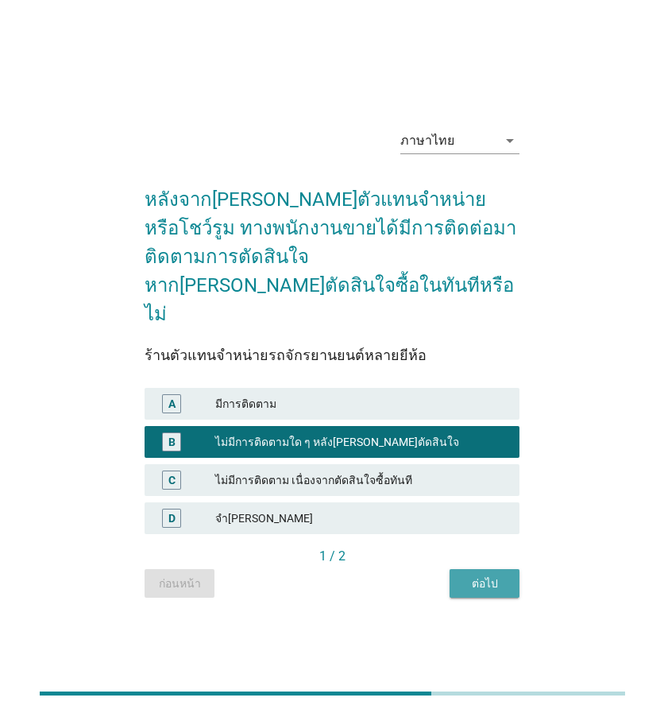
click at [482, 575] on div "ต่อไป" at bounding box center [484, 583] width 44 height 17
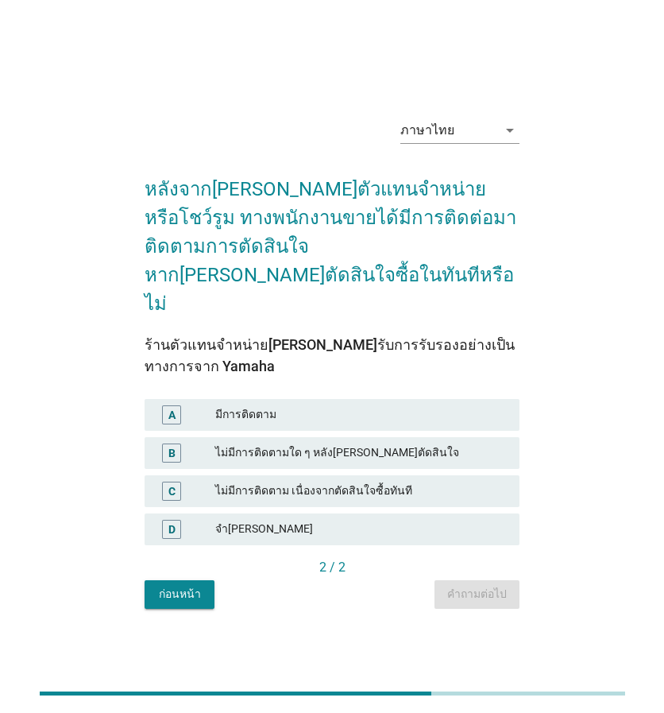
click at [378, 437] on div "B ไม่มีการติดตามใด ๆ หลัง[PERSON_NAME]ตัดสินใจ" at bounding box center [332, 453] width 375 height 32
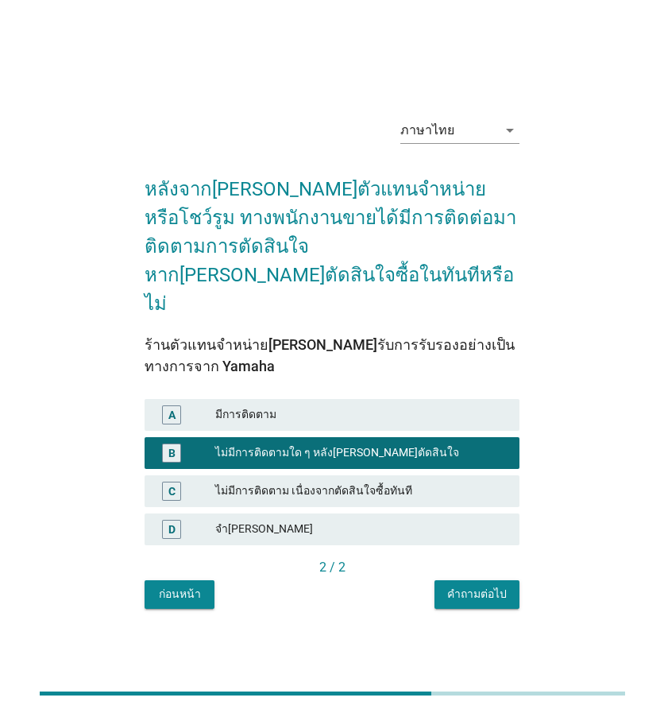
click at [464, 580] on button "คำถามต่อไป" at bounding box center [477, 594] width 85 height 29
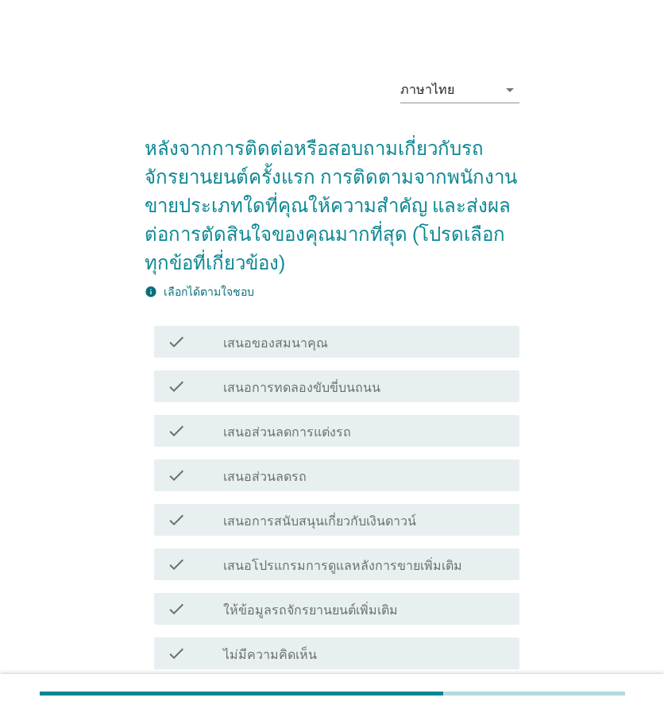
click at [373, 408] on div "check check_box_outline_blank เสนอส่วนลดการแต่งรถ" at bounding box center [332, 430] width 375 height 44
click at [372, 424] on div "check_box_outline_blank เสนอส่วนลดการแต่งรถ" at bounding box center [365, 430] width 284 height 19
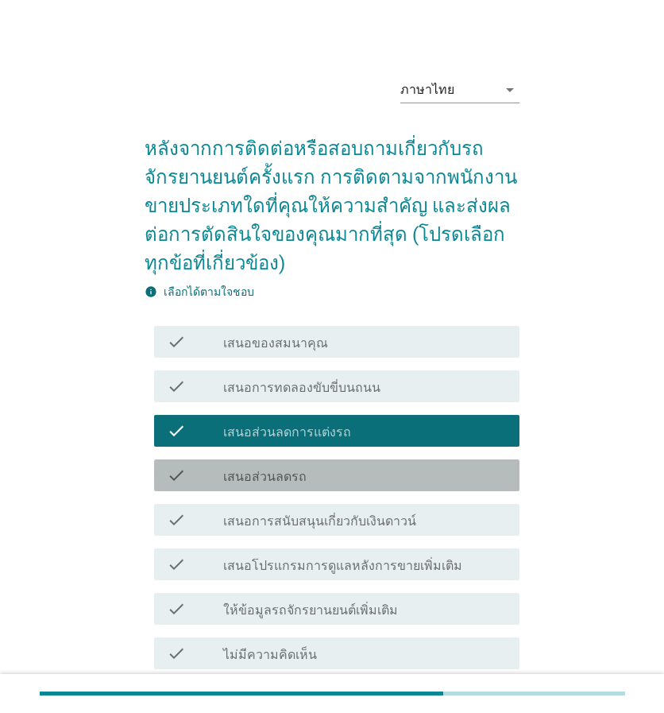
click at [366, 483] on div "check_box_outline_blank เสนอส่วนลดรถ" at bounding box center [365, 475] width 284 height 19
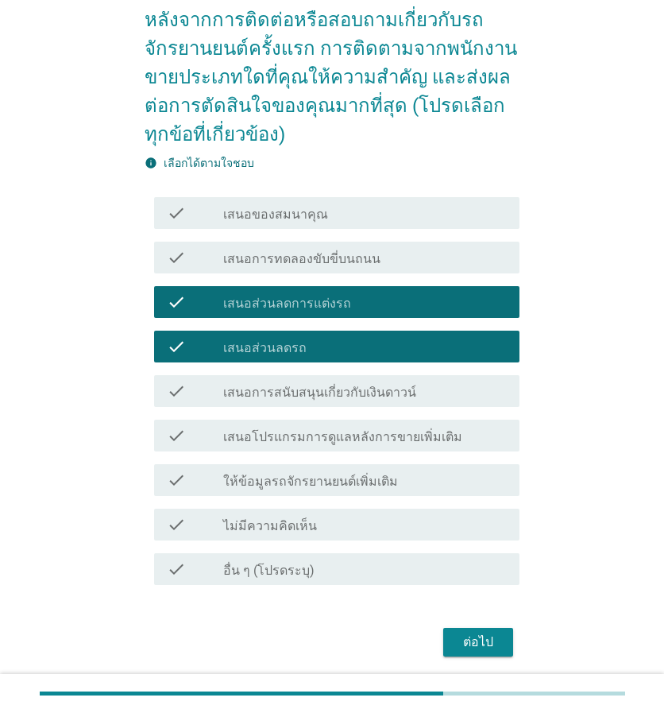
scroll to position [180, 0]
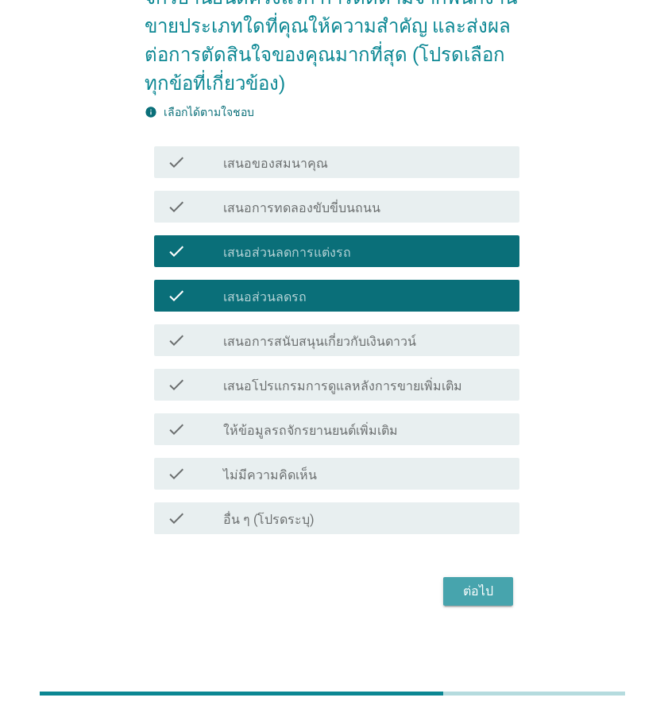
click at [475, 592] on div "ต่อไป" at bounding box center [478, 591] width 44 height 19
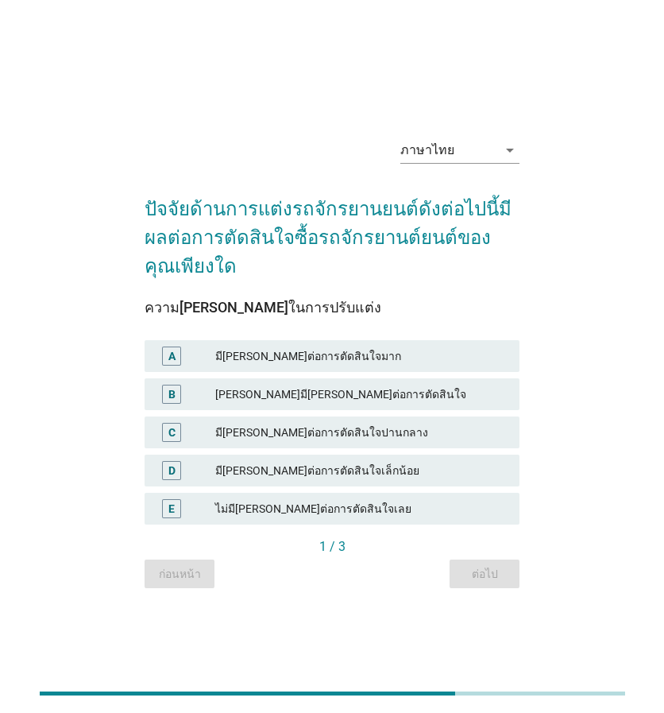
click at [349, 393] on div "[PERSON_NAME]มี[PERSON_NAME]ต่อการตัดสินใจ" at bounding box center [361, 394] width 292 height 19
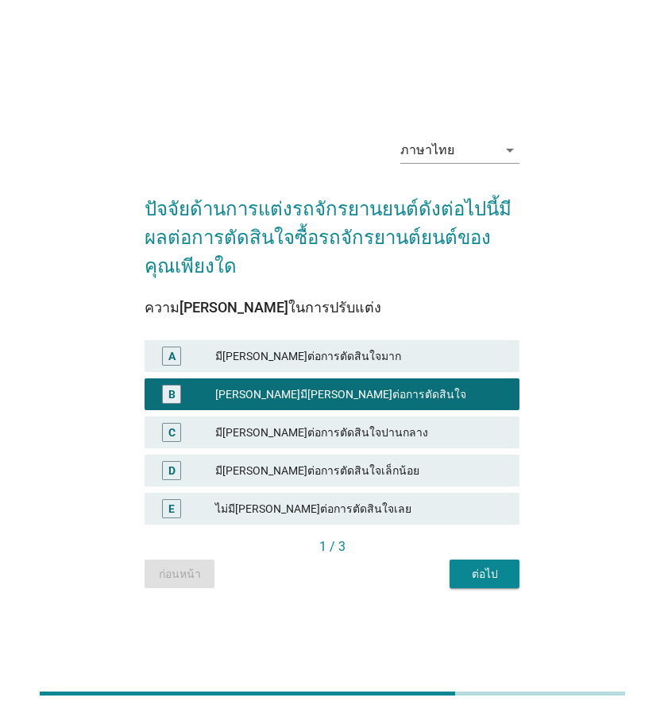
click at [344, 426] on div "มี[PERSON_NAME]ต่อการตัดสินใจปานกลาง" at bounding box center [361, 432] width 292 height 19
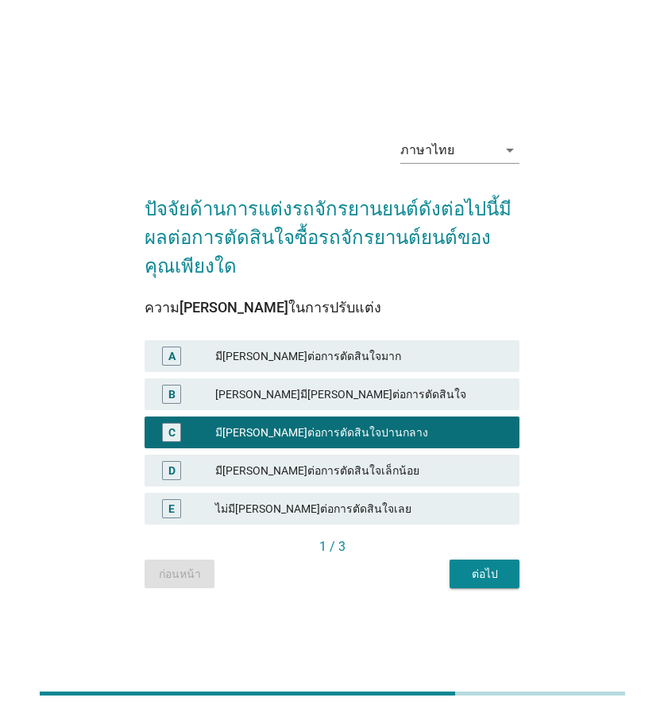
click at [497, 575] on div "ต่อไป" at bounding box center [484, 574] width 44 height 17
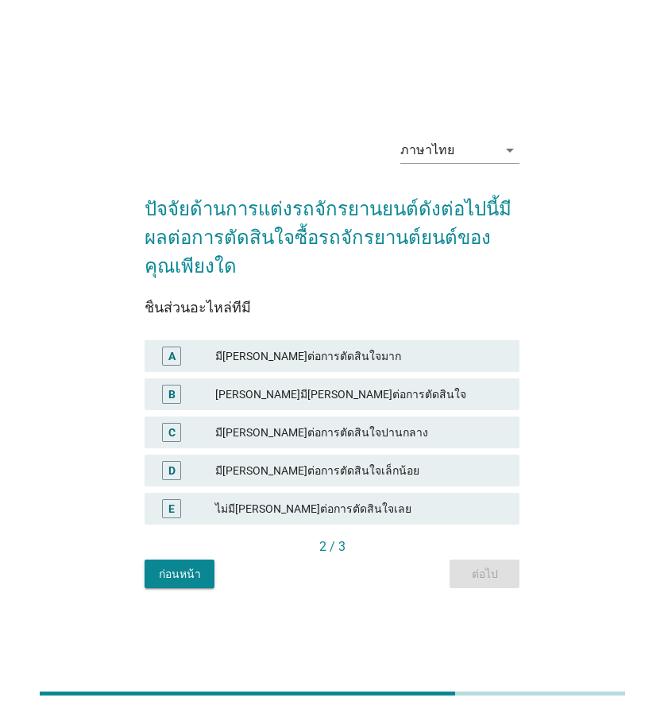
click at [386, 430] on div "มี[PERSON_NAME]ต่อการตัดสินใจปานกลาง" at bounding box center [361, 432] width 292 height 19
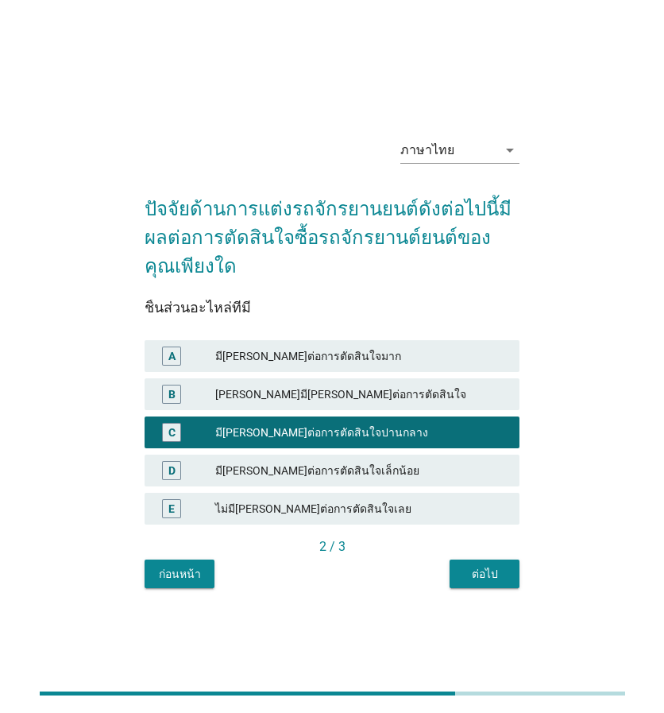
click at [472, 575] on div "ต่อไป" at bounding box center [484, 574] width 44 height 17
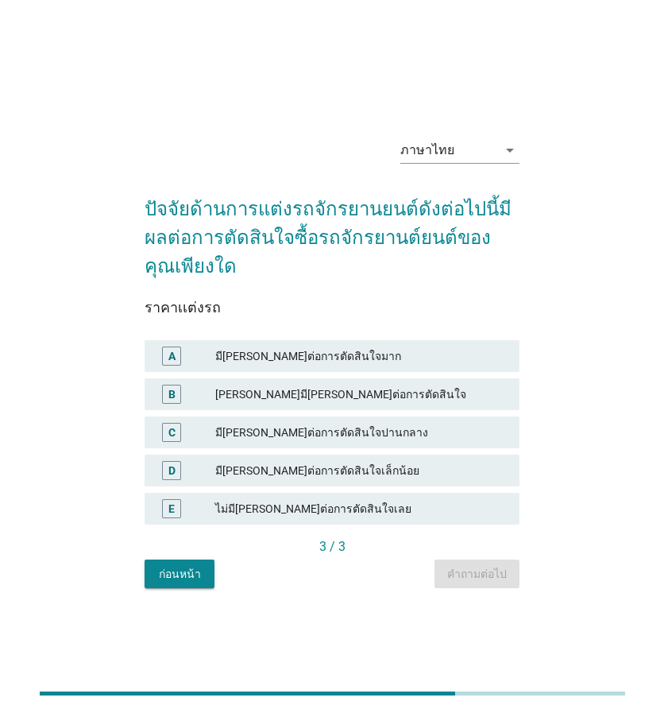
click at [350, 387] on div "[PERSON_NAME]มี[PERSON_NAME]ต่อการตัดสินใจ" at bounding box center [361, 394] width 292 height 19
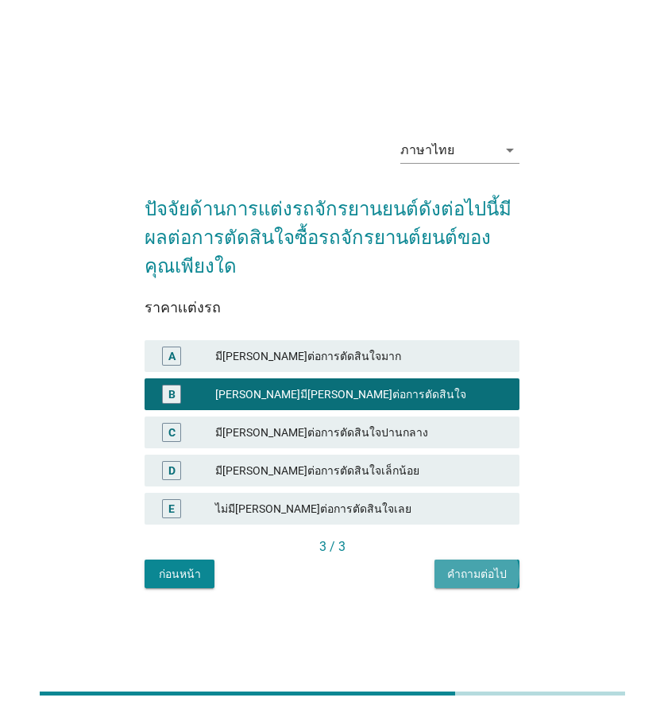
click at [470, 578] on div "คำถามต่อไป" at bounding box center [477, 574] width 60 height 17
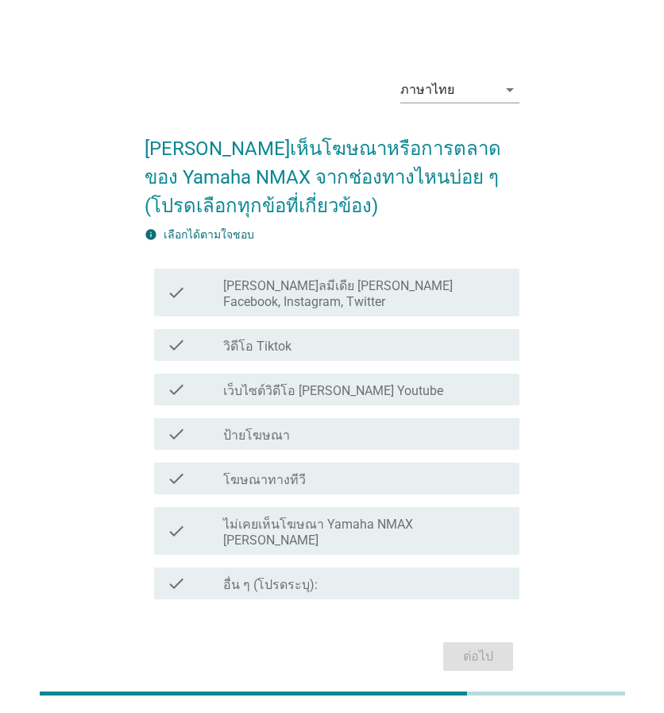
click at [348, 424] on div "check_box_outline_blank ป้ายโฆษณา" at bounding box center [365, 433] width 284 height 19
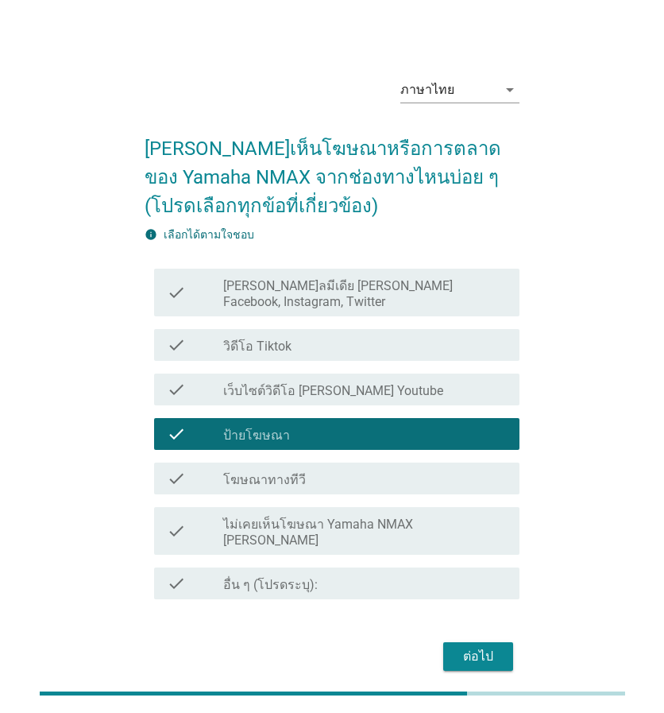
click at [347, 383] on label "เว็บไซต์วิดีโอ [PERSON_NAME] Youtube" at bounding box center [333, 391] width 220 height 16
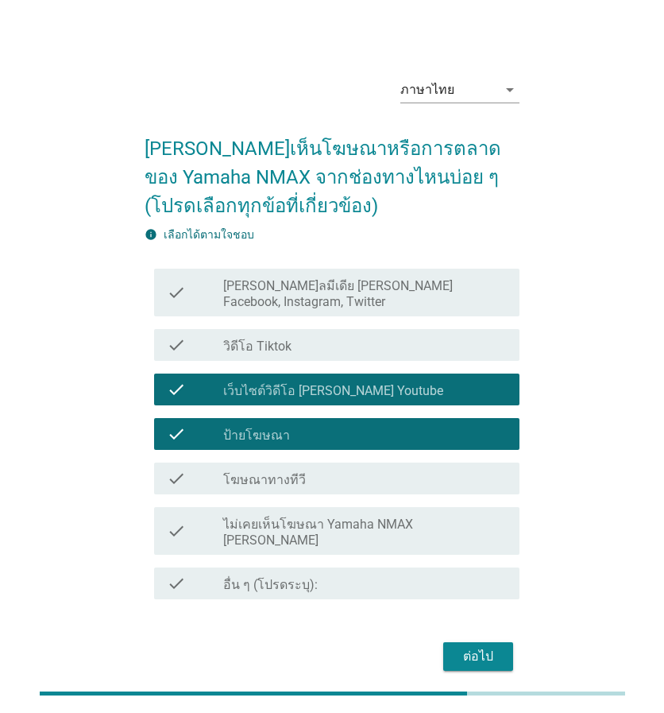
click at [466, 647] on div "ต่อไป" at bounding box center [478, 656] width 44 height 19
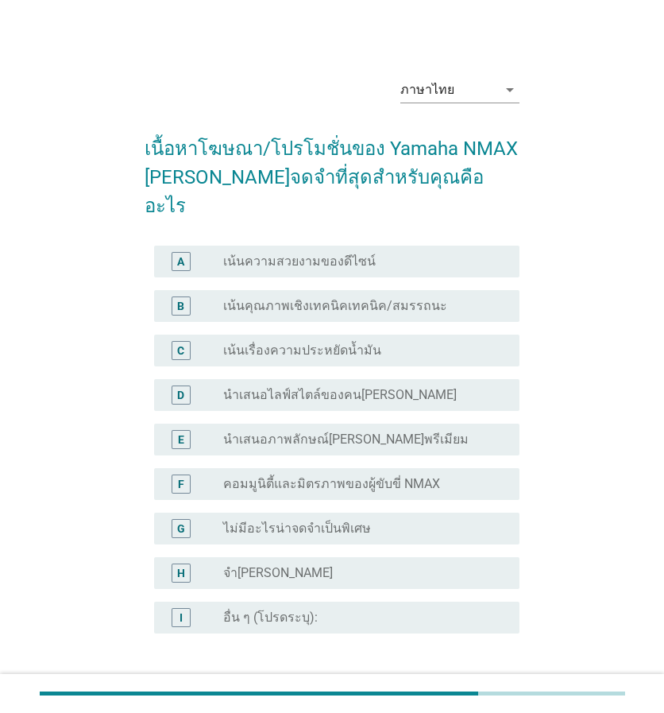
click at [379, 431] on label "นำเสนอภาพลักษณ์[PERSON_NAME]พรีเมียม" at bounding box center [346, 439] width 246 height 16
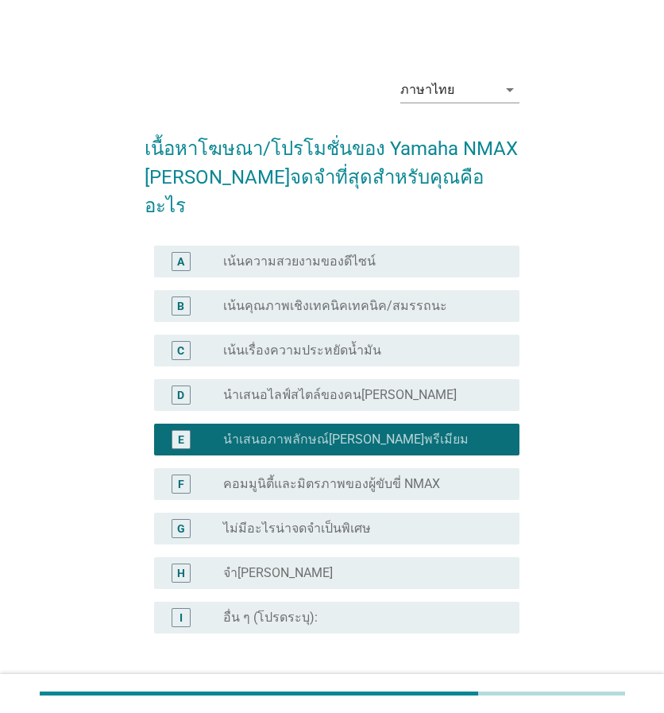
click at [378, 476] on label "คอมมูนิตี้และมิตรภาพของผู้ขับขี่ NMAX" at bounding box center [331, 484] width 217 height 16
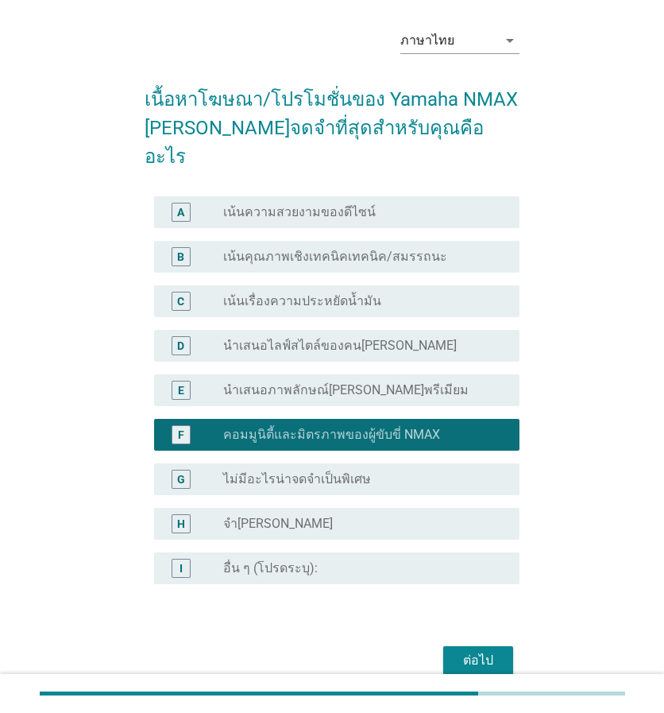
scroll to position [89, 0]
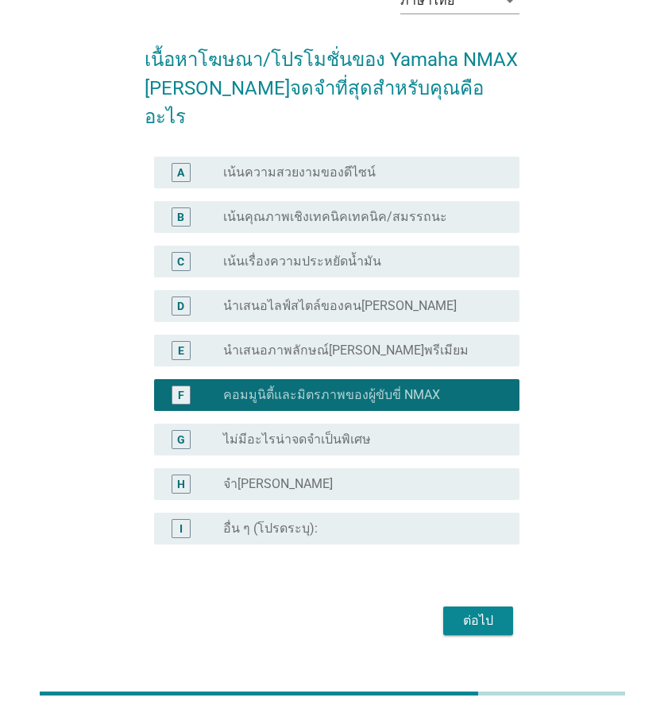
click at [493, 611] on div "ต่อไป" at bounding box center [478, 620] width 44 height 19
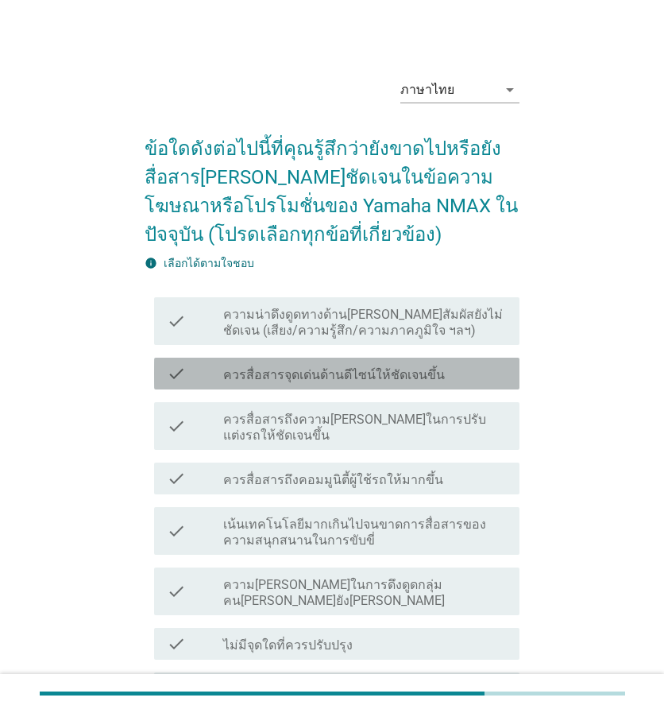
drag, startPoint x: 359, startPoint y: 366, endPoint x: 381, endPoint y: 387, distance: 30.4
click at [359, 367] on label "ควรสื่อสารจุดเด่นด้านดีไซน์ให้ชัดเจนขึ้น" at bounding box center [334, 375] width 222 height 16
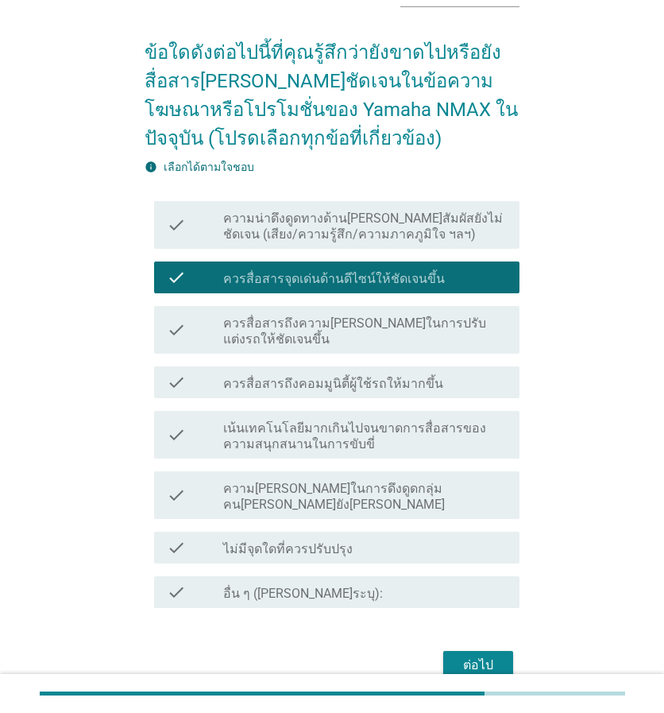
scroll to position [154, 0]
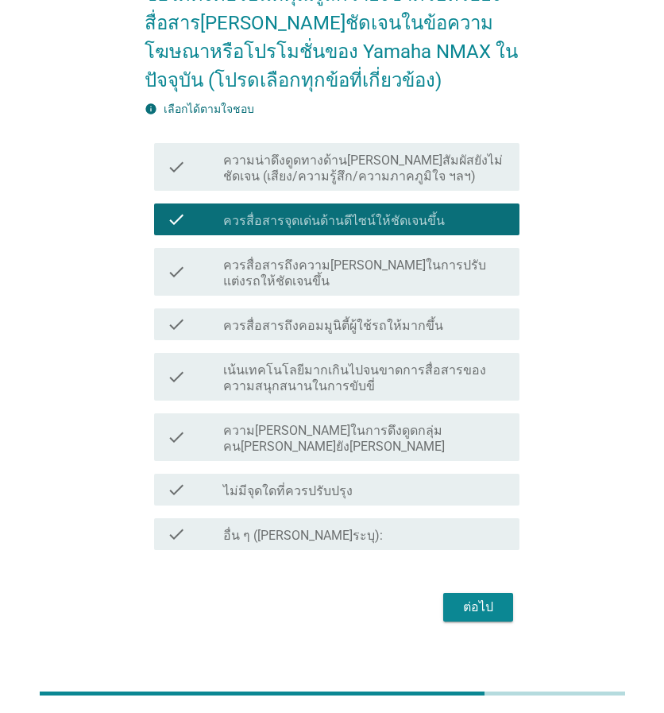
click at [469, 598] on div "ต่อไป" at bounding box center [478, 607] width 44 height 19
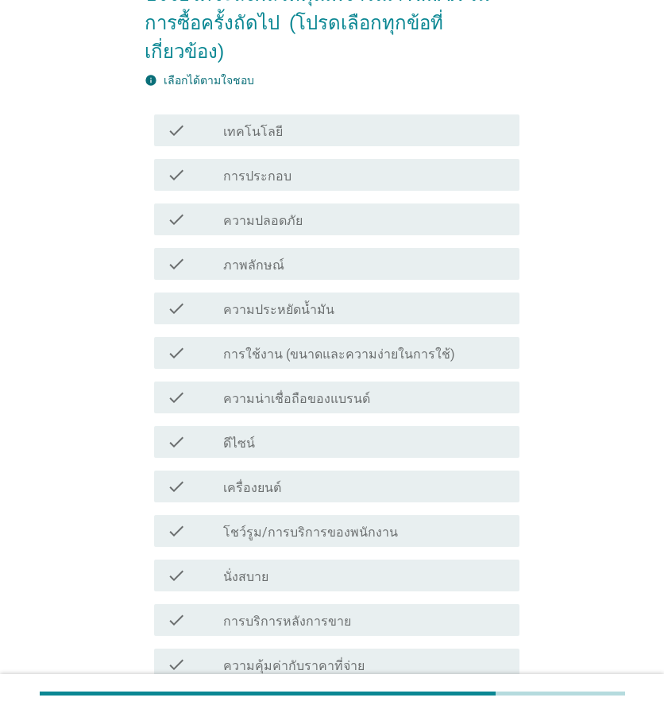
scroll to position [0, 0]
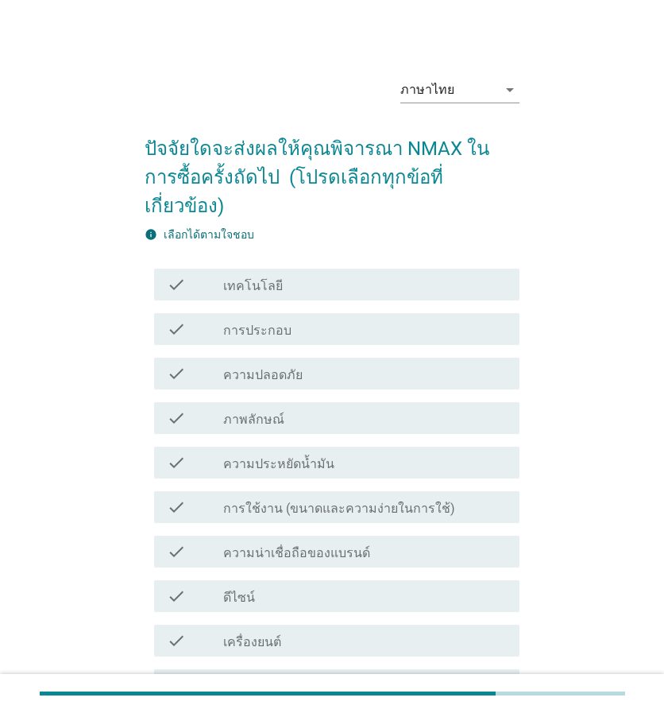
click at [351, 440] on div "check check_box_outline_blank ความประหยัดน้ำมัน" at bounding box center [332, 462] width 375 height 44
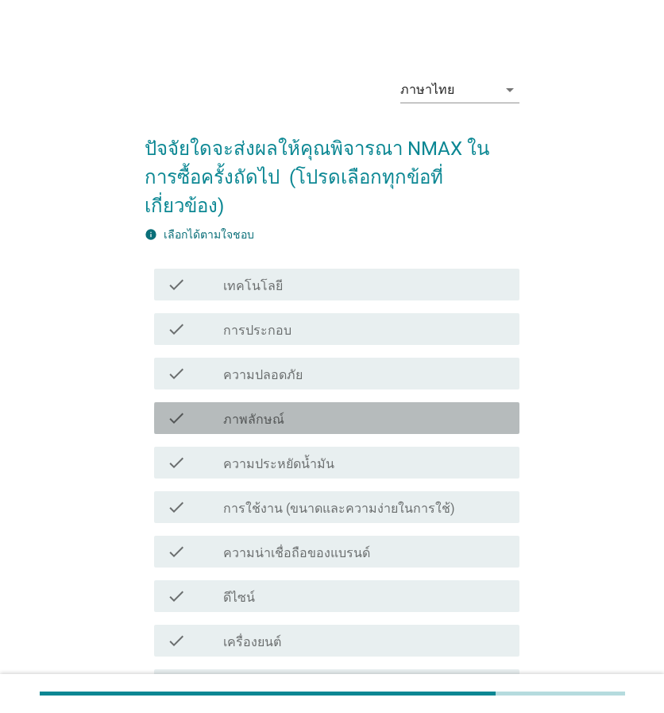
click at [346, 408] on div "check_box_outline_blank ภาพลักษณ์" at bounding box center [365, 417] width 284 height 19
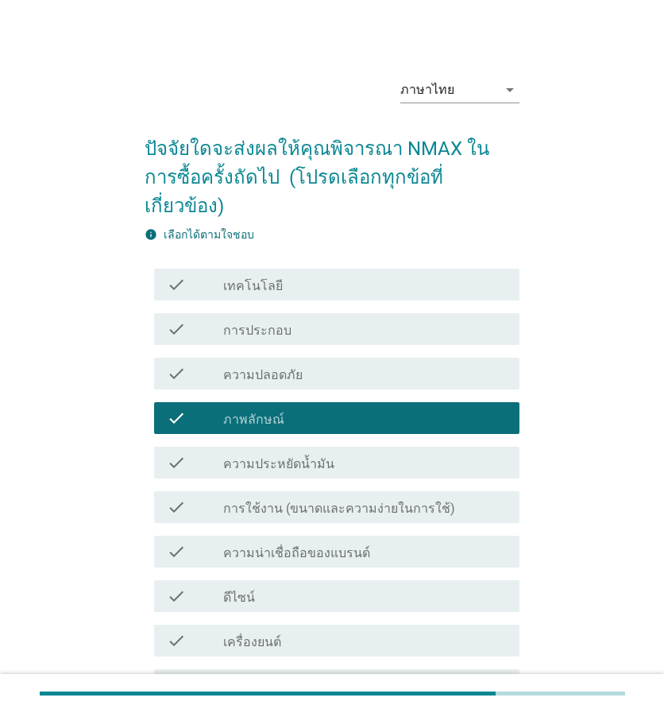
click at [360, 364] on div "check_box_outline_blank ความปลอดภัย" at bounding box center [365, 373] width 284 height 19
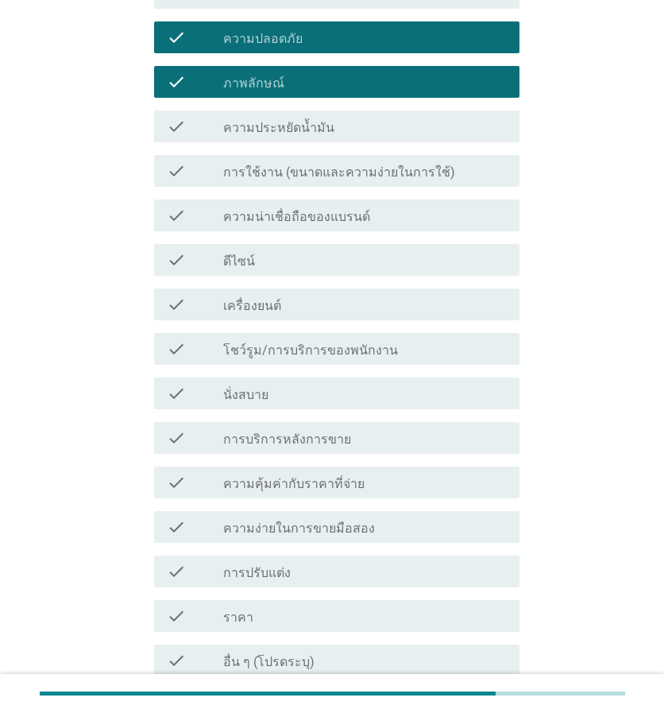
scroll to position [450, 0]
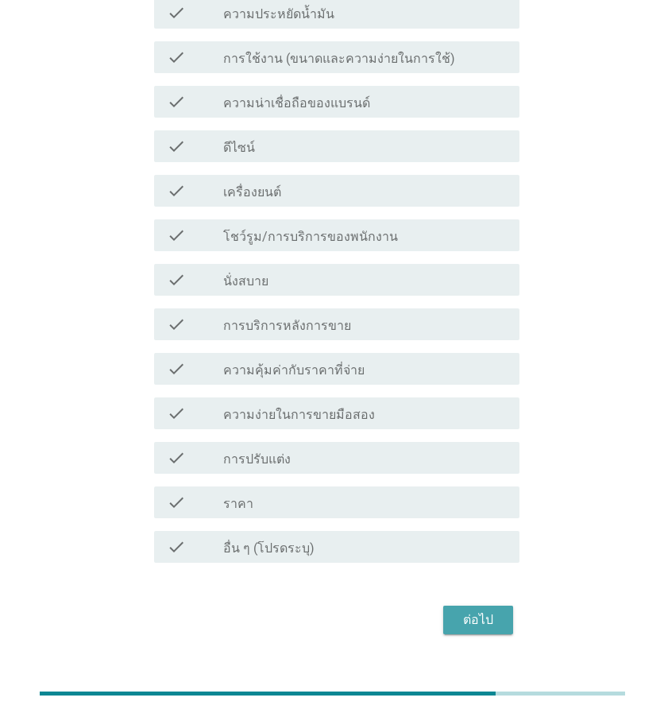
click at [477, 610] on div "ต่อไป" at bounding box center [478, 619] width 44 height 19
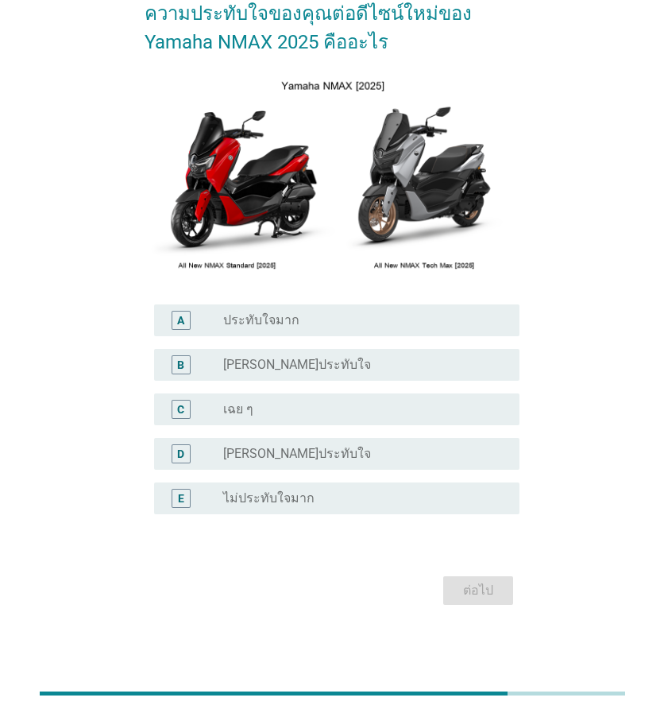
scroll to position [0, 0]
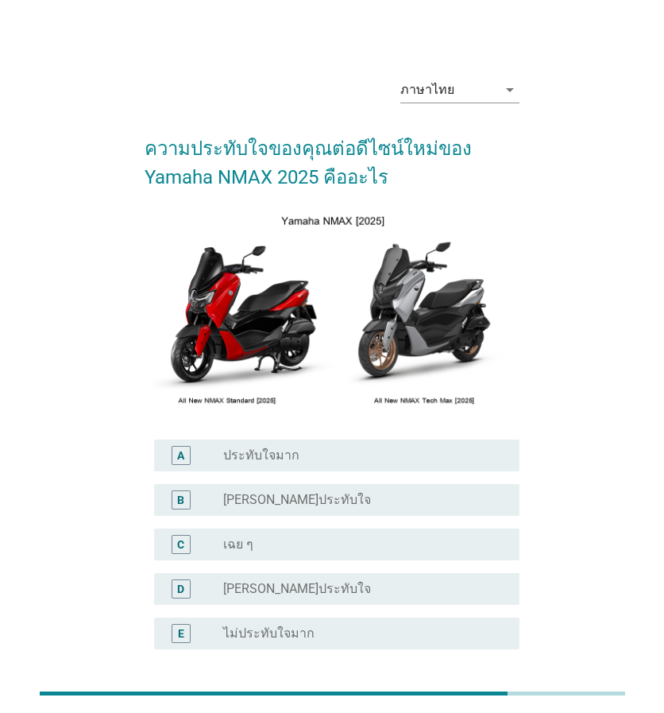
click at [349, 546] on div "radio_button_unchecked เฉย ๆ" at bounding box center [358, 544] width 271 height 16
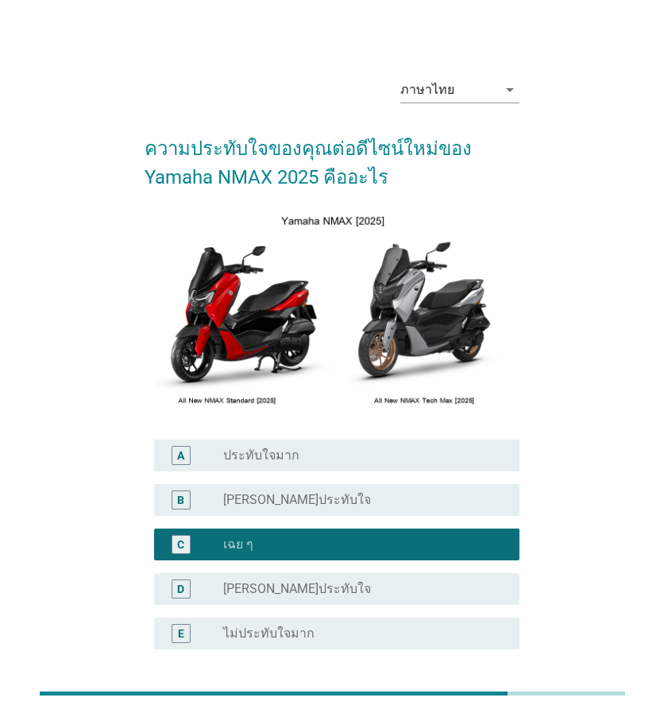
scroll to position [134, 0]
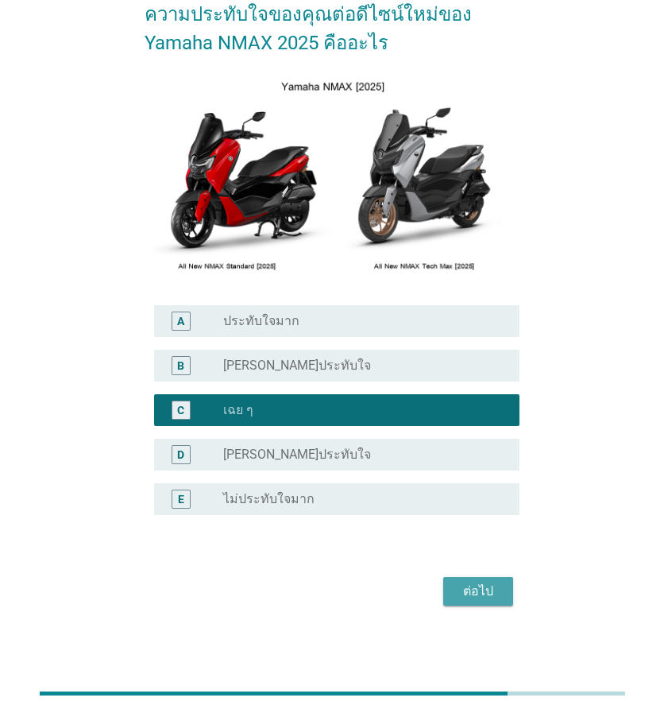
click at [482, 587] on div "ต่อไป" at bounding box center [478, 591] width 44 height 19
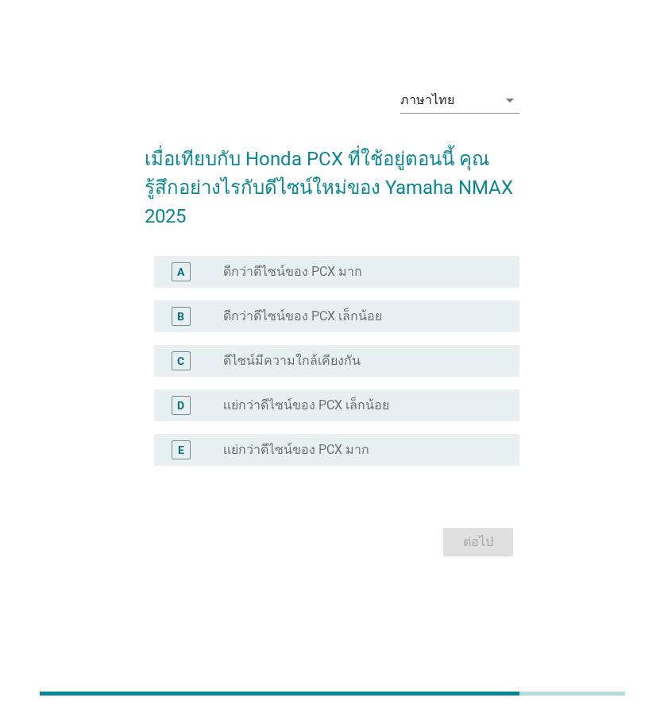
scroll to position [0, 0]
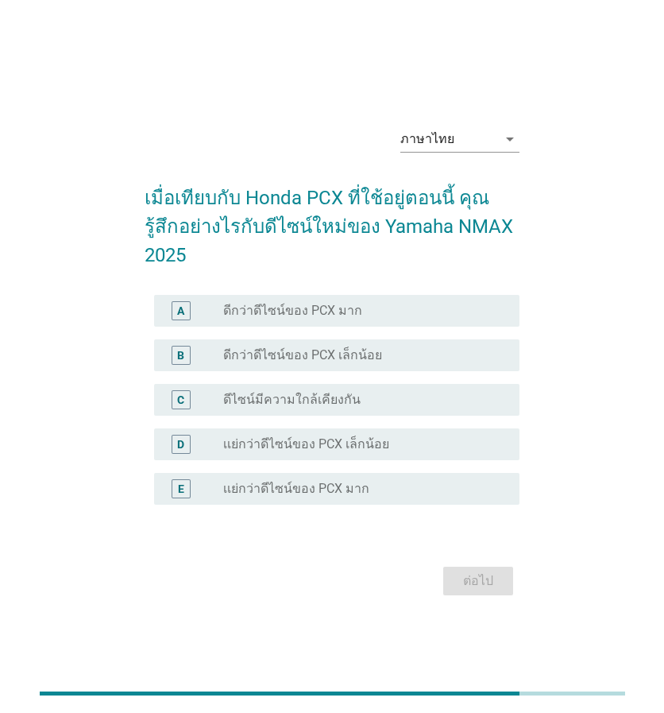
click at [397, 392] on div "radio_button_unchecked ดีไซน์มีความใกล้เคียงกัน" at bounding box center [358, 400] width 271 height 16
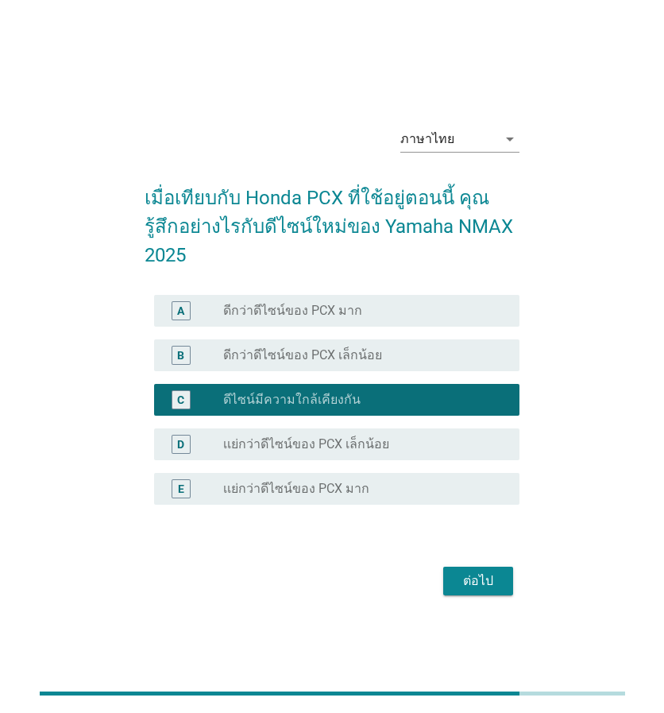
click at [467, 571] on div "ต่อไป" at bounding box center [478, 580] width 44 height 19
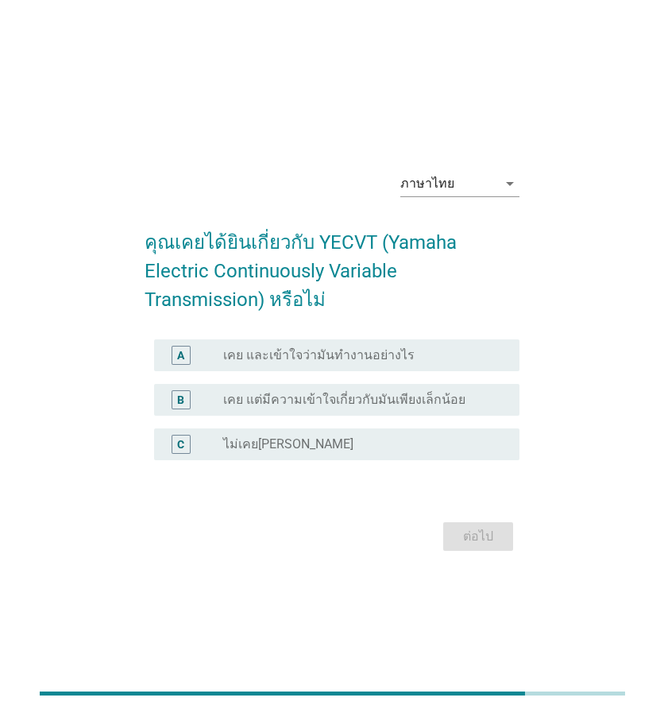
click at [357, 436] on div "radio_button_unchecked ไม่เคย[PERSON_NAME]" at bounding box center [358, 444] width 271 height 16
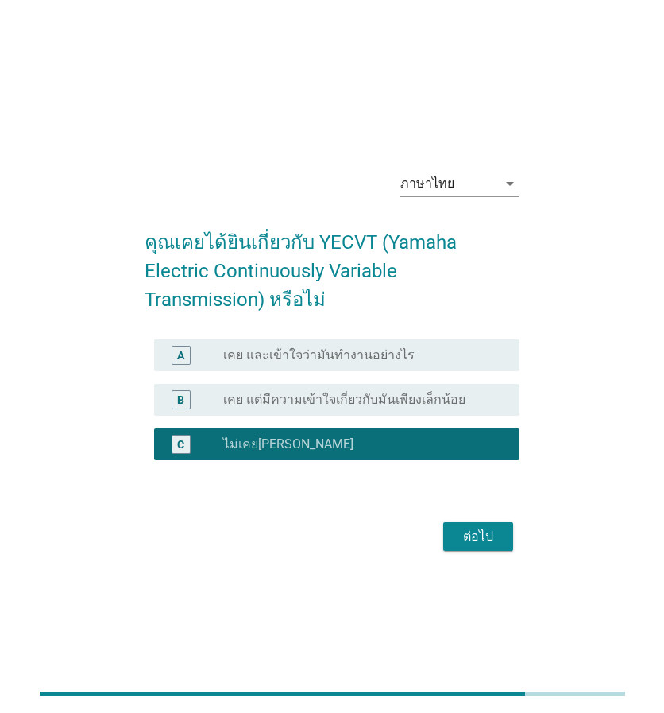
click at [474, 527] on div "ต่อไป" at bounding box center [478, 536] width 44 height 19
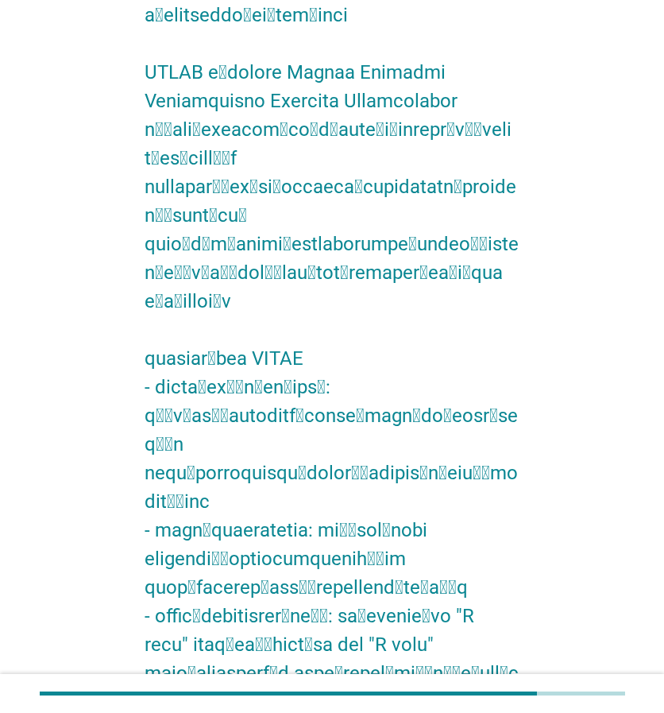
scroll to position [683, 0]
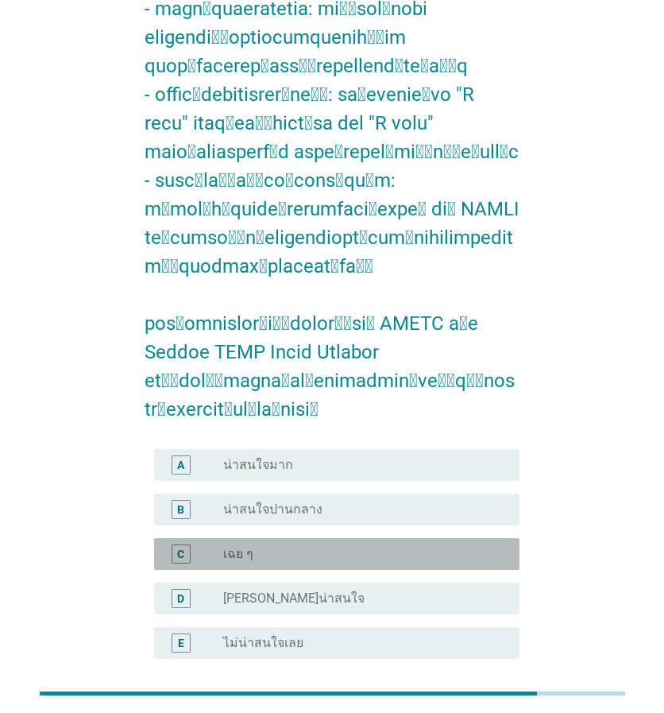
click at [370, 546] on div "radio_button_unchecked เฉย ๆ" at bounding box center [358, 554] width 271 height 16
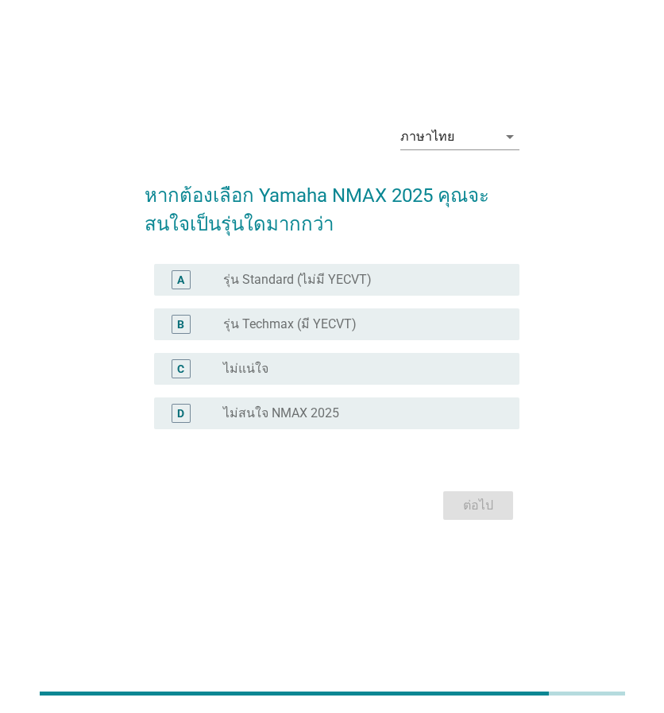
scroll to position [0, 0]
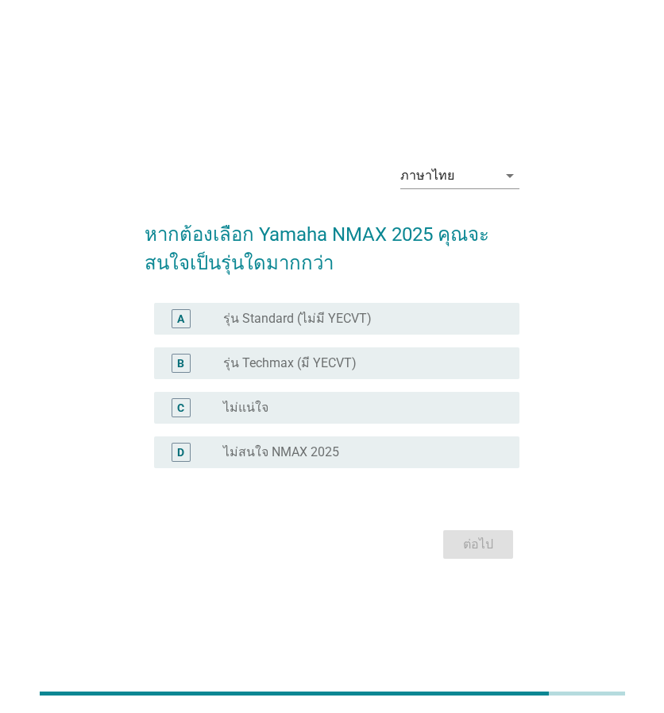
click at [360, 358] on div "radio_button_unchecked รุ่น Techmax (มี YECVT)" at bounding box center [358, 363] width 271 height 16
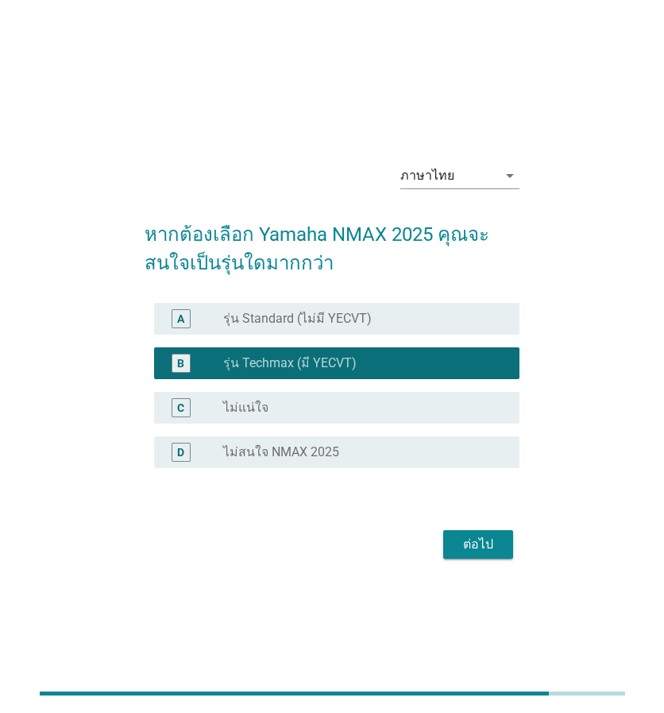
click at [464, 536] on div "ต่อไป" at bounding box center [478, 544] width 44 height 19
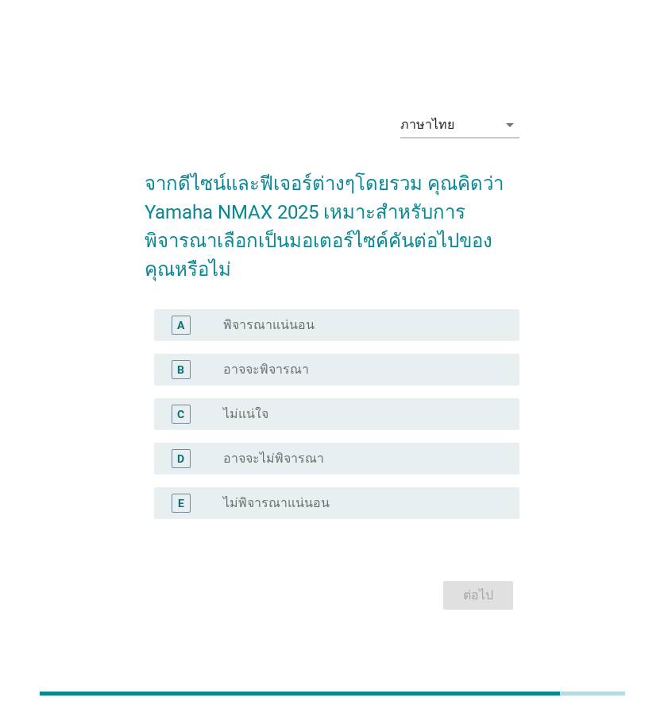
click at [327, 368] on div "radio_button_unchecked อาจจะพิจารณา" at bounding box center [358, 370] width 271 height 16
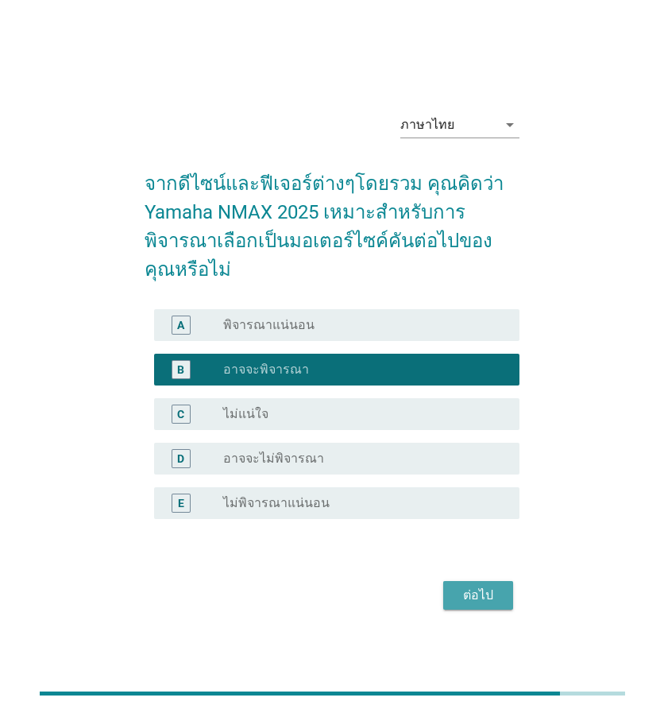
click at [480, 589] on div "ต่อไป" at bounding box center [478, 595] width 44 height 19
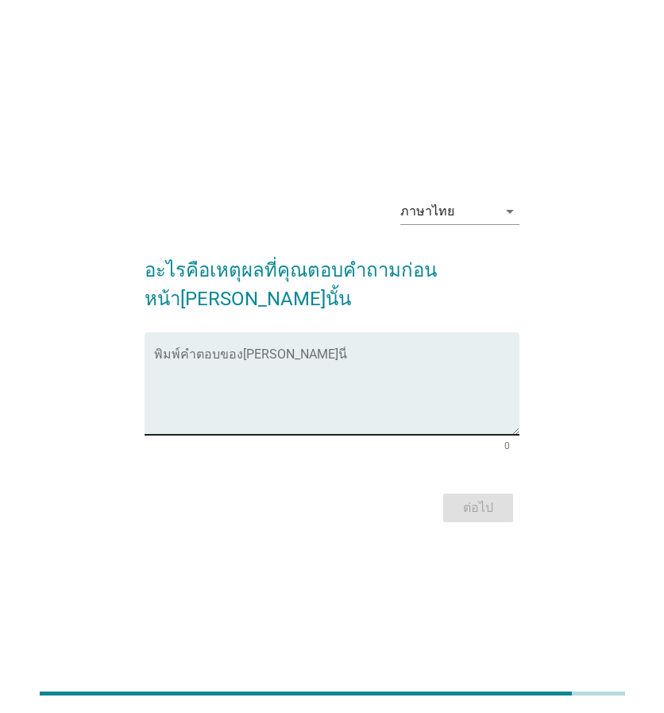
click at [343, 368] on textarea "พิมพ์คำตอบของคุณ ที่นี่" at bounding box center [337, 392] width 366 height 83
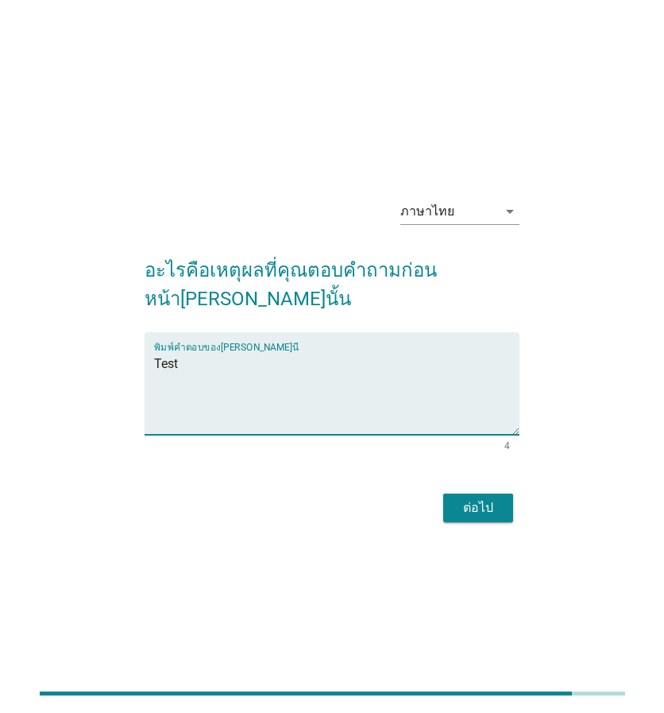
type textarea "Test"
click at [475, 498] on div "ต่อไป" at bounding box center [478, 507] width 44 height 19
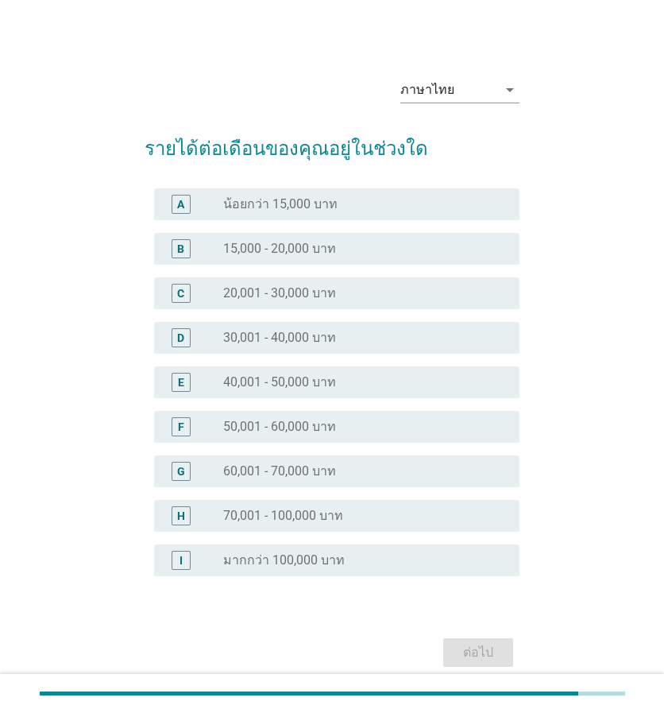
click at [384, 379] on div "radio_button_unchecked 40,001 - 50,000 บาท" at bounding box center [358, 382] width 271 height 16
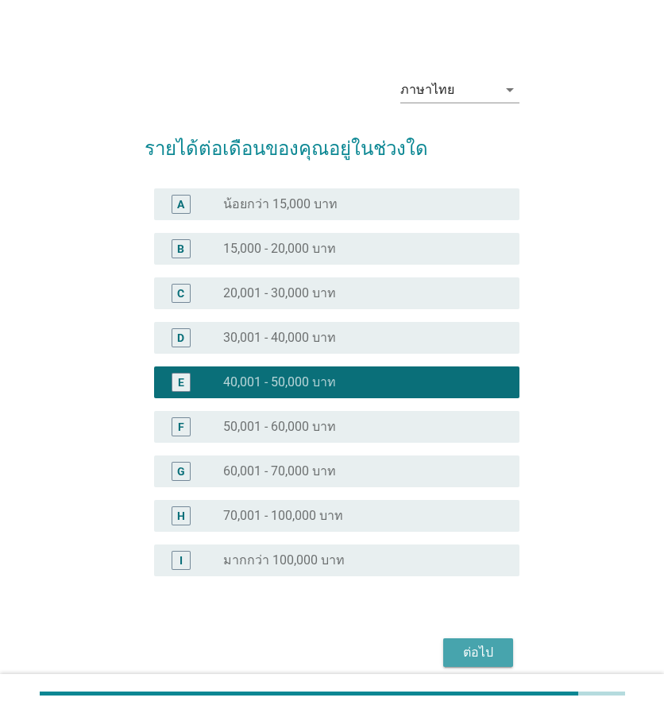
click at [501, 644] on button "ต่อไป" at bounding box center [478, 652] width 70 height 29
